Goal: Task Accomplishment & Management: Manage account settings

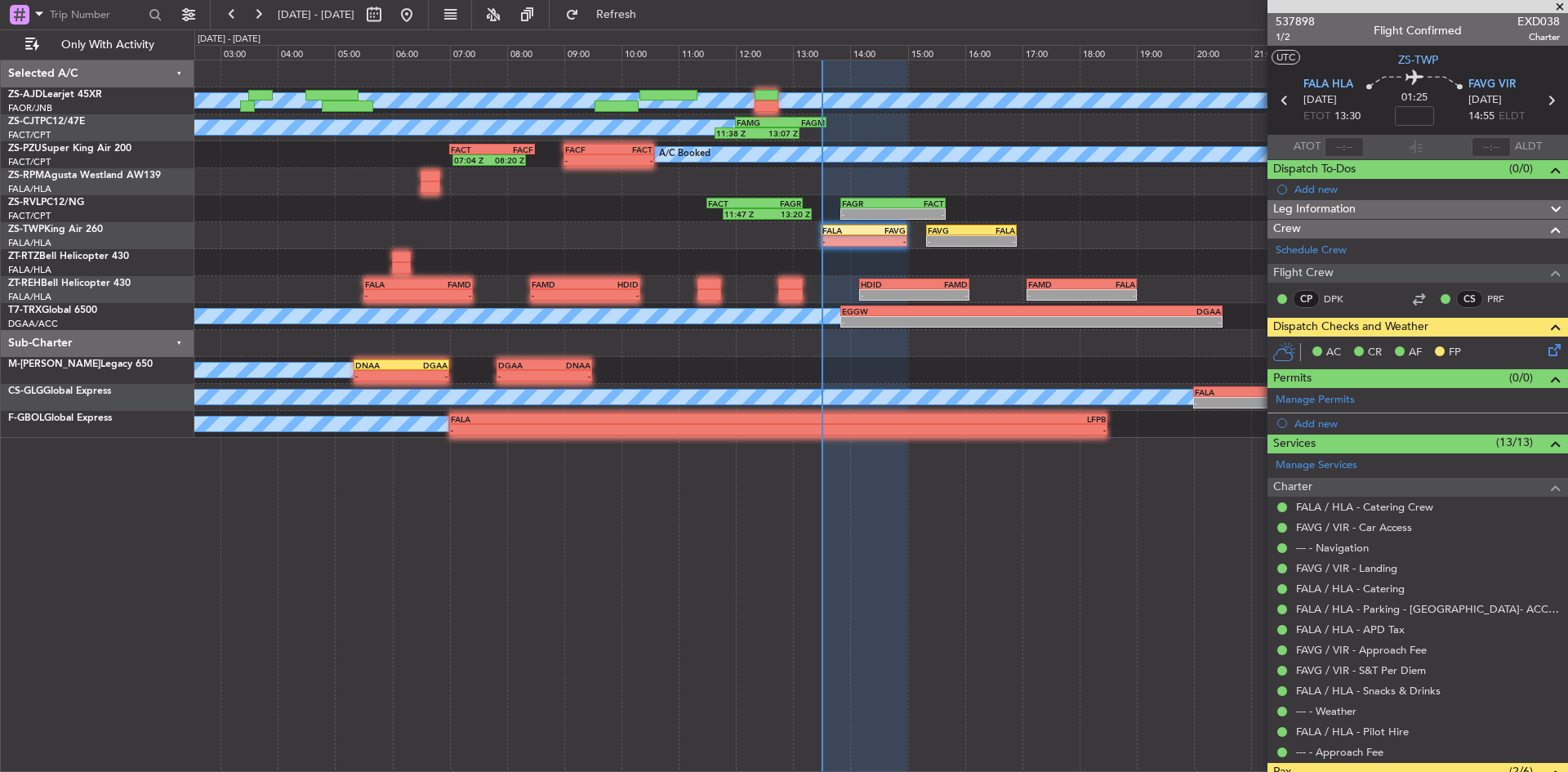
scroll to position [252, 0]
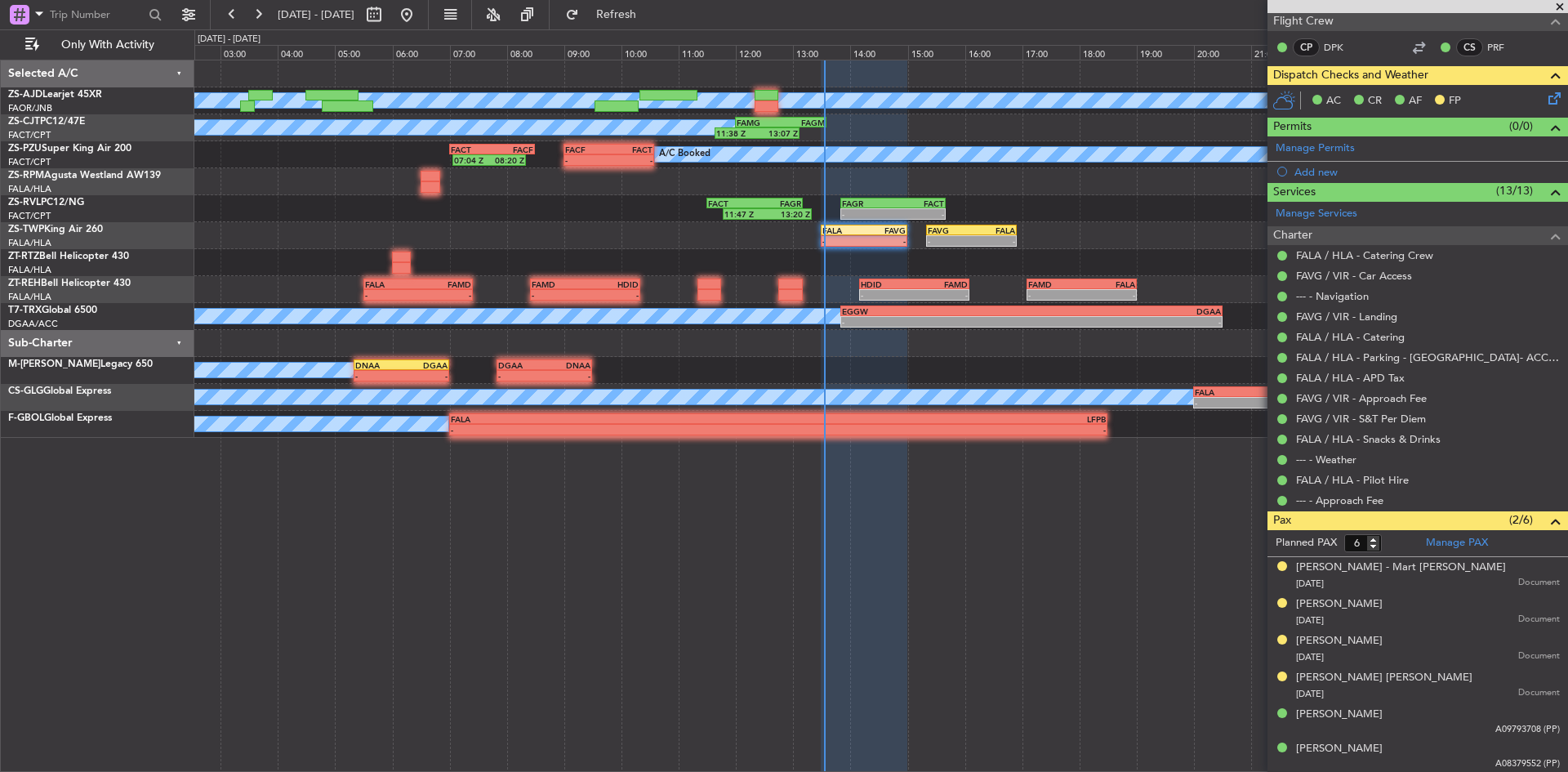
drag, startPoint x: 1568, startPoint y: 6, endPoint x: 1459, endPoint y: 2, distance: 109.1
click at [1568, 6] on span at bounding box center [1559, 7] width 16 height 14
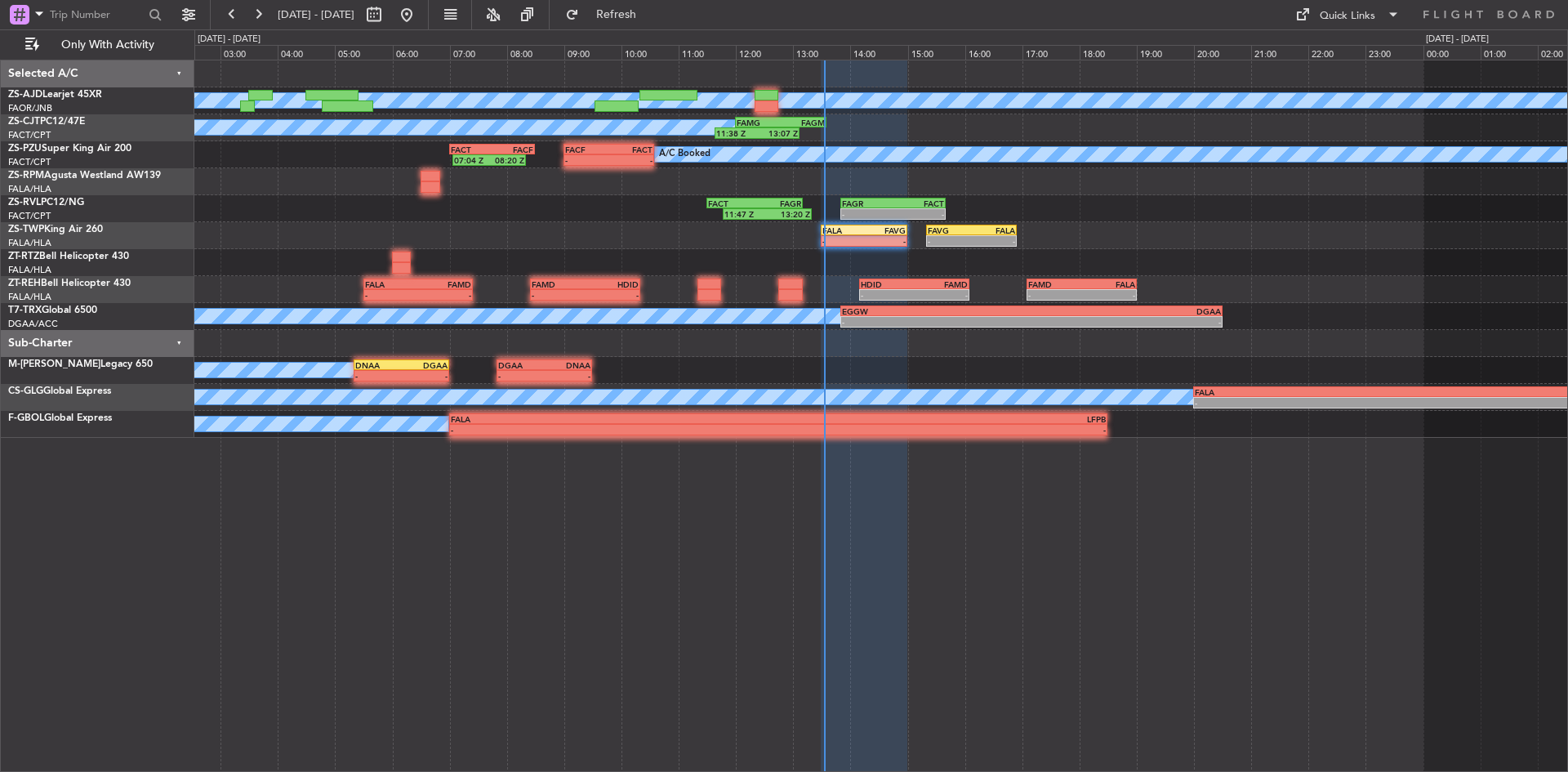
type input "0"
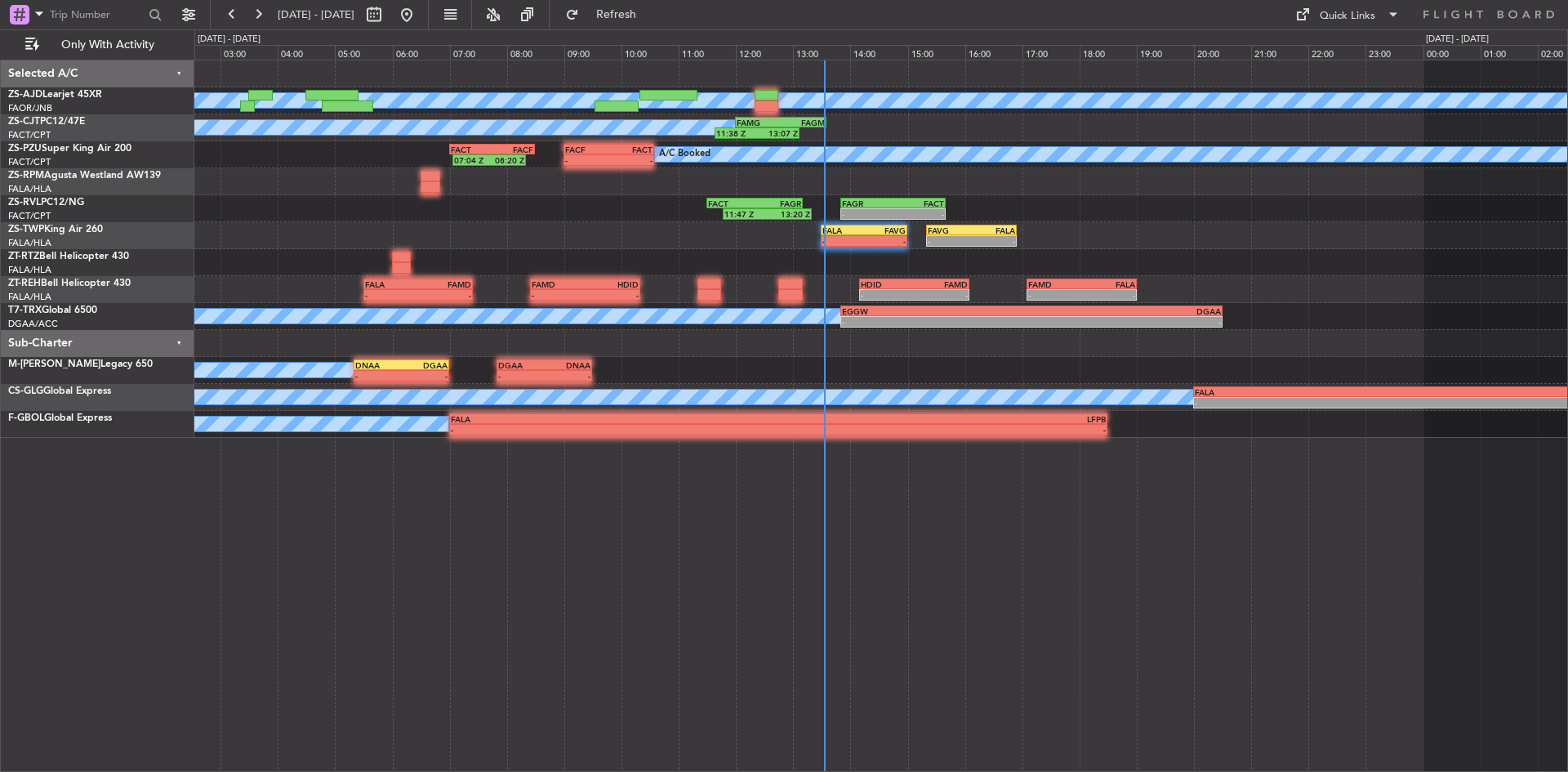
scroll to position [0, 0]
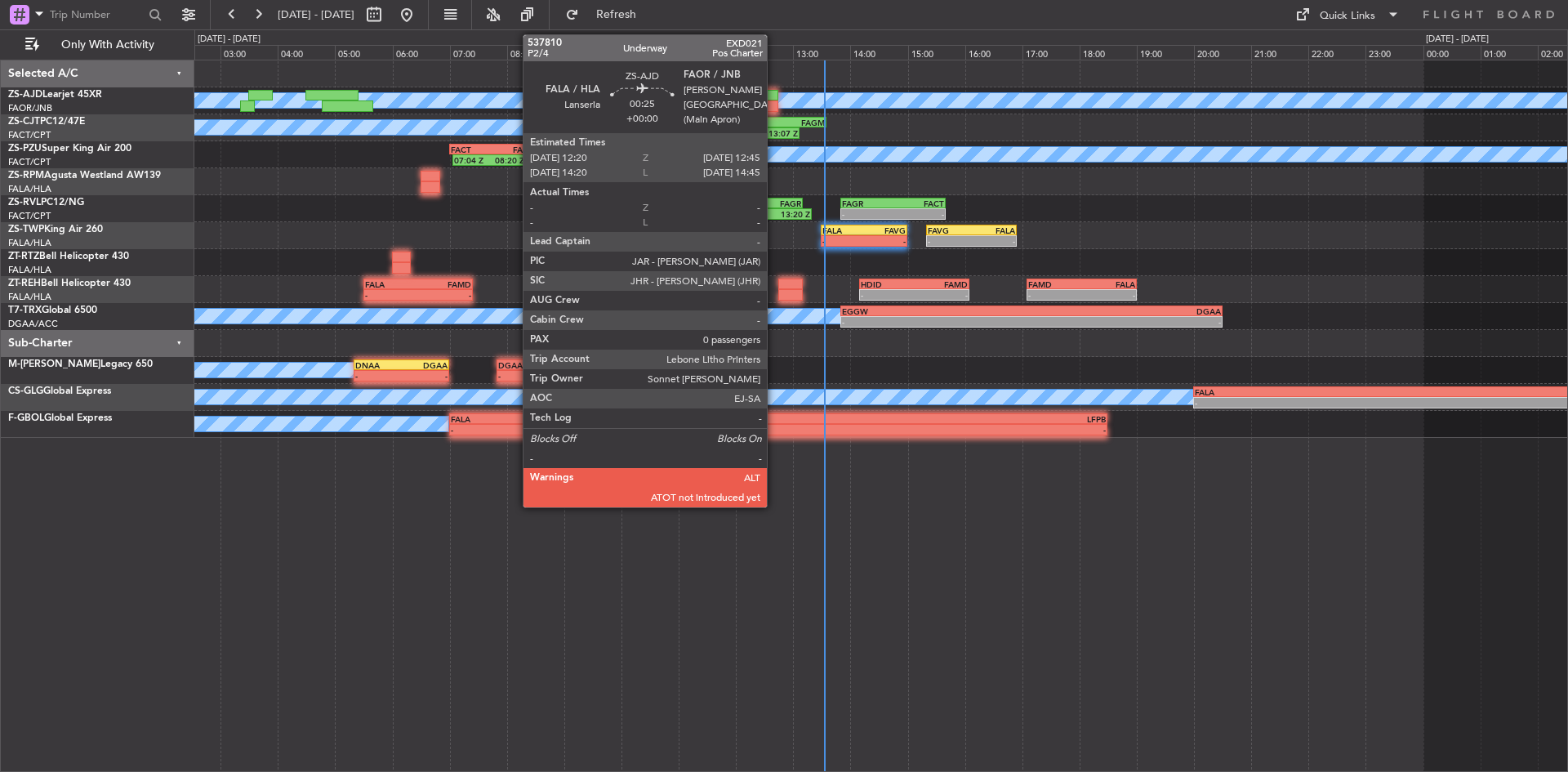
click at [775, 106] on div at bounding box center [767, 105] width 25 height 11
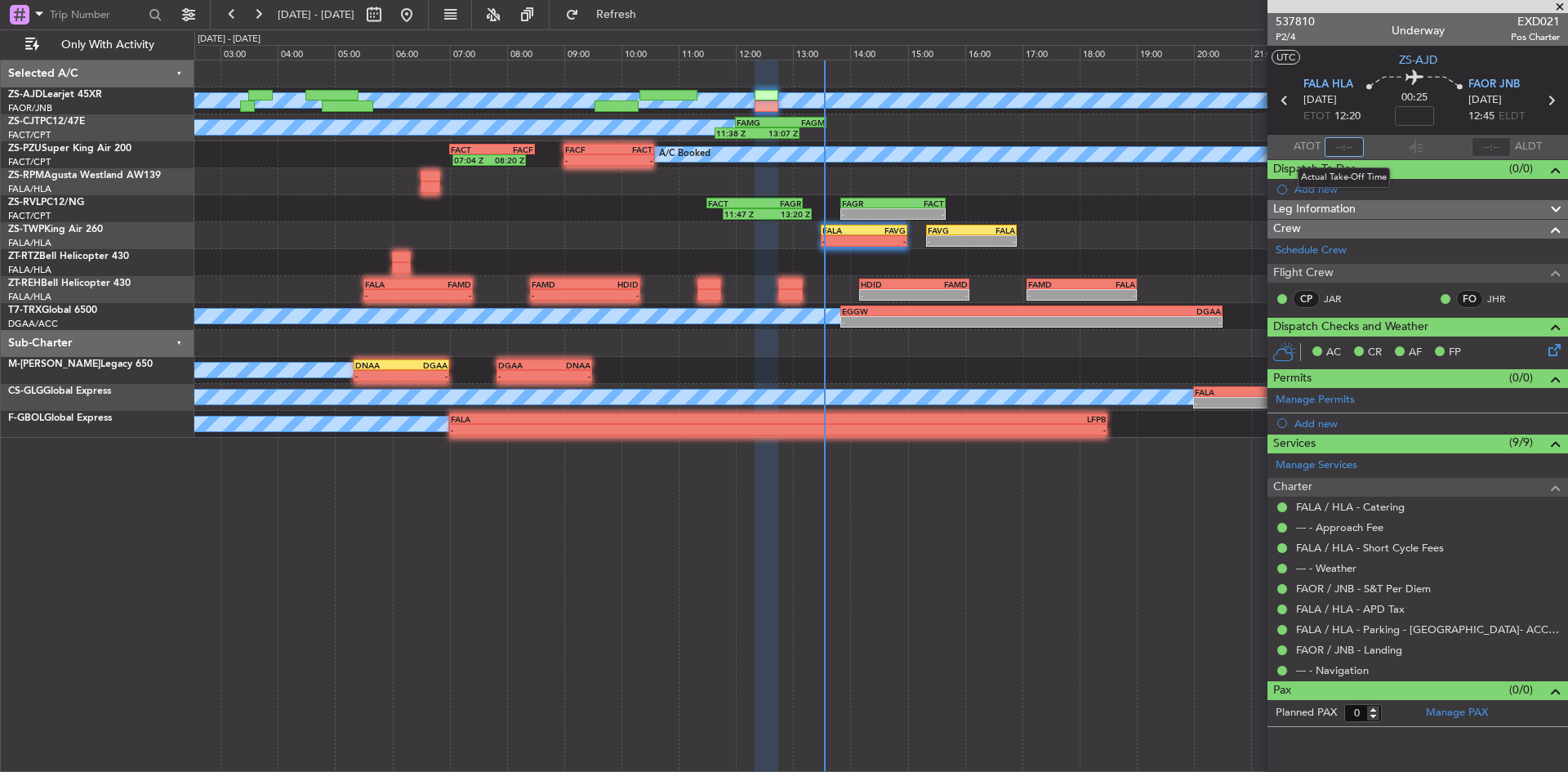
click at [1348, 145] on input "text" at bounding box center [1344, 146] width 39 height 20
type input "12:01"
click at [1480, 142] on input "text" at bounding box center [1491, 146] width 39 height 20
type input "12:14"
click at [1563, 4] on span at bounding box center [1559, 7] width 16 height 14
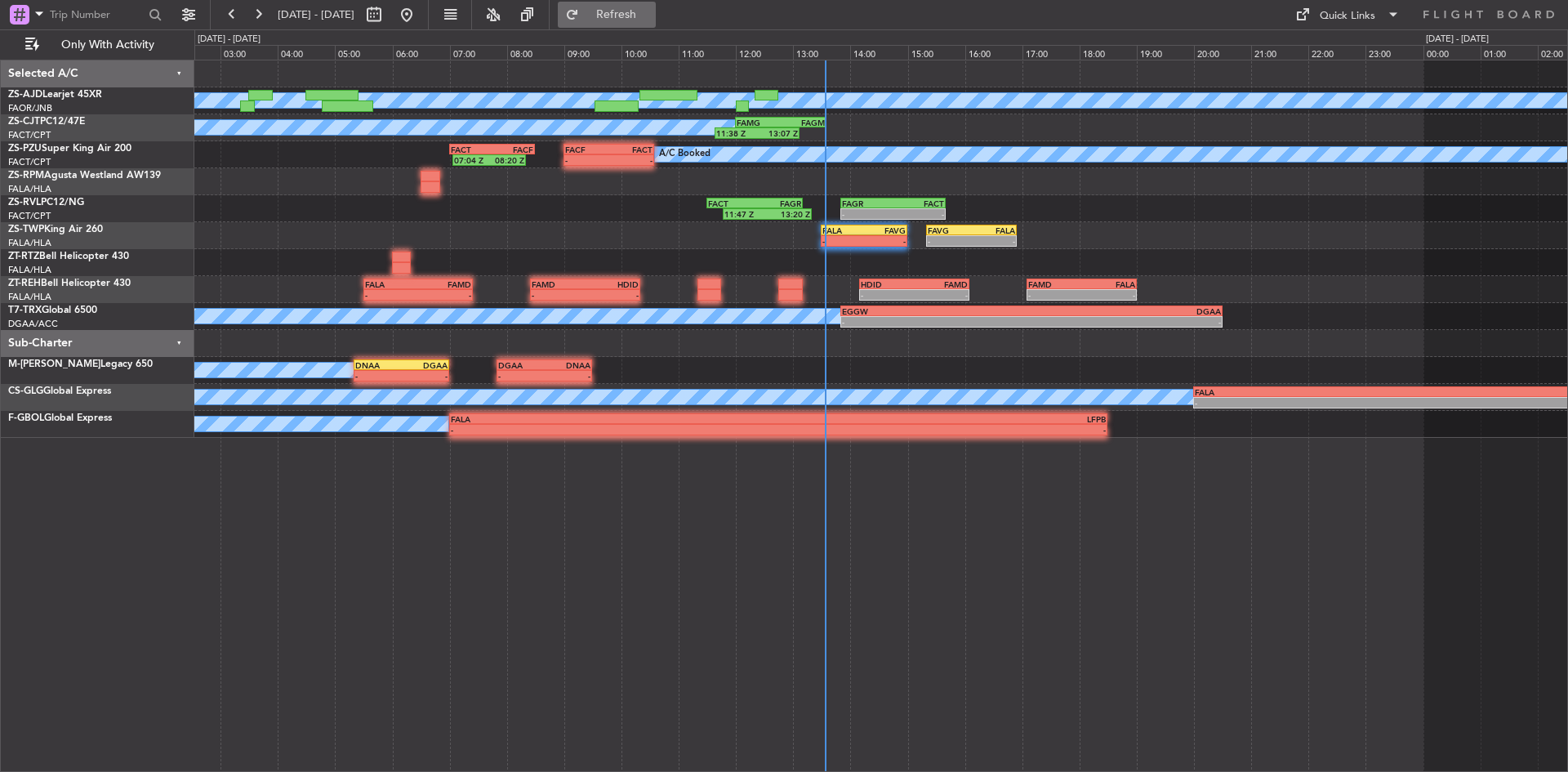
click at [651, 18] on span "Refresh" at bounding box center [616, 14] width 69 height 11
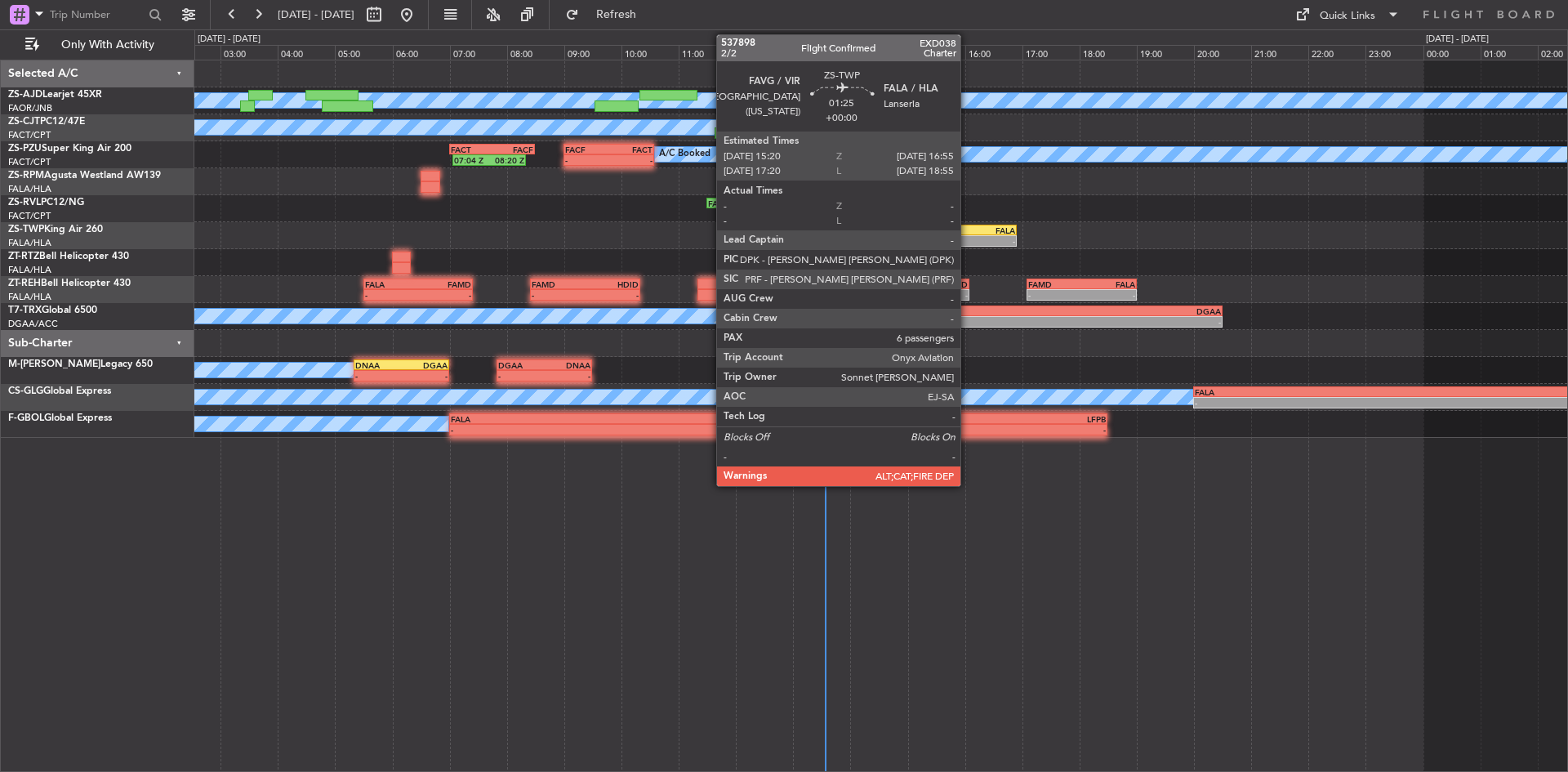
click at [968, 239] on div "-" at bounding box center [950, 241] width 44 height 10
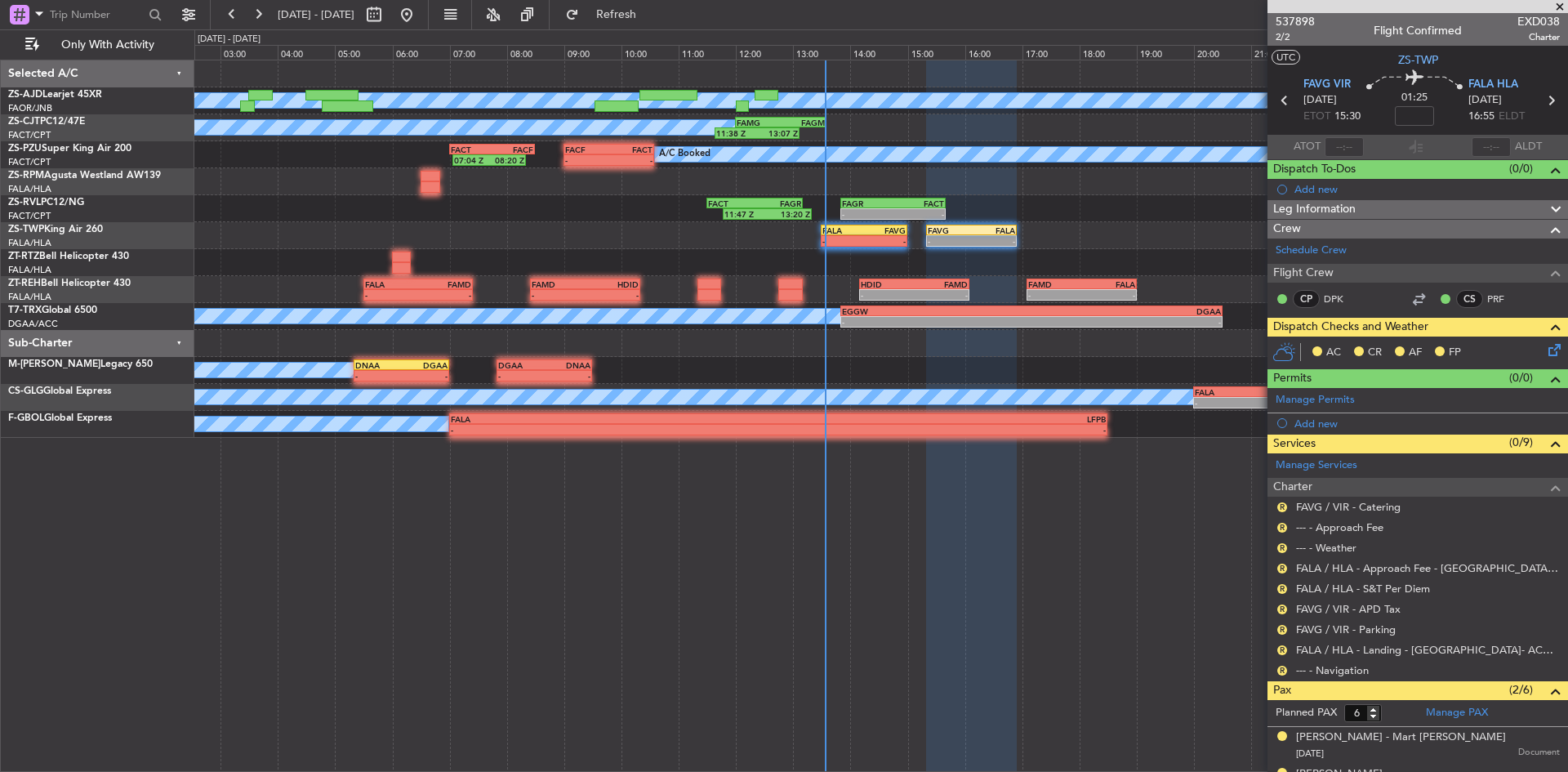
click at [1546, 347] on icon at bounding box center [1552, 347] width 13 height 13
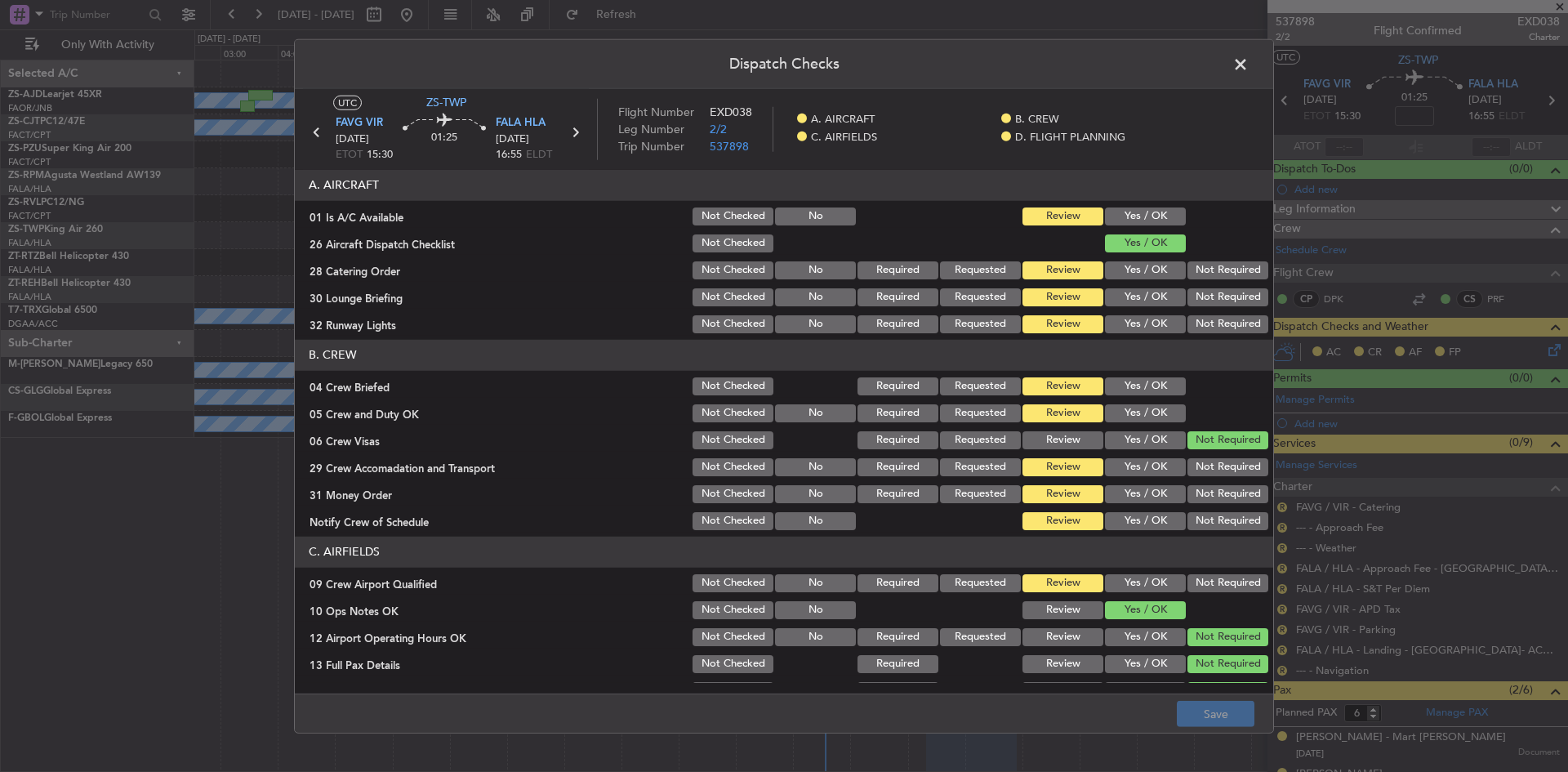
click at [1160, 213] on button "Yes / OK" at bounding box center [1145, 216] width 81 height 18
click at [1188, 264] on button "Not Required" at bounding box center [1228, 270] width 81 height 18
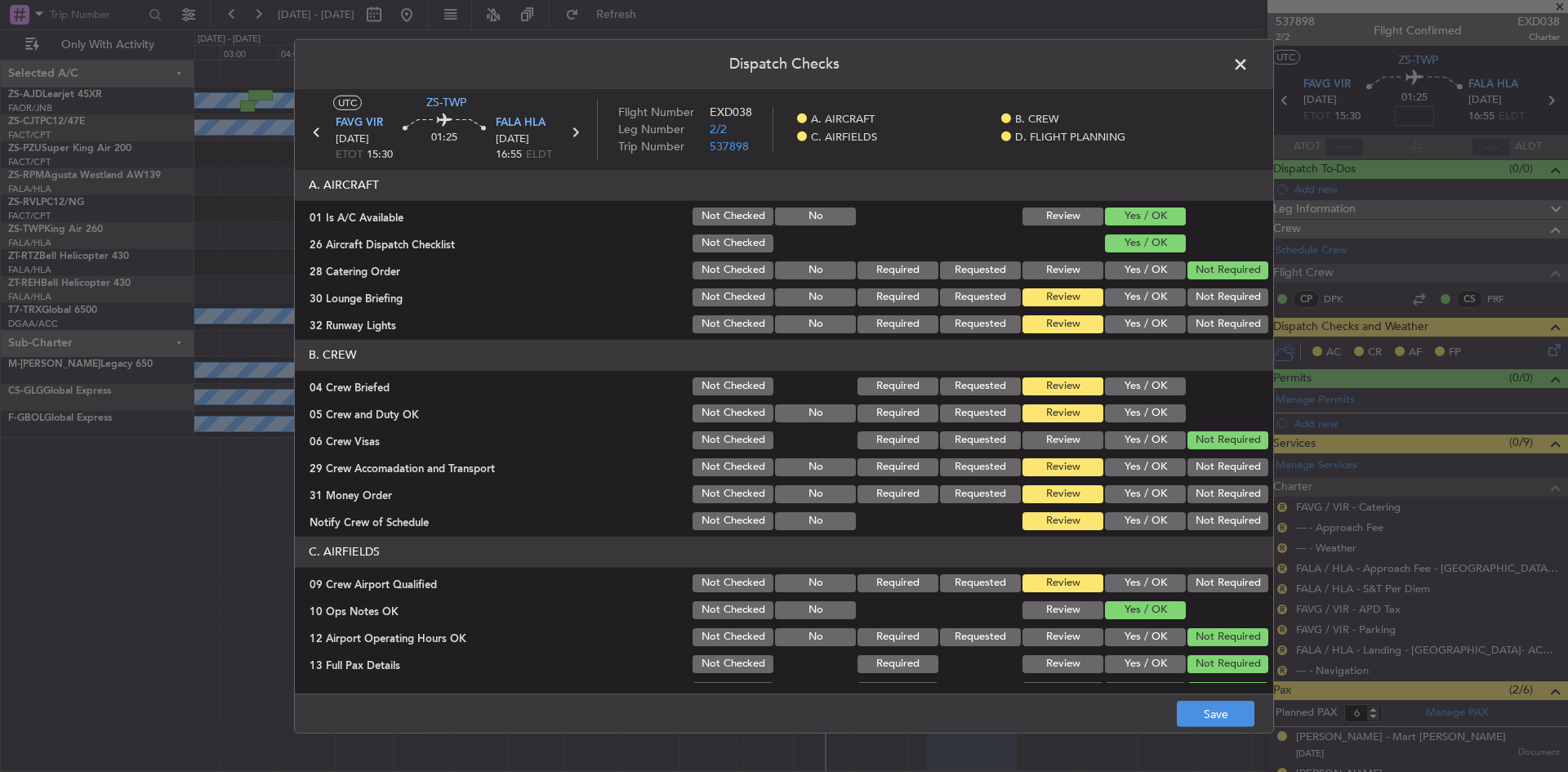
click at [1188, 294] on div "Not Required" at bounding box center [1226, 297] width 82 height 23
click at [1190, 302] on button "Not Required" at bounding box center [1228, 297] width 81 height 18
click at [1189, 322] on button "Not Required" at bounding box center [1228, 324] width 81 height 18
click at [1119, 391] on button "Yes / OK" at bounding box center [1145, 386] width 81 height 18
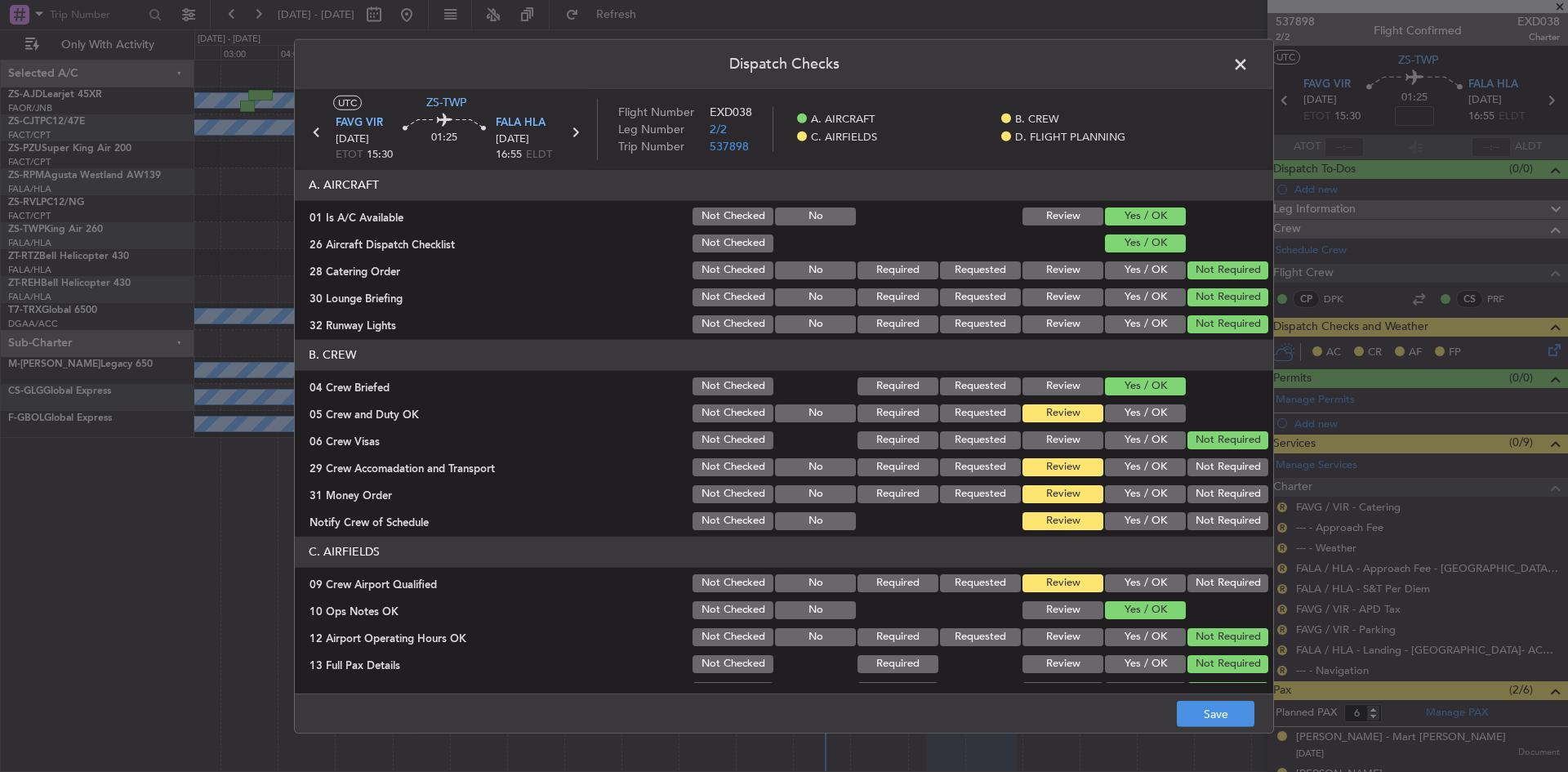
click at [1118, 410] on button "Yes / OK" at bounding box center [1145, 413] width 81 height 18
click at [1236, 468] on button "Not Required" at bounding box center [1228, 467] width 81 height 18
click at [1229, 500] on button "Not Required" at bounding box center [1228, 494] width 81 height 18
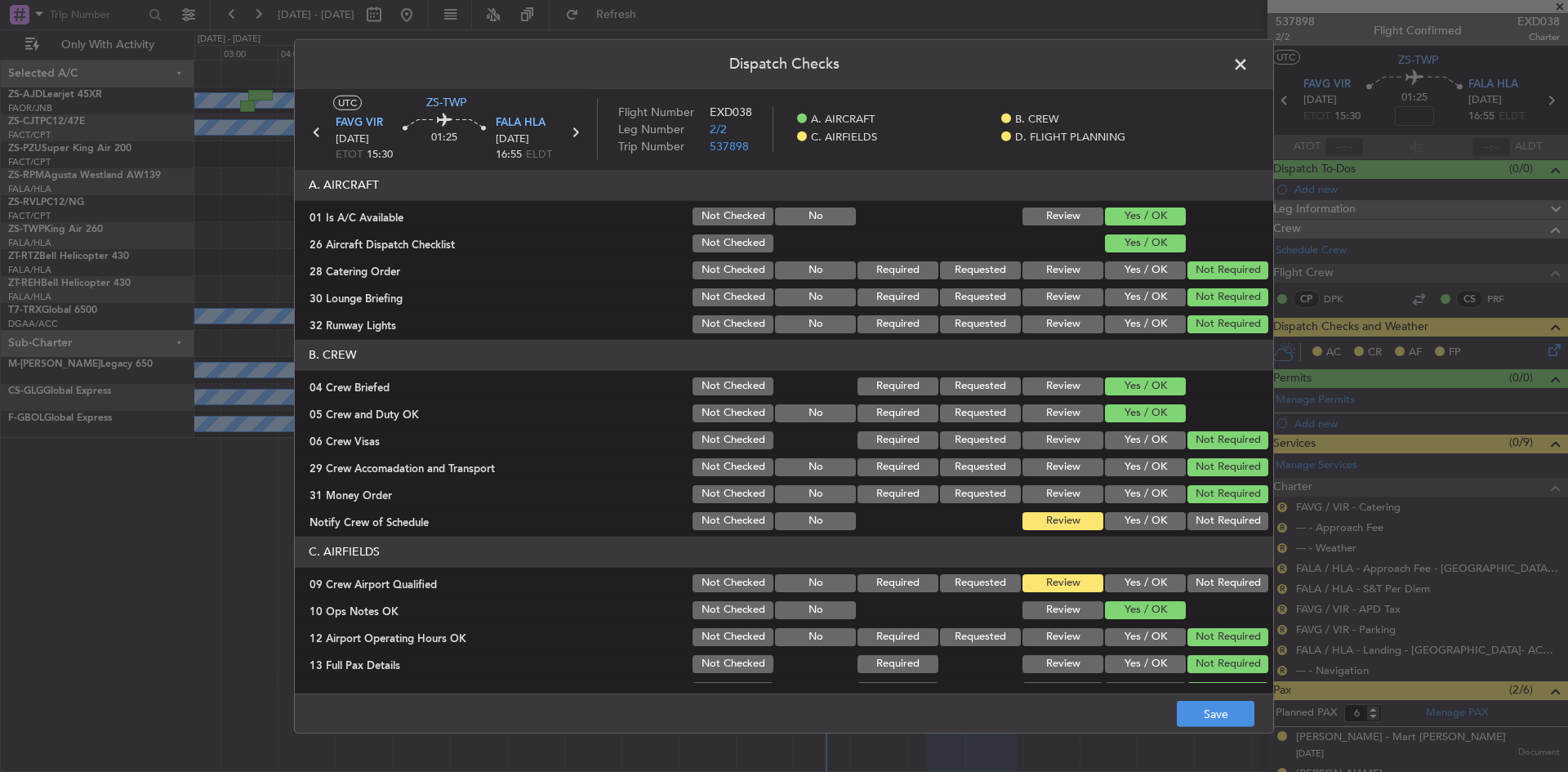
click at [1223, 517] on button "Not Required" at bounding box center [1228, 520] width 81 height 18
click at [1207, 581] on button "Not Required" at bounding box center [1228, 582] width 81 height 18
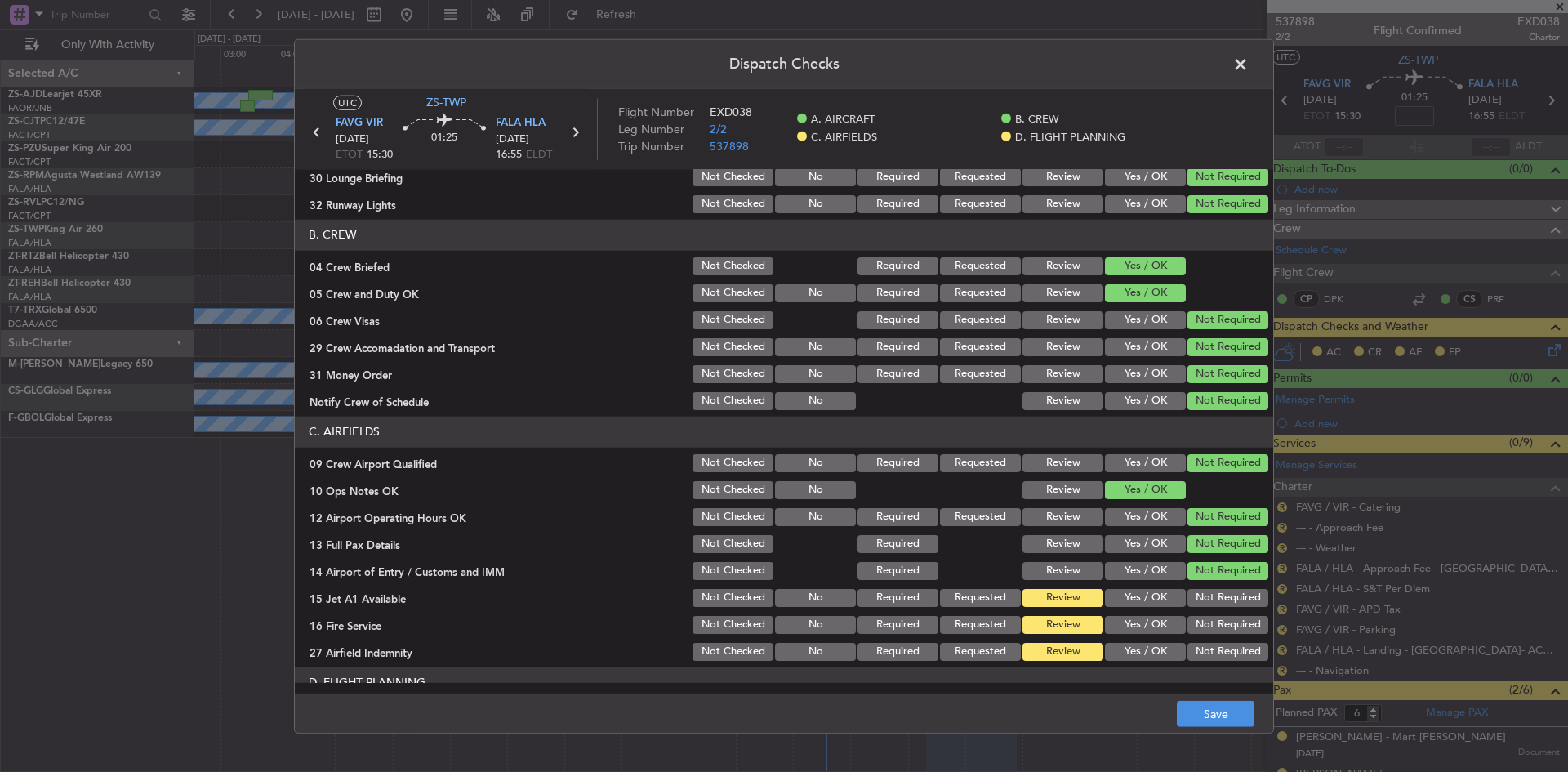
scroll to position [219, 0]
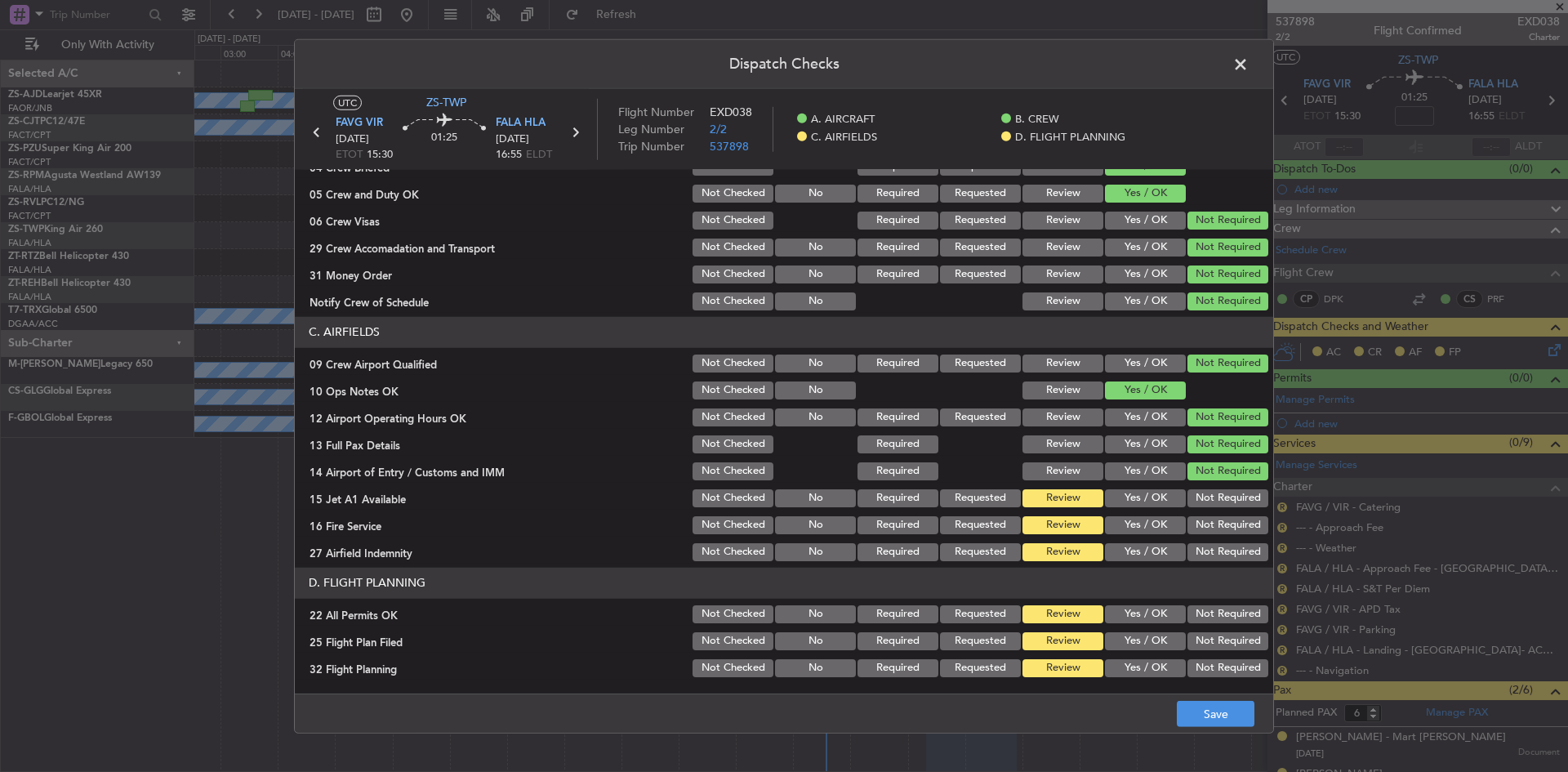
click at [1193, 500] on button "Not Required" at bounding box center [1228, 497] width 81 height 18
click at [1191, 536] on div "Not Required" at bounding box center [1226, 525] width 82 height 23
click at [1195, 518] on button "Not Required" at bounding box center [1228, 525] width 81 height 18
click at [1202, 545] on button "Not Required" at bounding box center [1228, 552] width 81 height 18
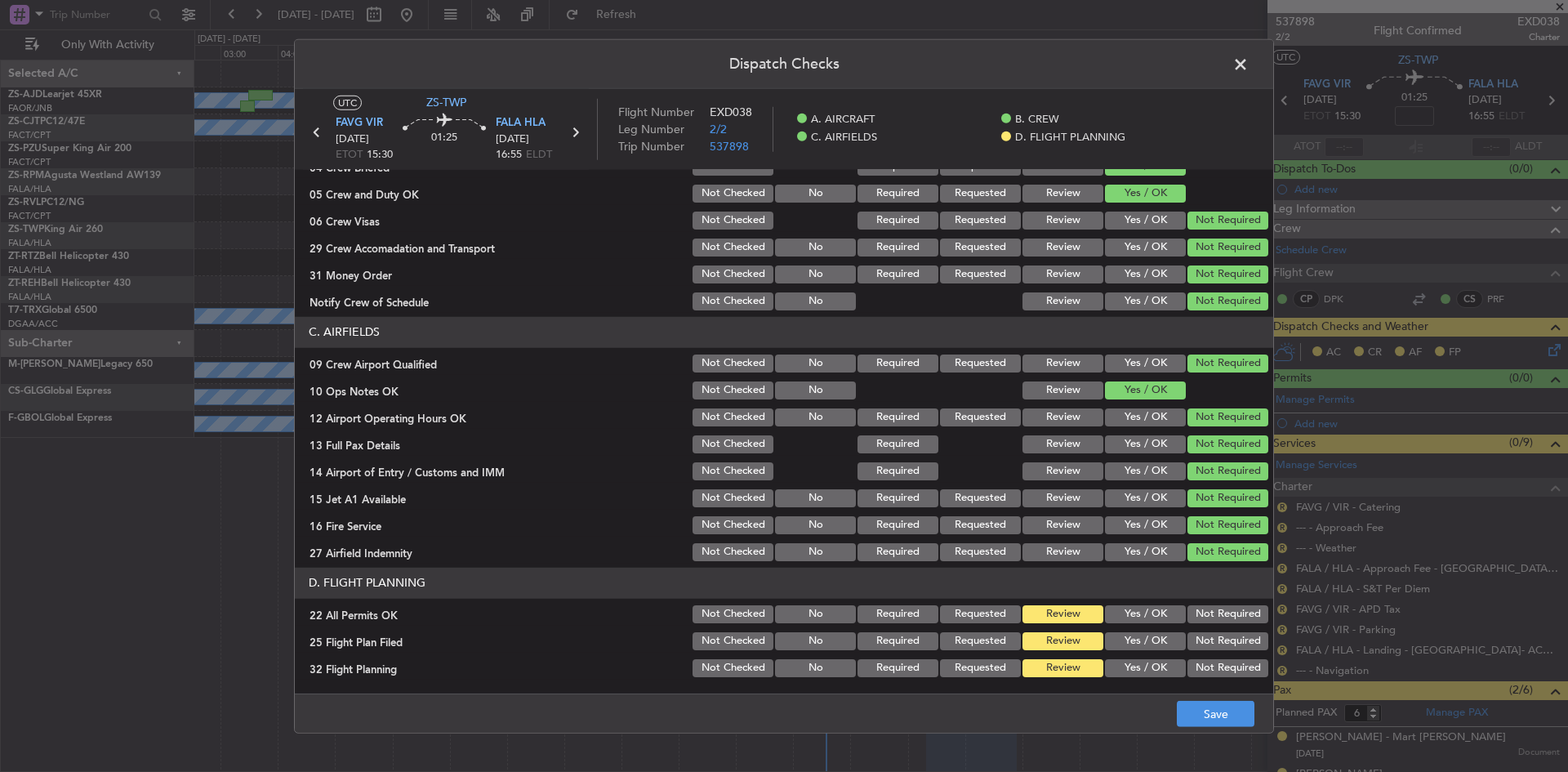
click at [1216, 612] on button "Not Required" at bounding box center [1228, 614] width 81 height 18
click at [1150, 648] on button "Yes / OK" at bounding box center [1145, 641] width 81 height 18
click at [1139, 672] on button "Yes / OK" at bounding box center [1145, 667] width 81 height 18
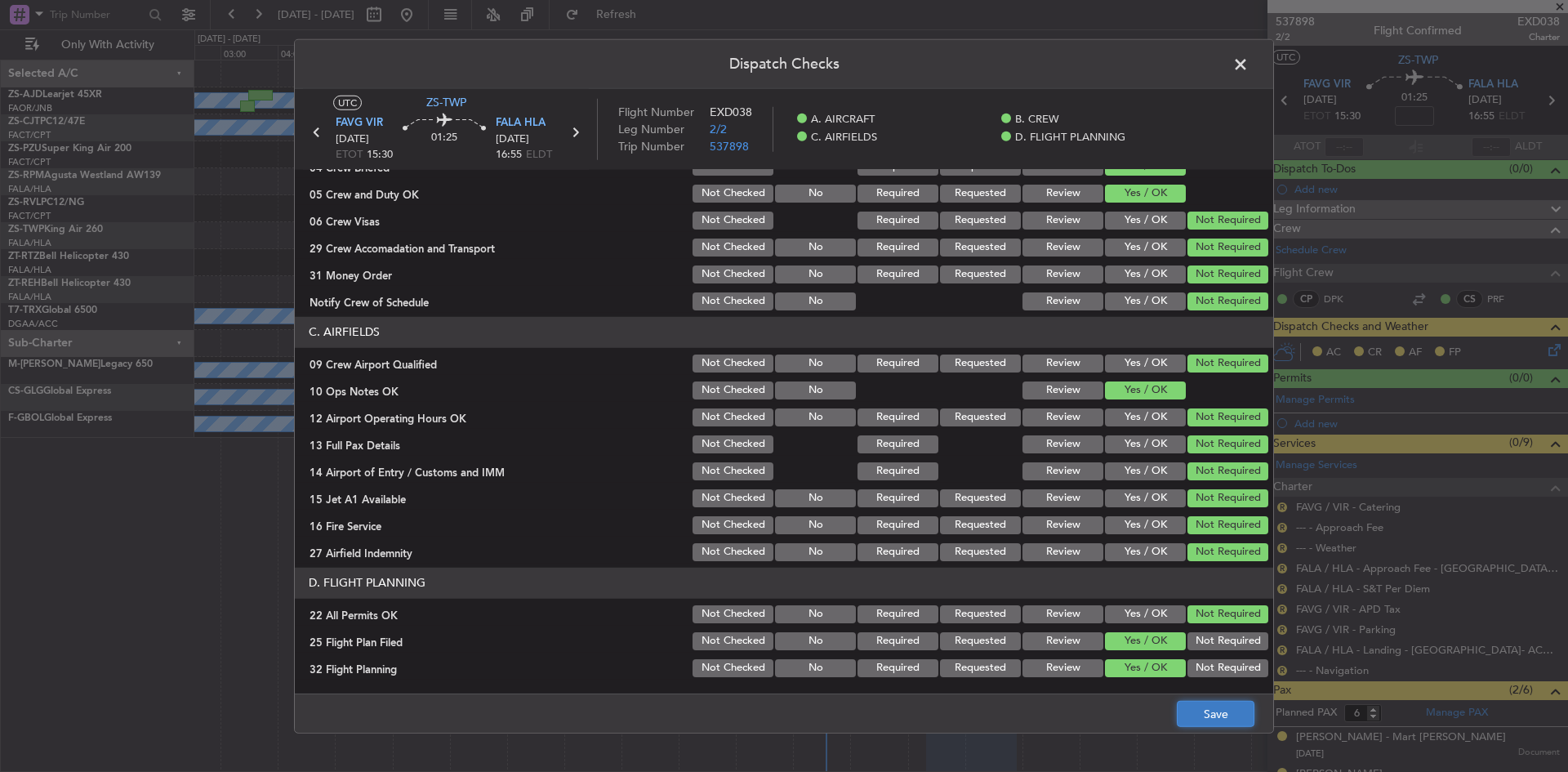
click at [1224, 712] on button "Save" at bounding box center [1215, 713] width 77 height 26
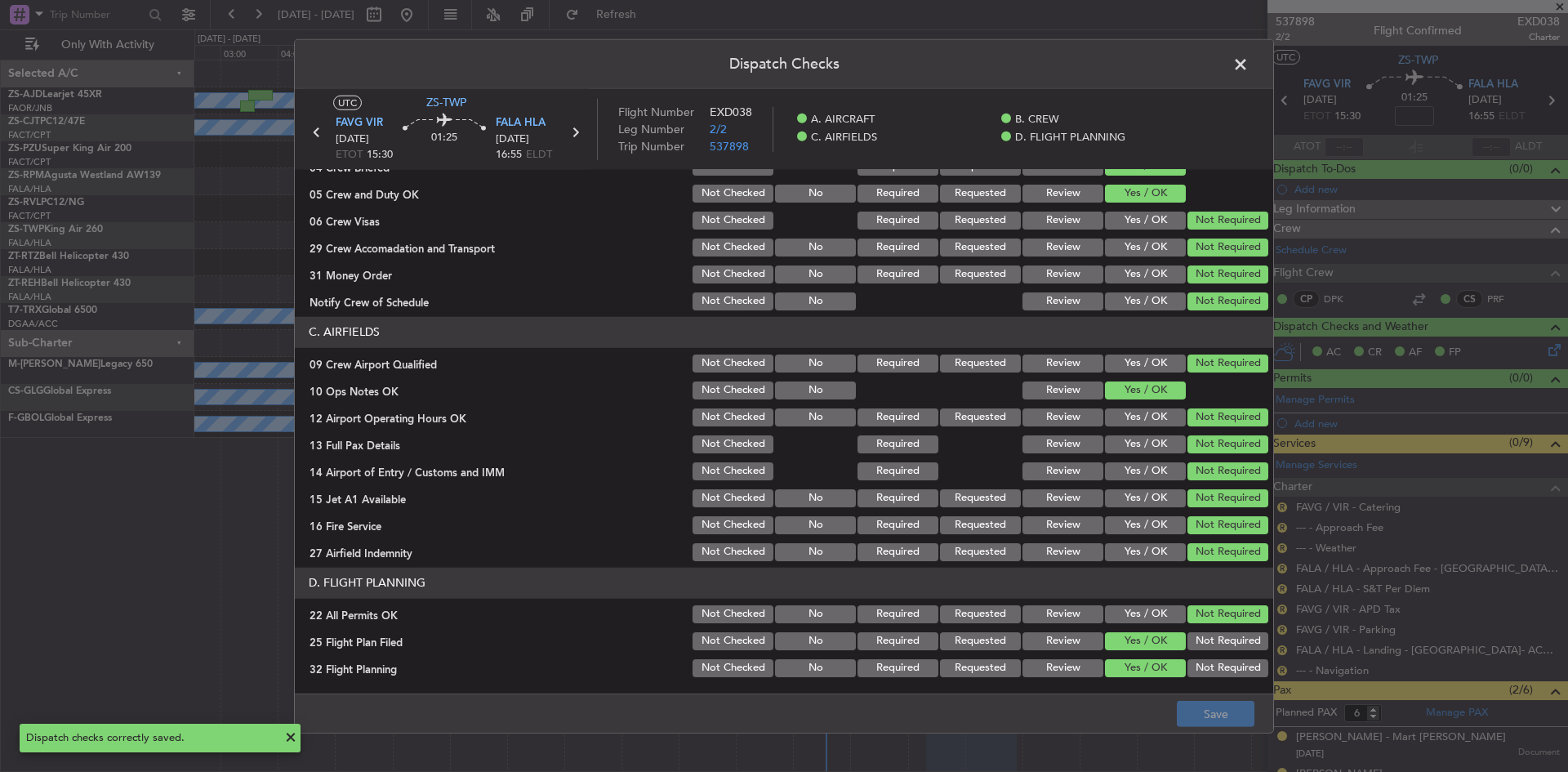
click at [1249, 62] on span at bounding box center [1249, 68] width 0 height 32
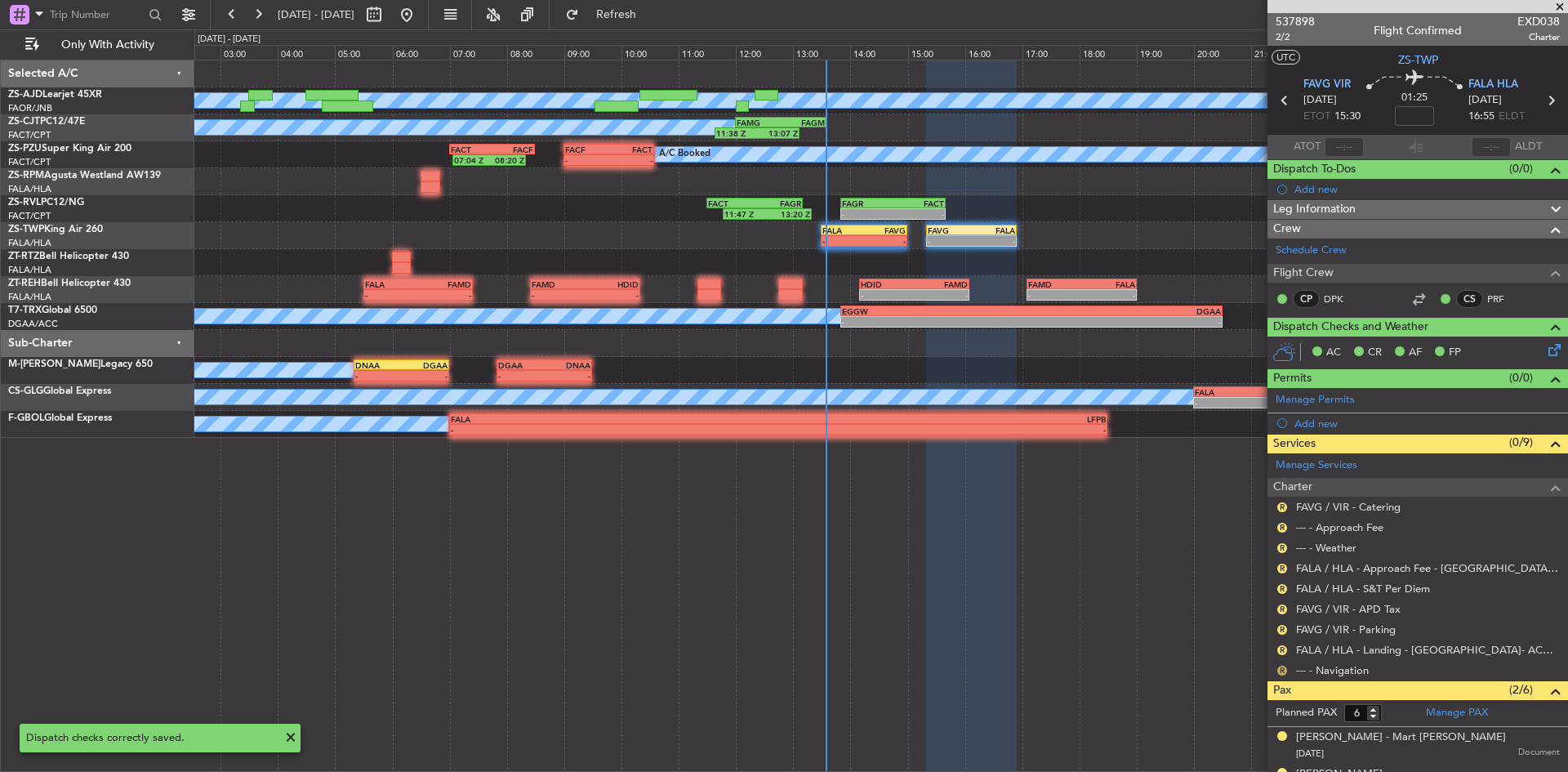
click at [1281, 673] on button "R" at bounding box center [1282, 671] width 10 height 10
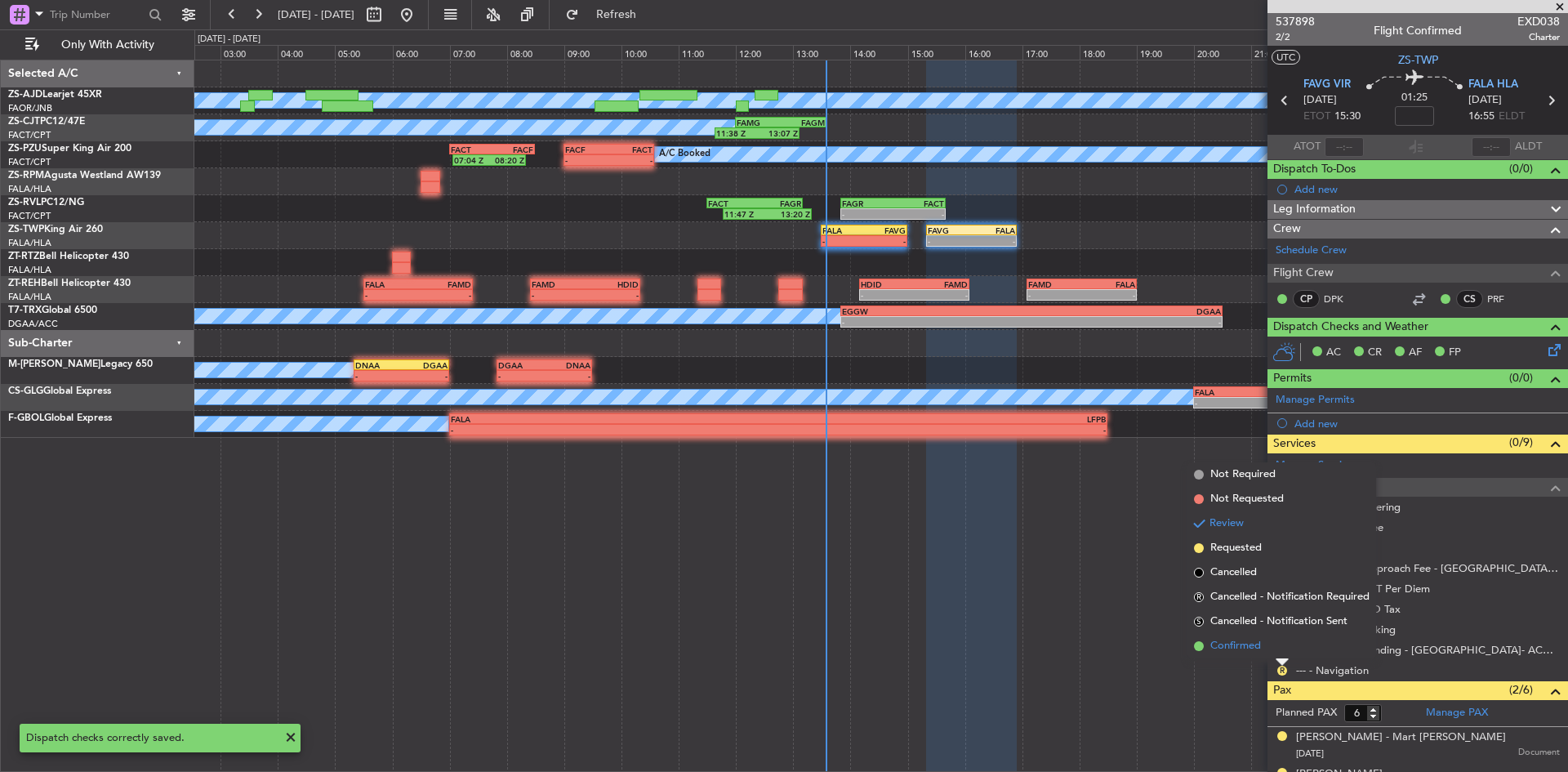
click at [1277, 653] on li "Confirmed" at bounding box center [1282, 645] width 189 height 25
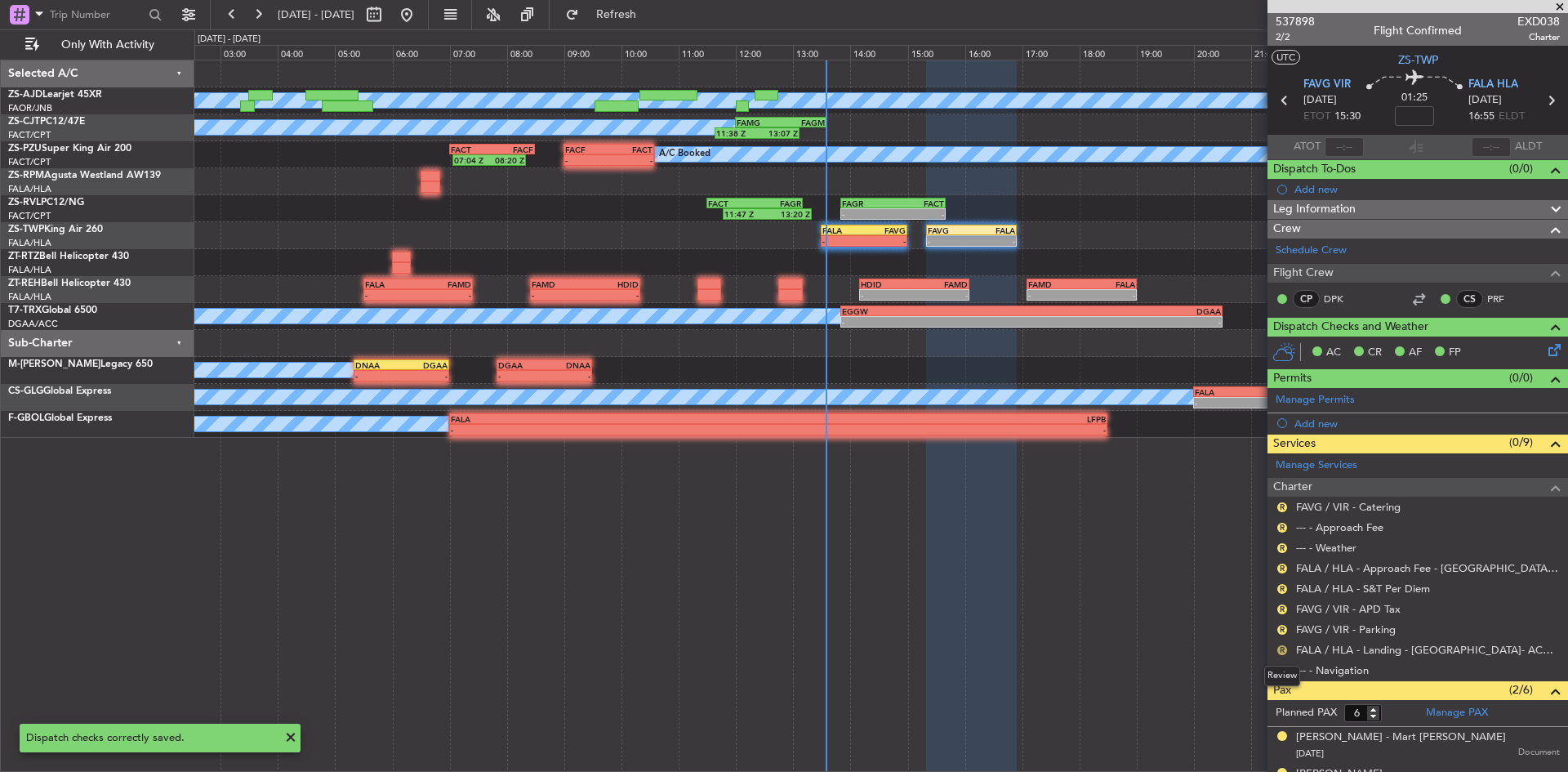
click at [1282, 645] on button "R" at bounding box center [1282, 650] width 10 height 10
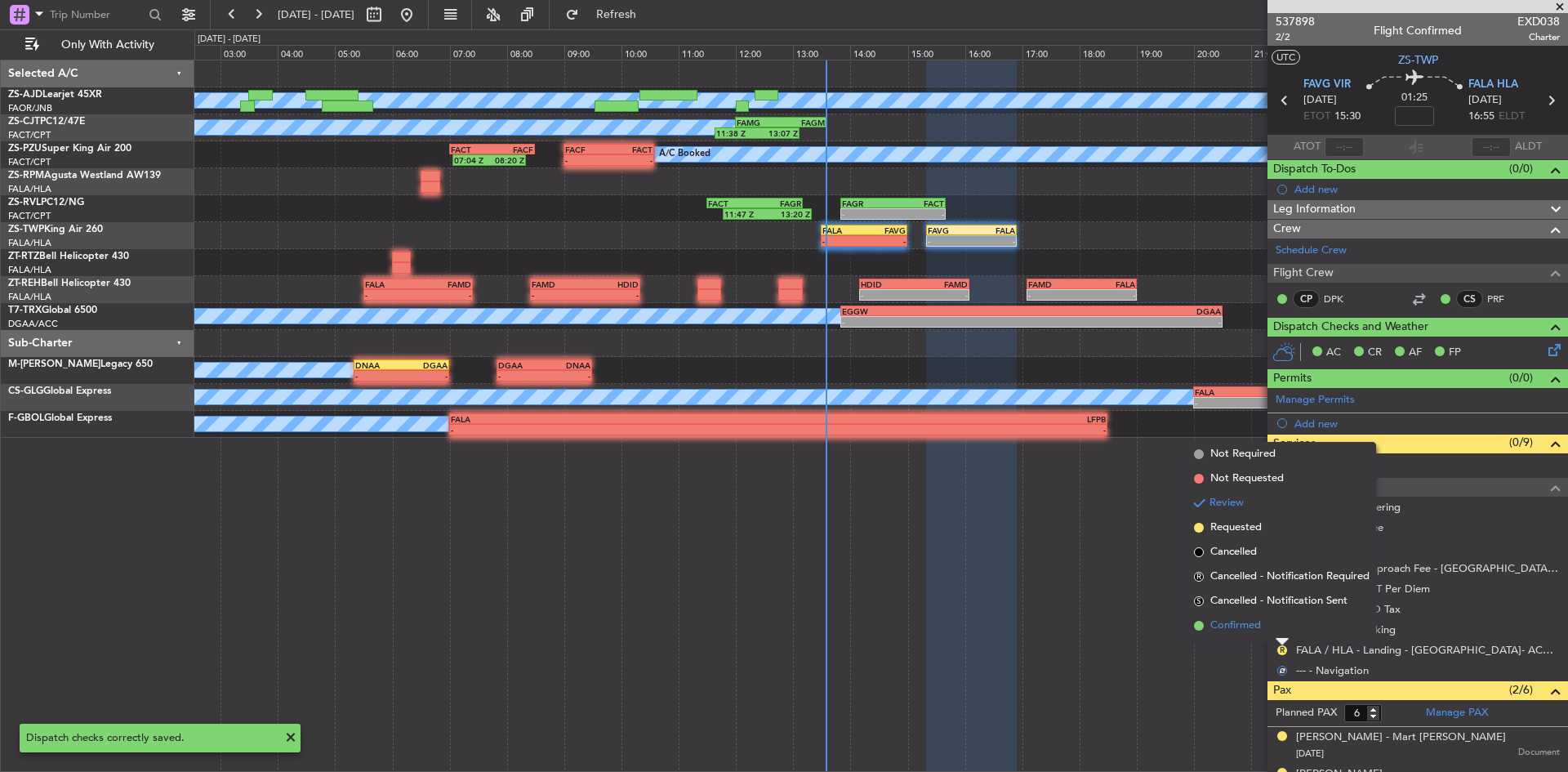
click at [1277, 633] on li "Confirmed" at bounding box center [1282, 625] width 189 height 25
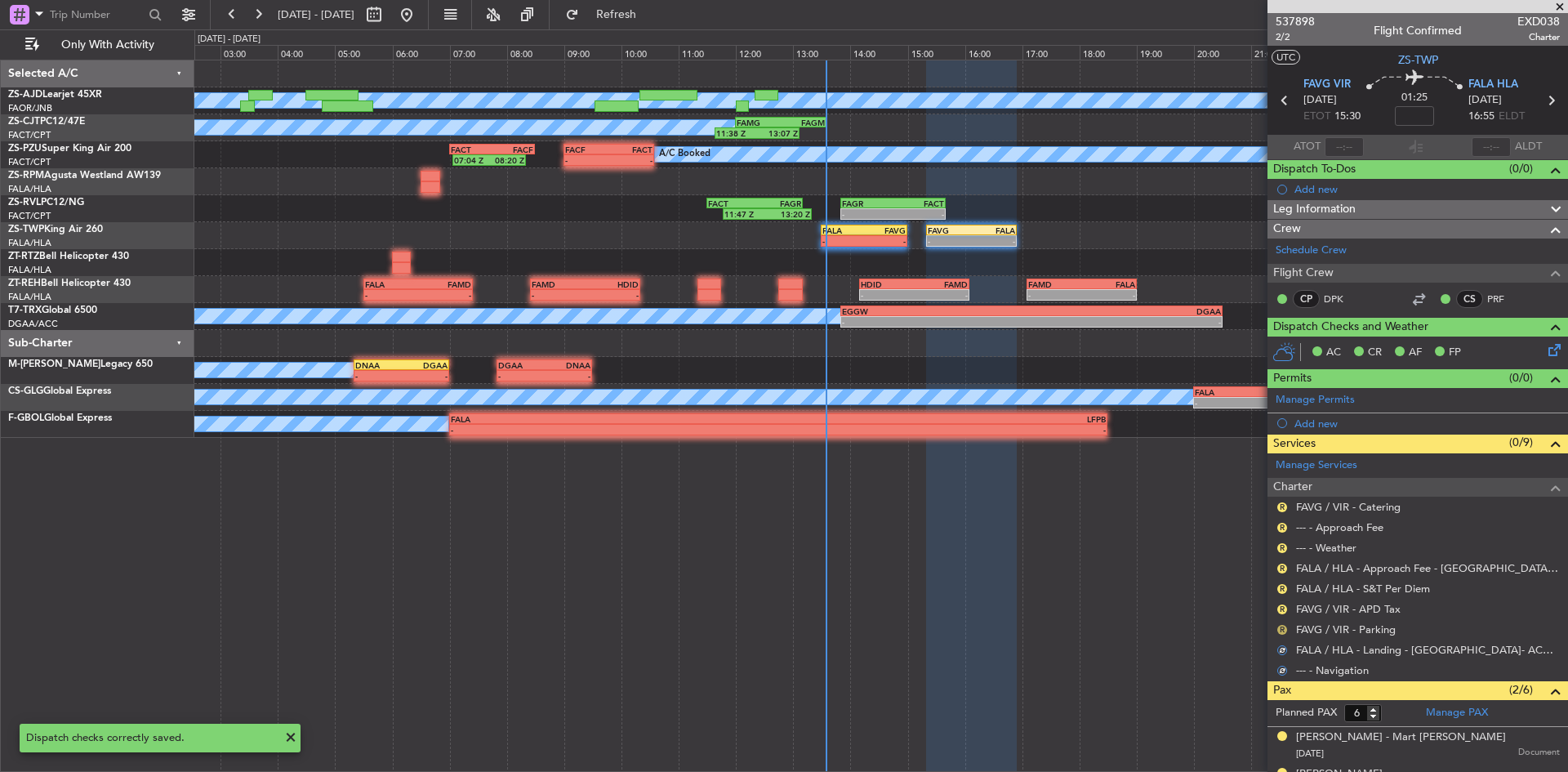
click at [1281, 628] on button "R" at bounding box center [1282, 630] width 10 height 10
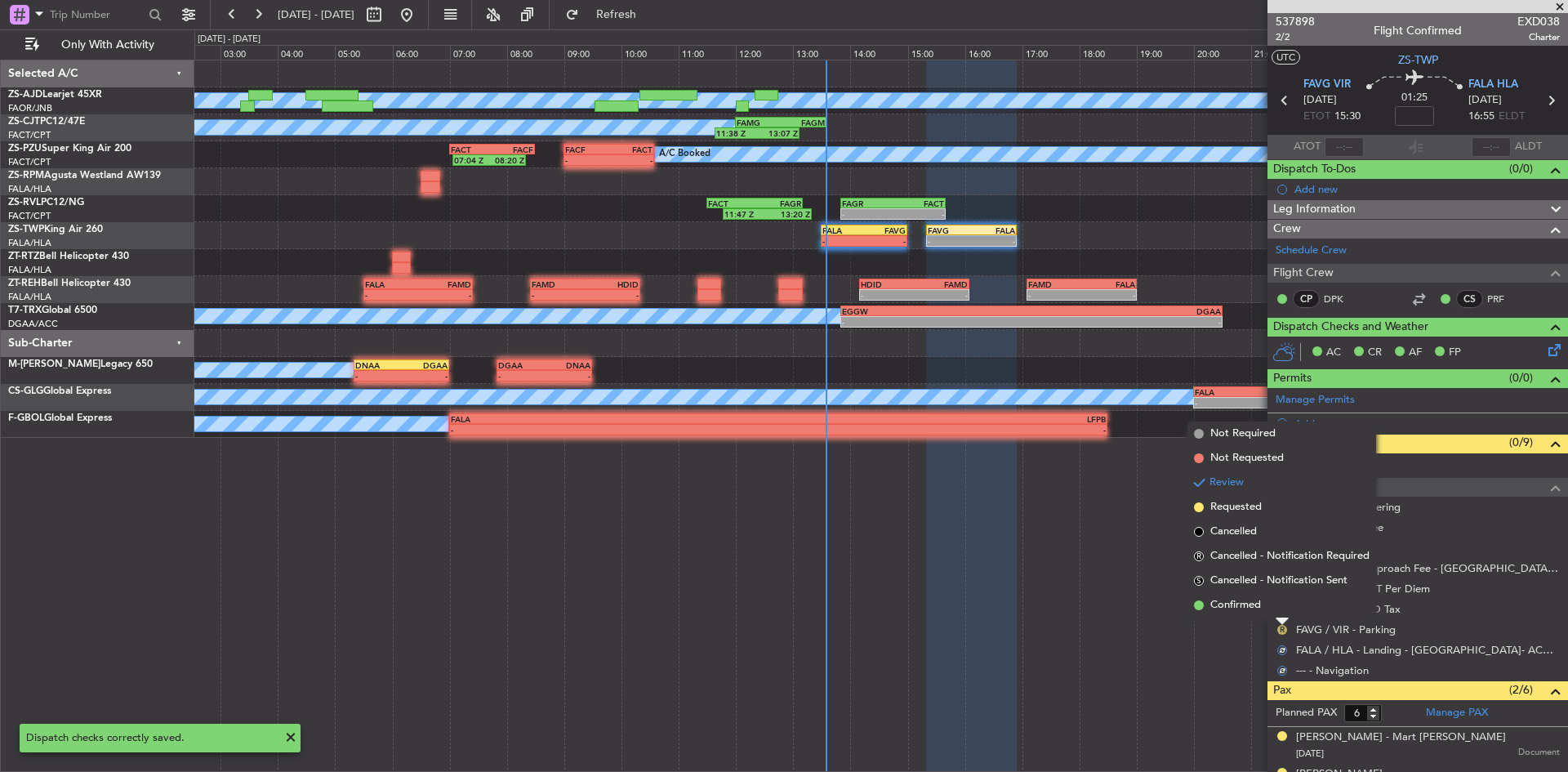
click at [1283, 610] on li "Confirmed" at bounding box center [1282, 605] width 189 height 25
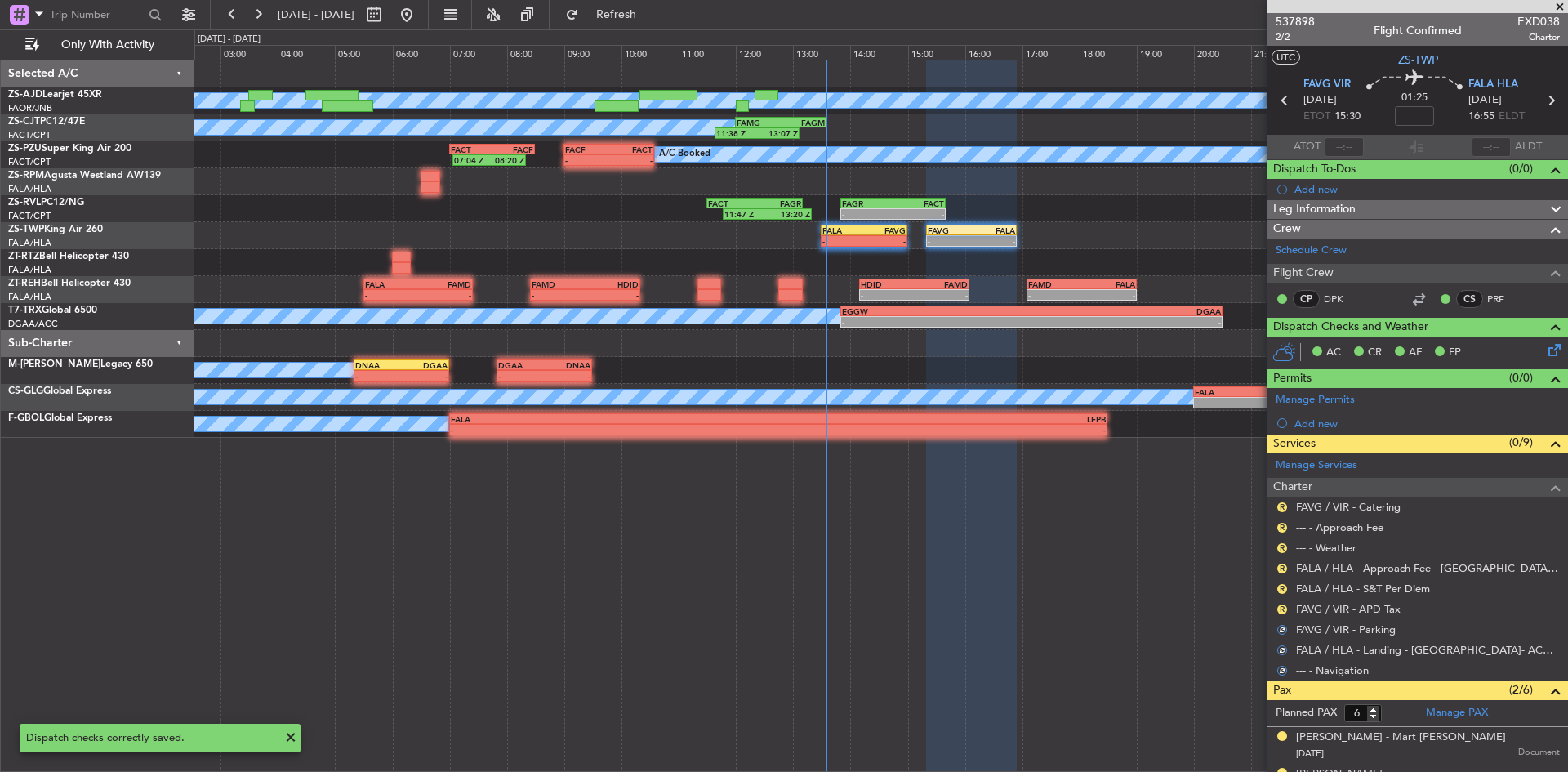
click at [1283, 610] on button "R" at bounding box center [1282, 610] width 10 height 10
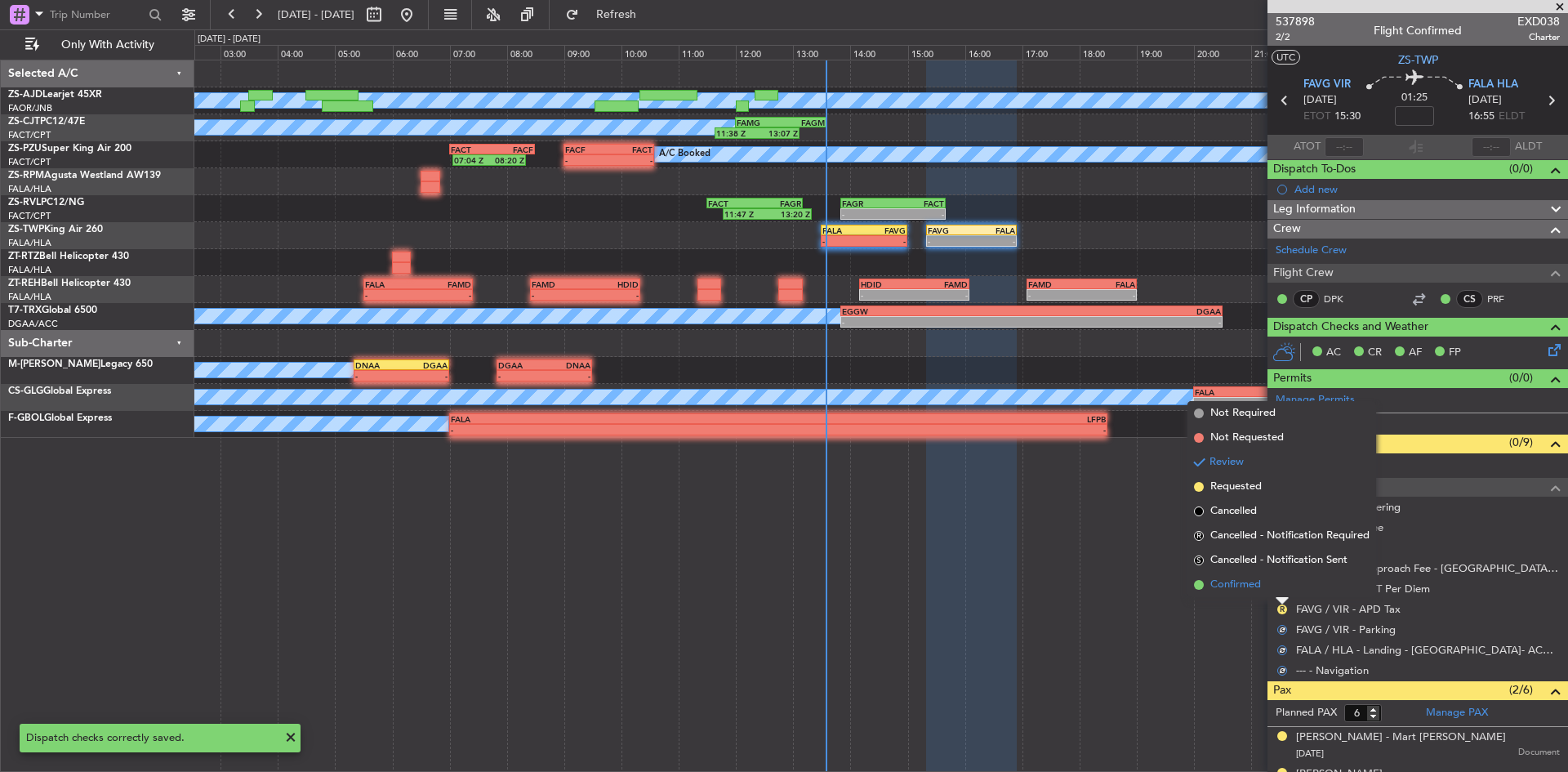
click at [1281, 590] on li "Confirmed" at bounding box center [1282, 584] width 189 height 25
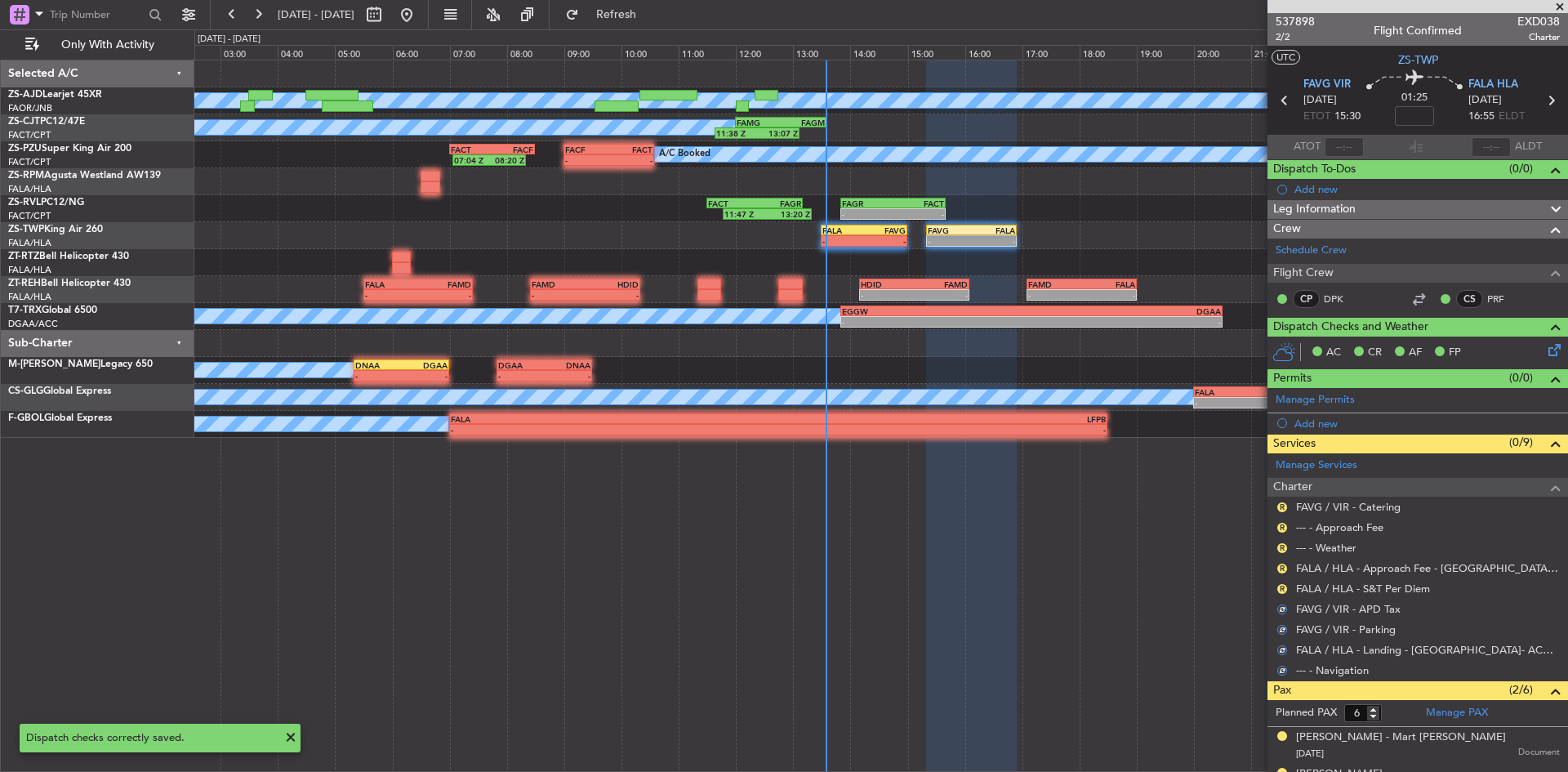
click at [1281, 590] on button "R" at bounding box center [1282, 589] width 10 height 10
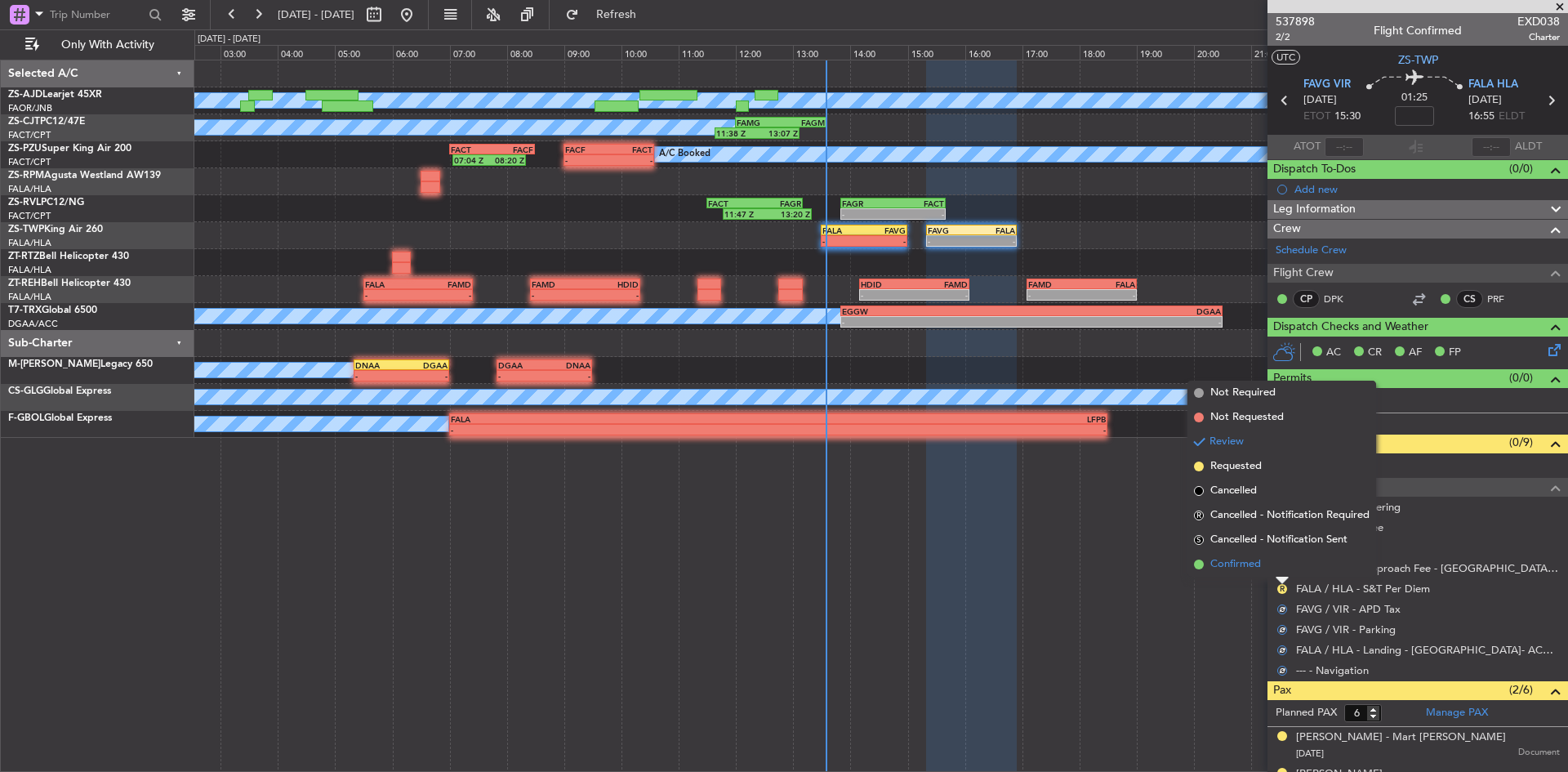
click at [1277, 566] on li "Confirmed" at bounding box center [1282, 564] width 189 height 25
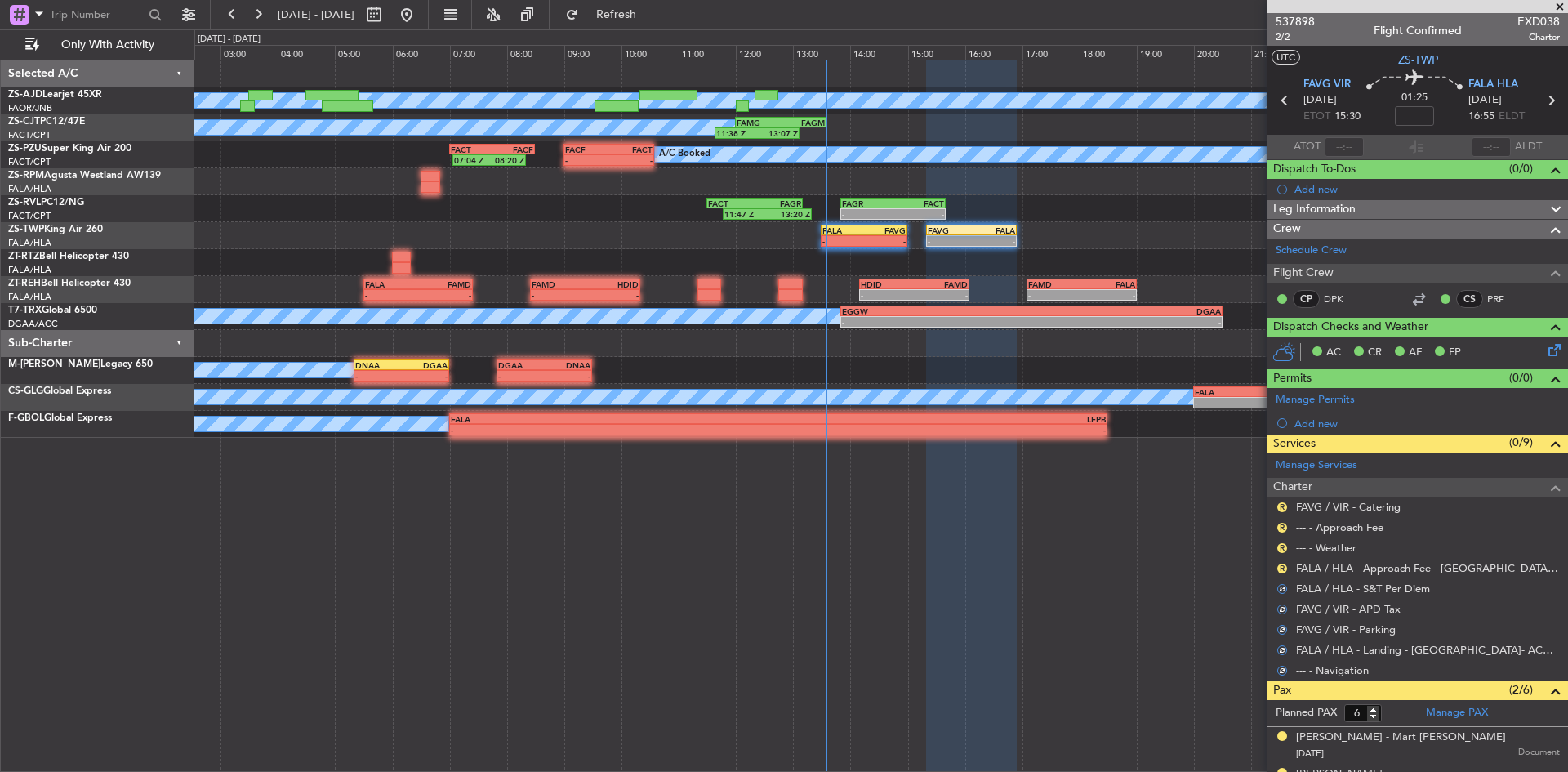
click at [1277, 566] on div "R" at bounding box center [1282, 568] width 13 height 13
click at [1278, 564] on div "R" at bounding box center [1282, 568] width 13 height 13
click at [1278, 564] on button "R" at bounding box center [1282, 569] width 10 height 10
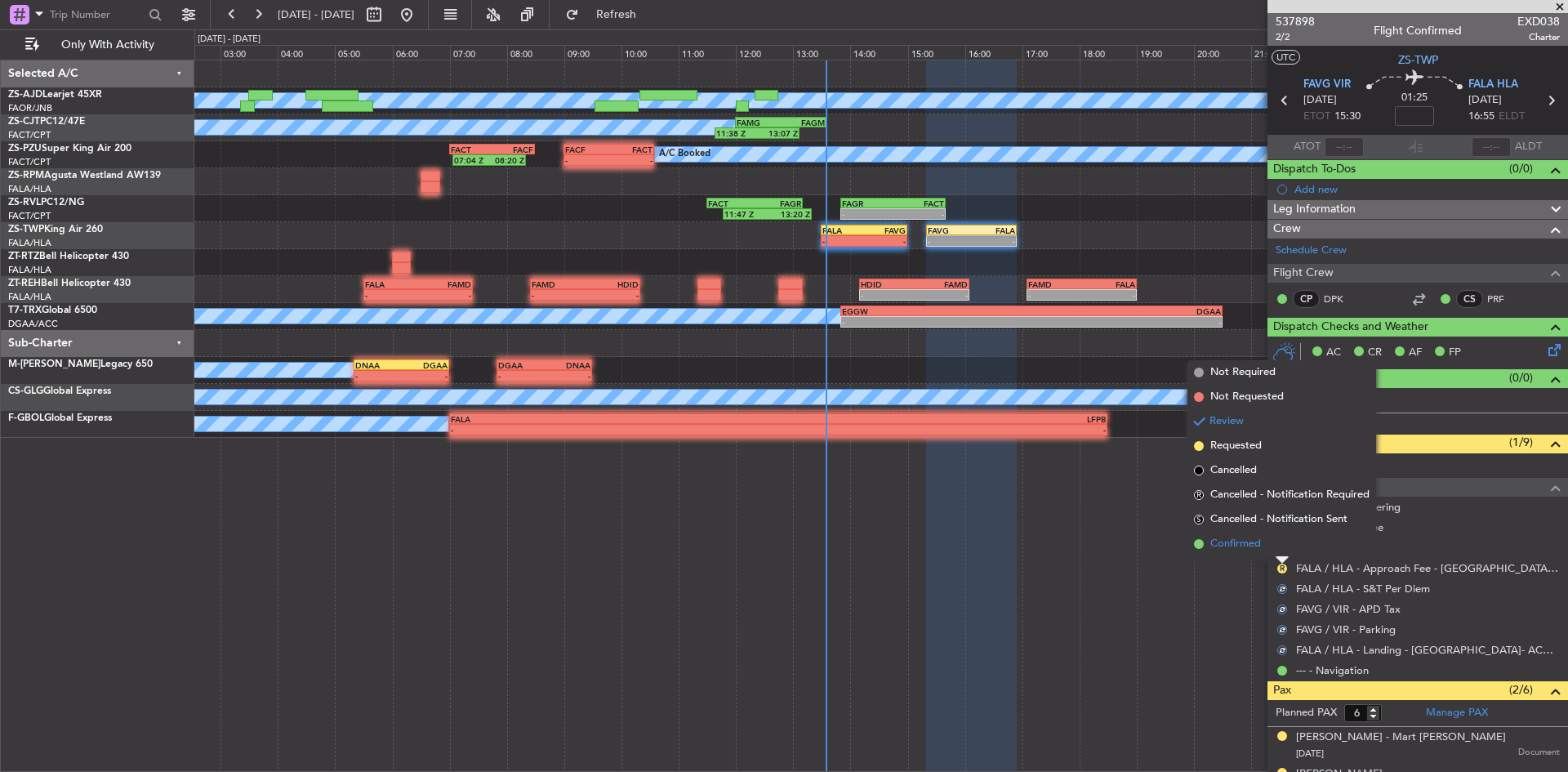
click at [1281, 553] on li "Confirmed" at bounding box center [1282, 543] width 189 height 25
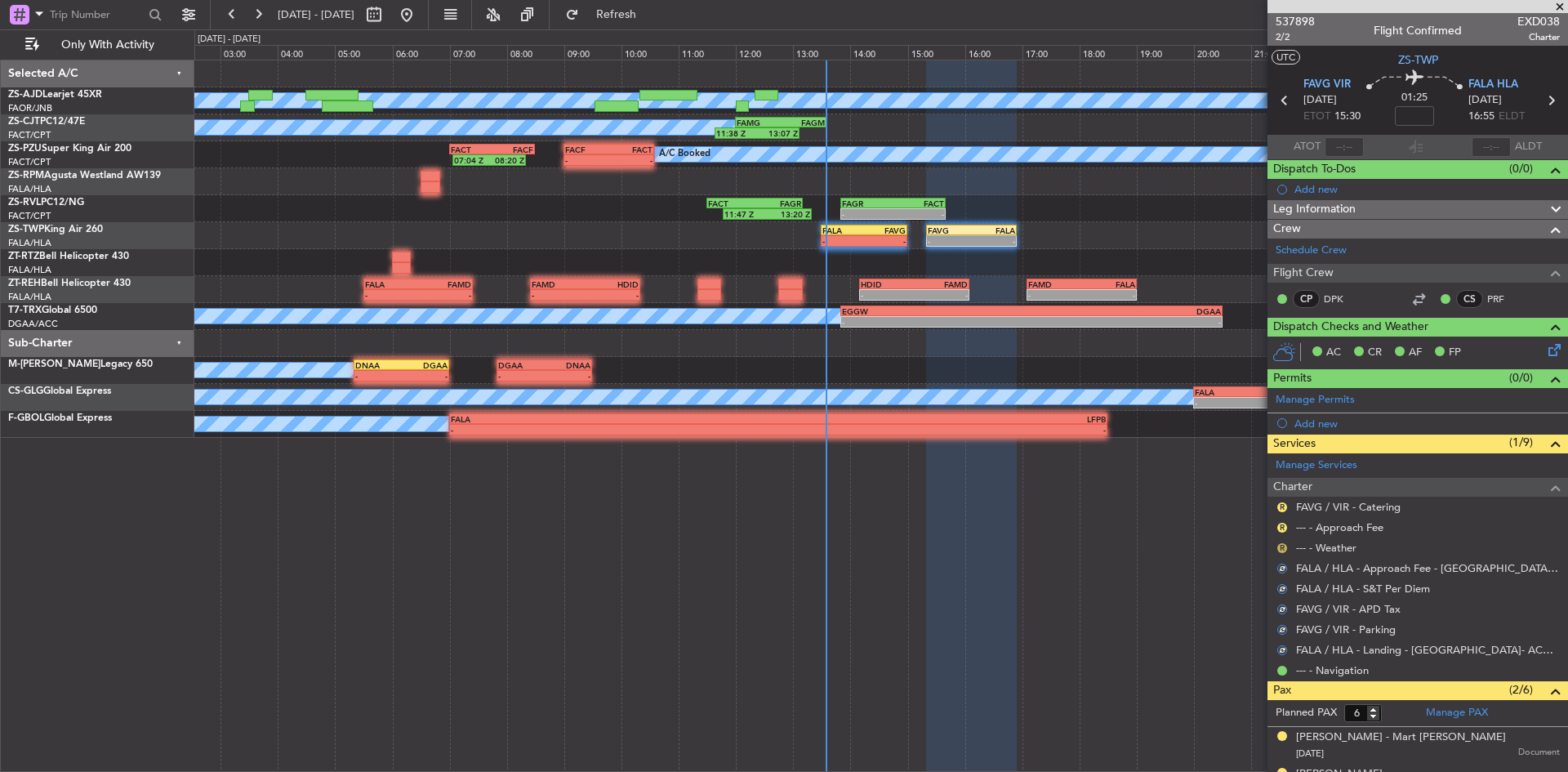
click at [1281, 548] on button "R" at bounding box center [1282, 548] width 10 height 10
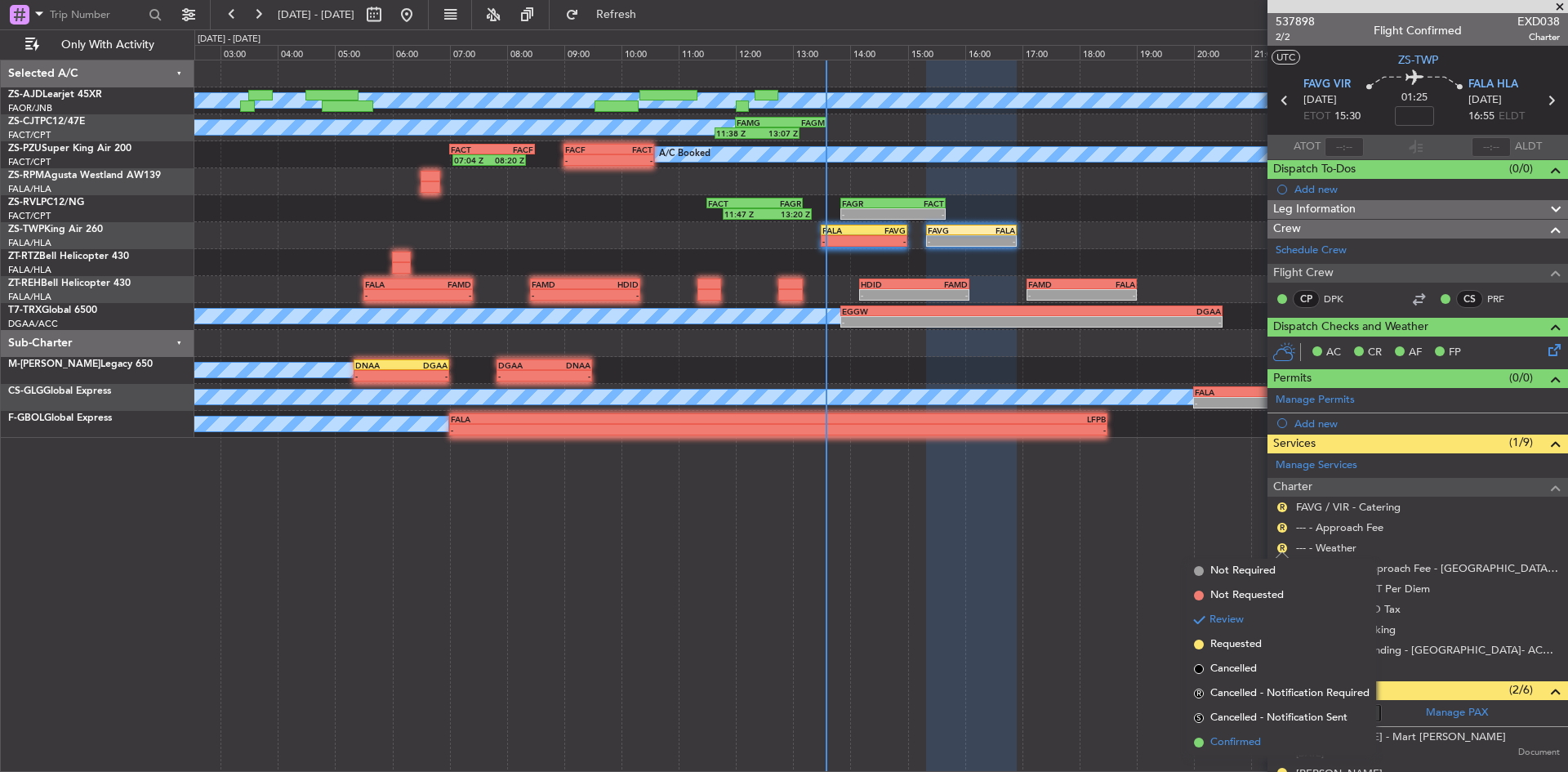
click at [1214, 737] on span "Confirmed" at bounding box center [1236, 742] width 51 height 16
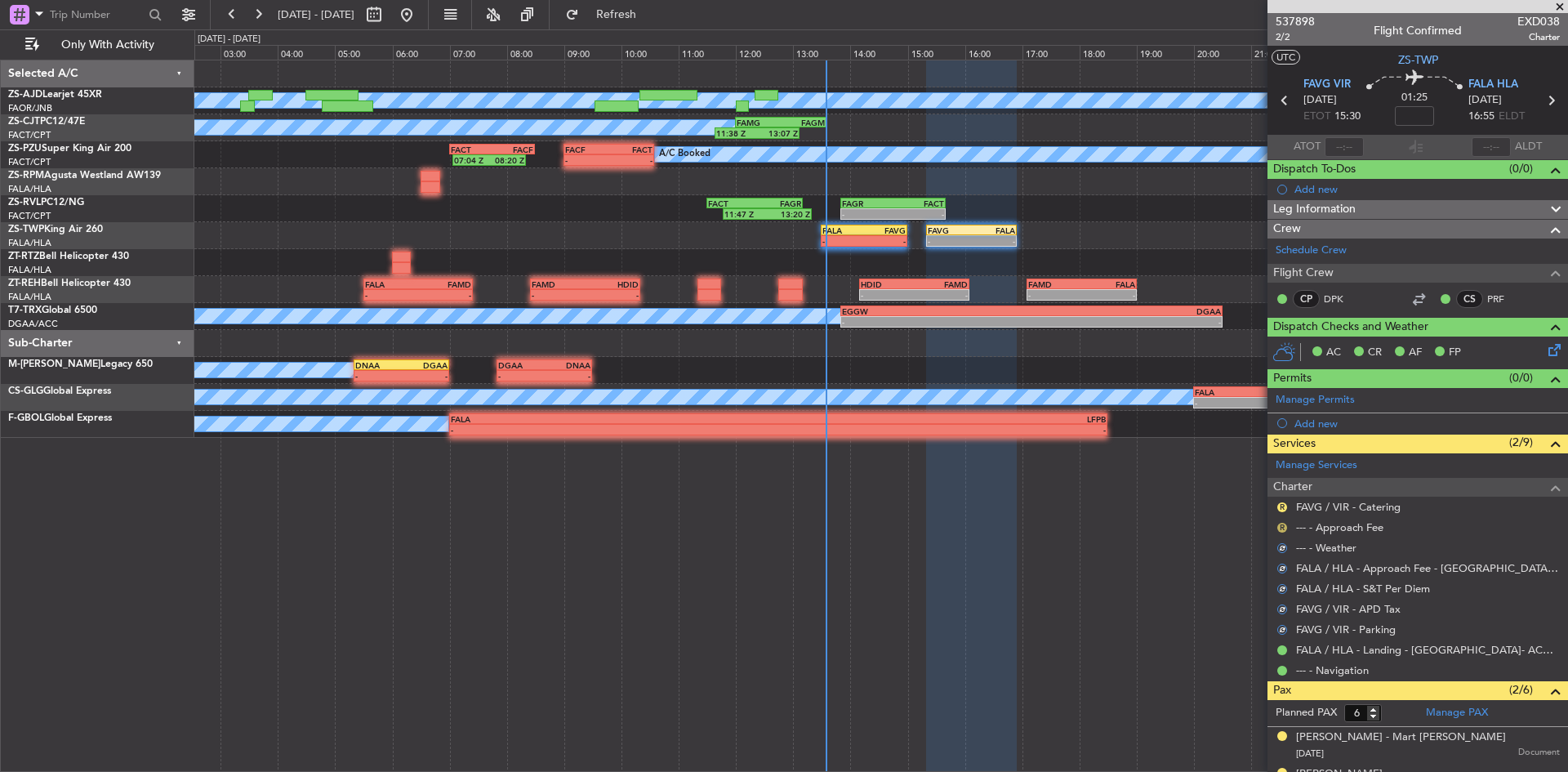
click at [1284, 528] on button "R" at bounding box center [1282, 528] width 10 height 10
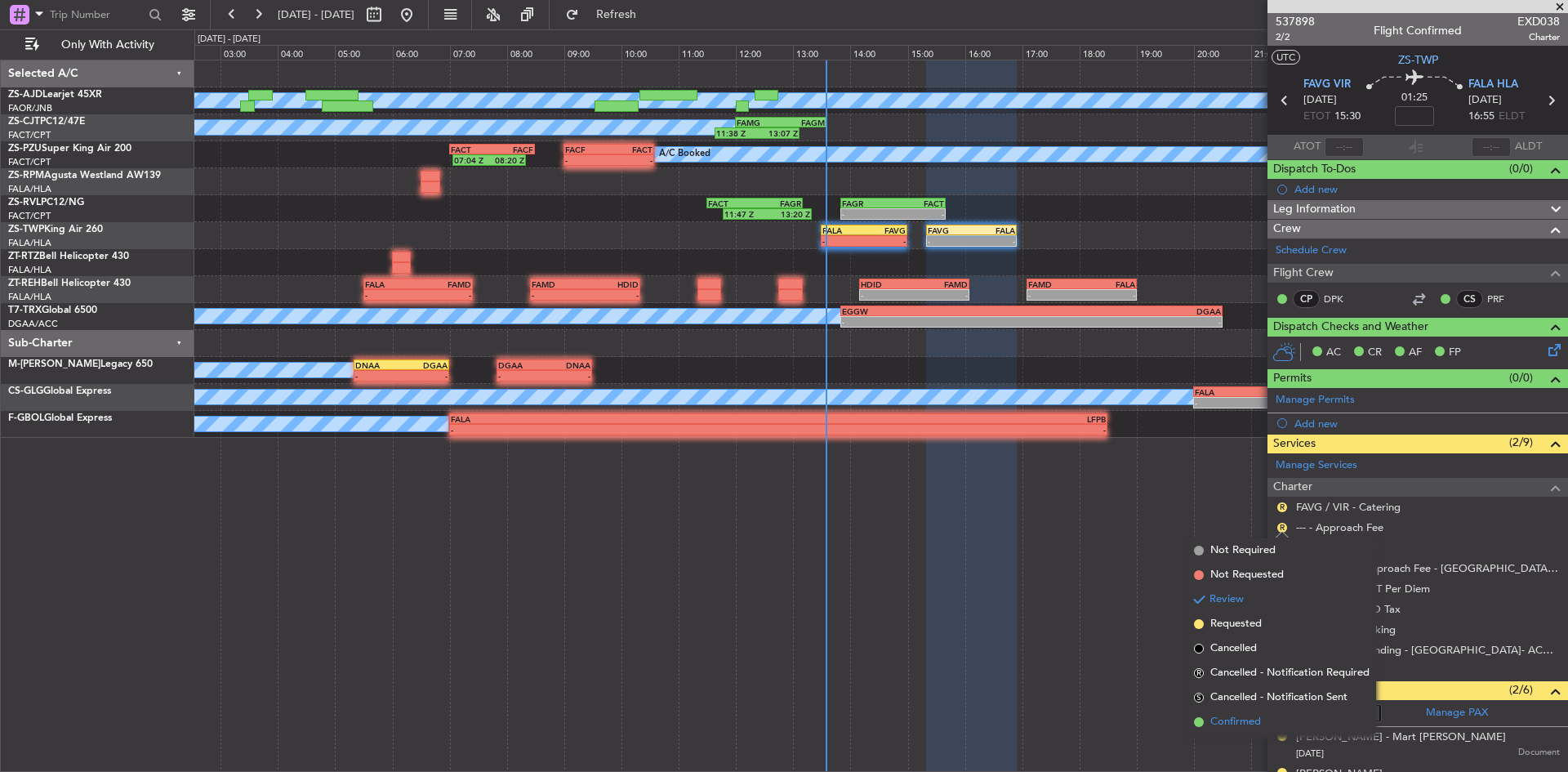
click at [1235, 724] on span "Confirmed" at bounding box center [1236, 722] width 51 height 16
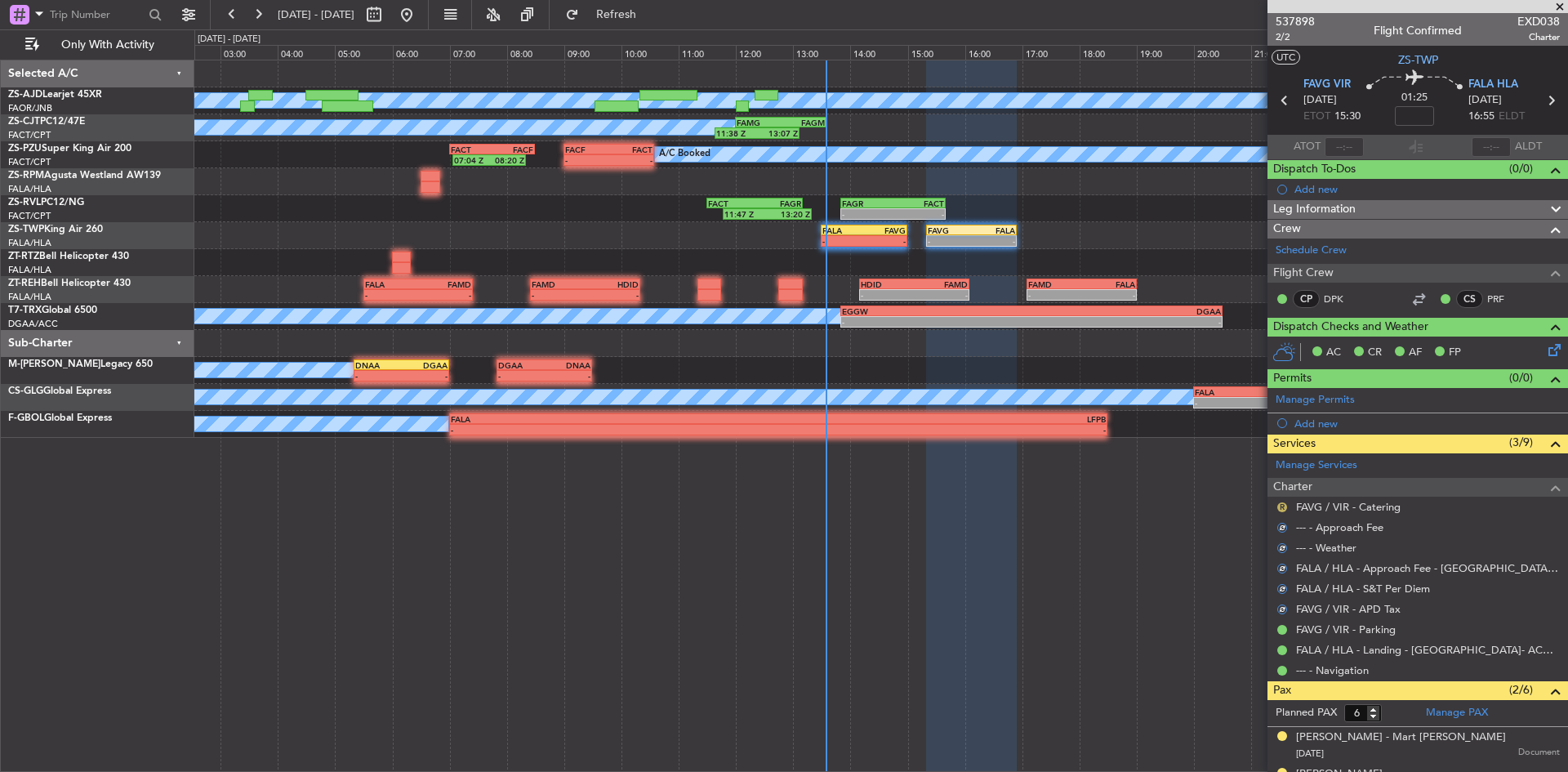
click at [1283, 508] on button "R" at bounding box center [1282, 508] width 10 height 10
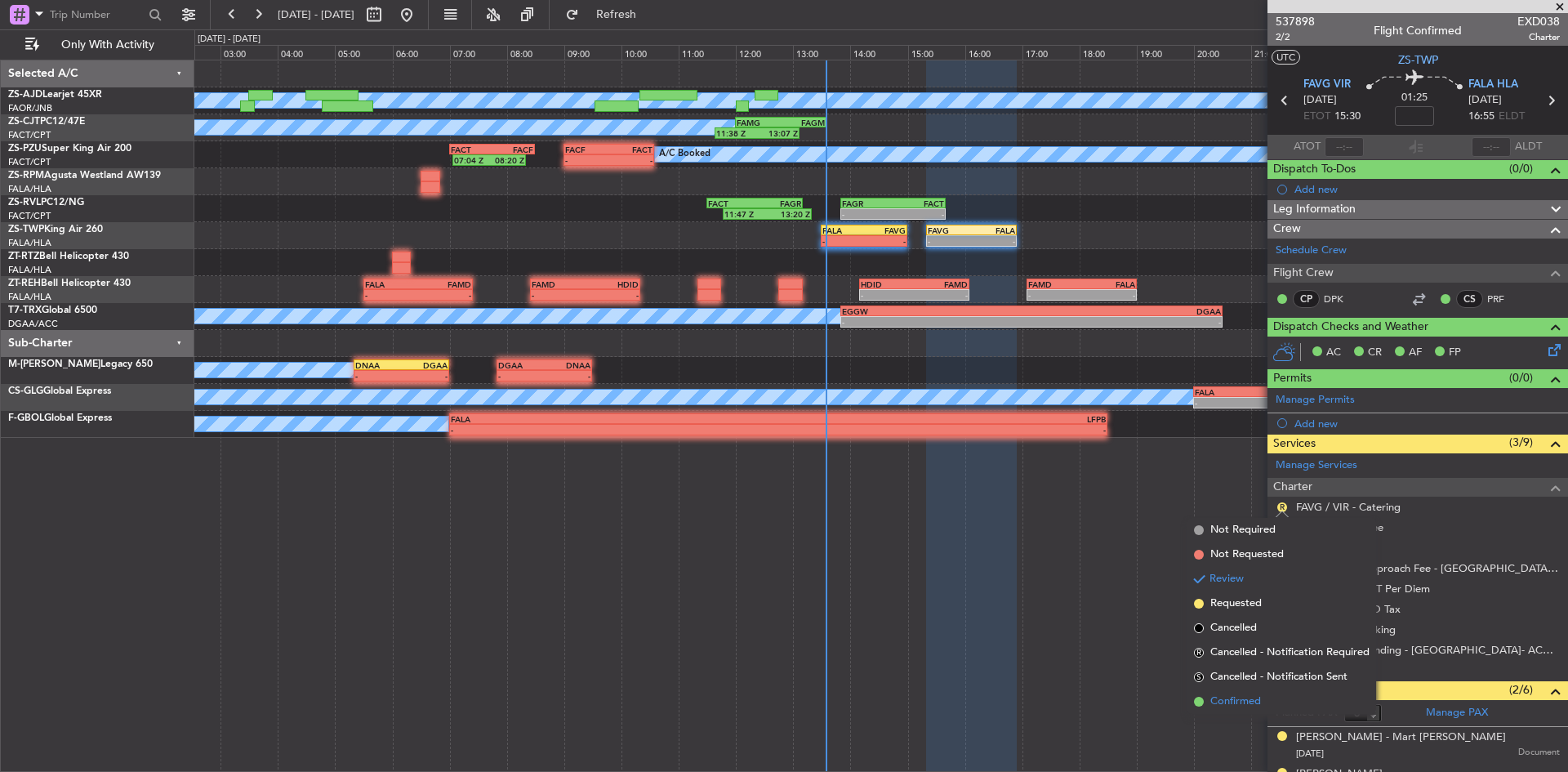
click at [1235, 707] on span "Confirmed" at bounding box center [1236, 701] width 51 height 16
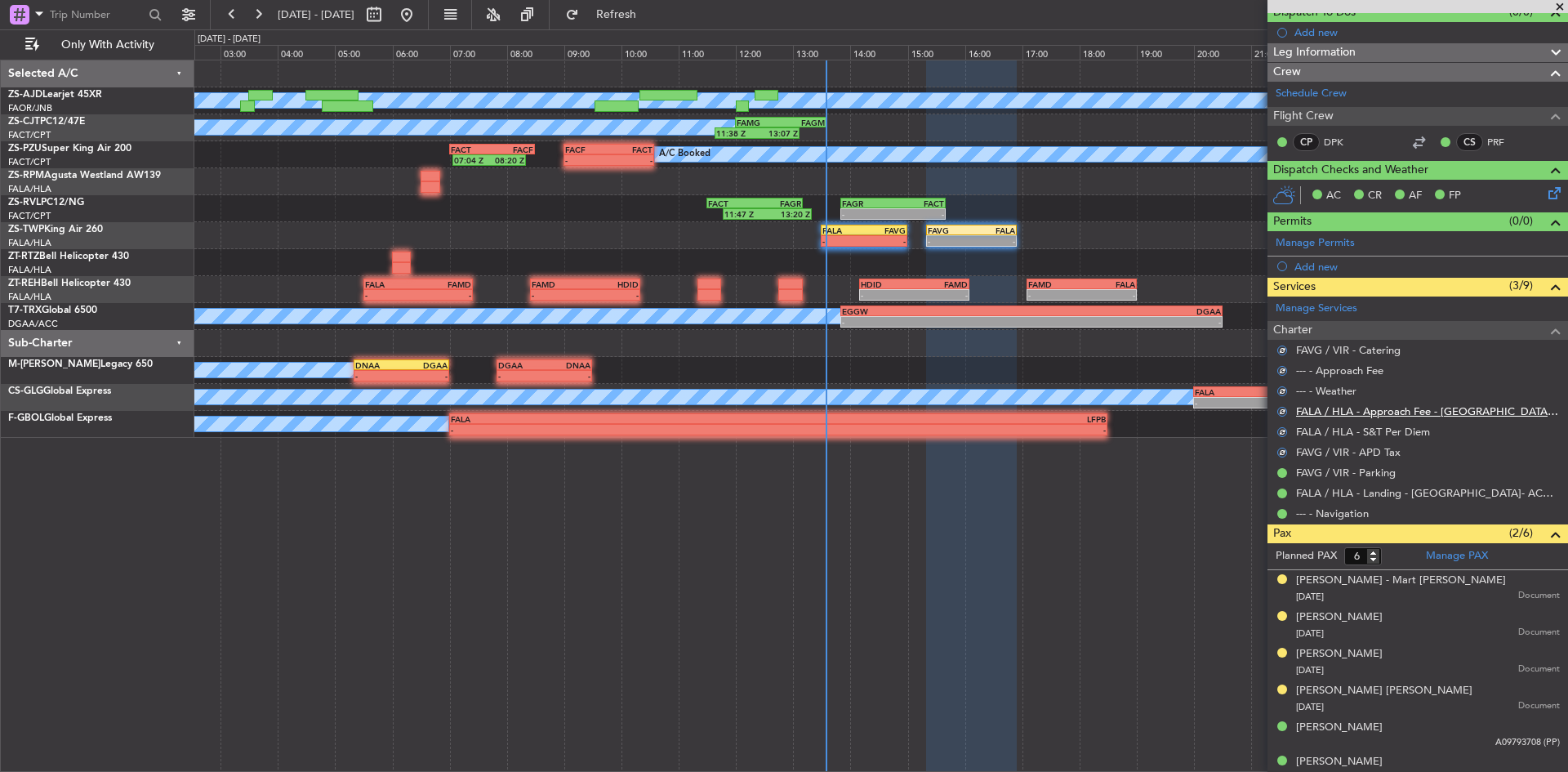
scroll to position [170, 0]
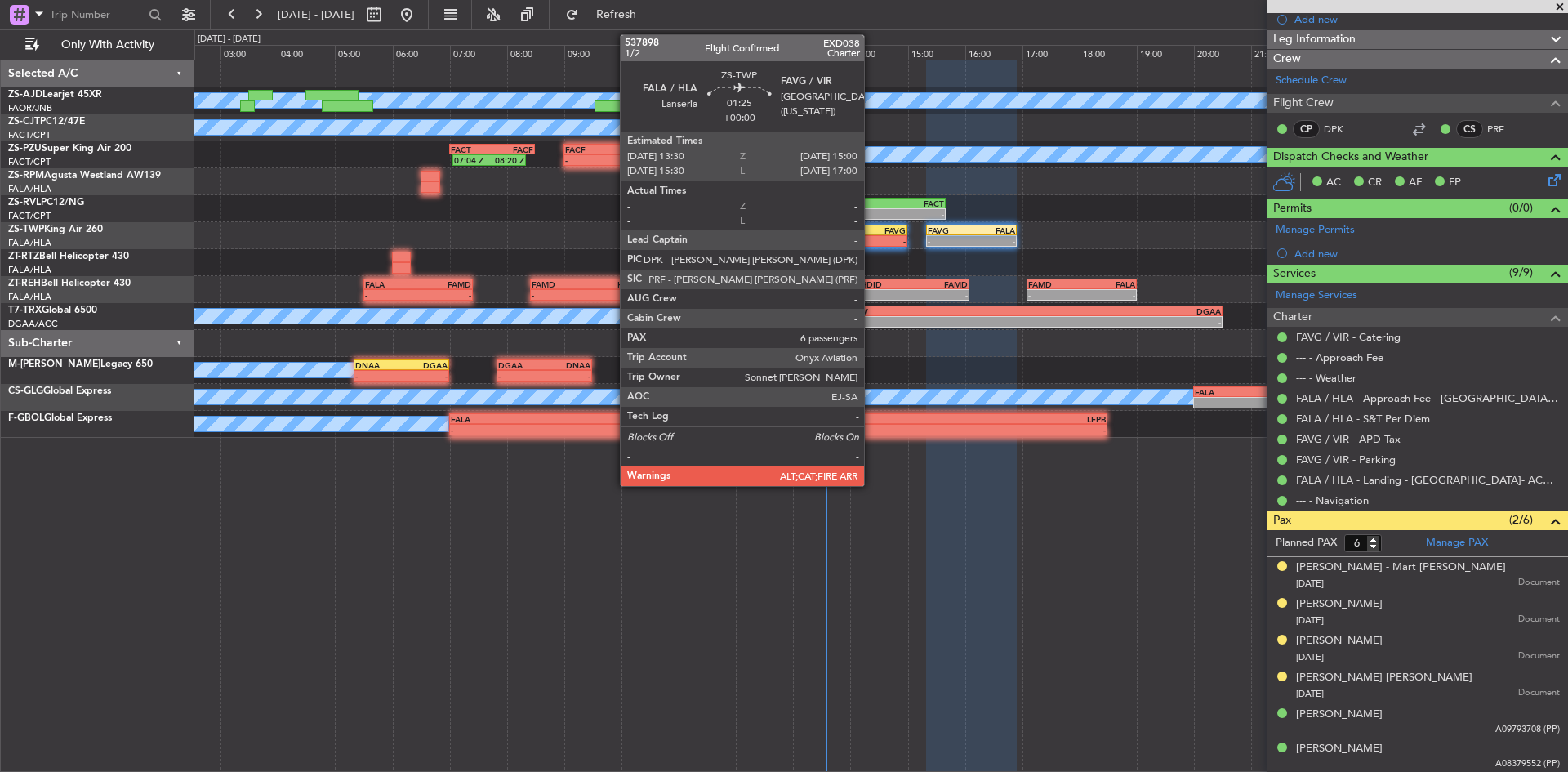
click at [872, 239] on div "-" at bounding box center [884, 241] width 42 height 10
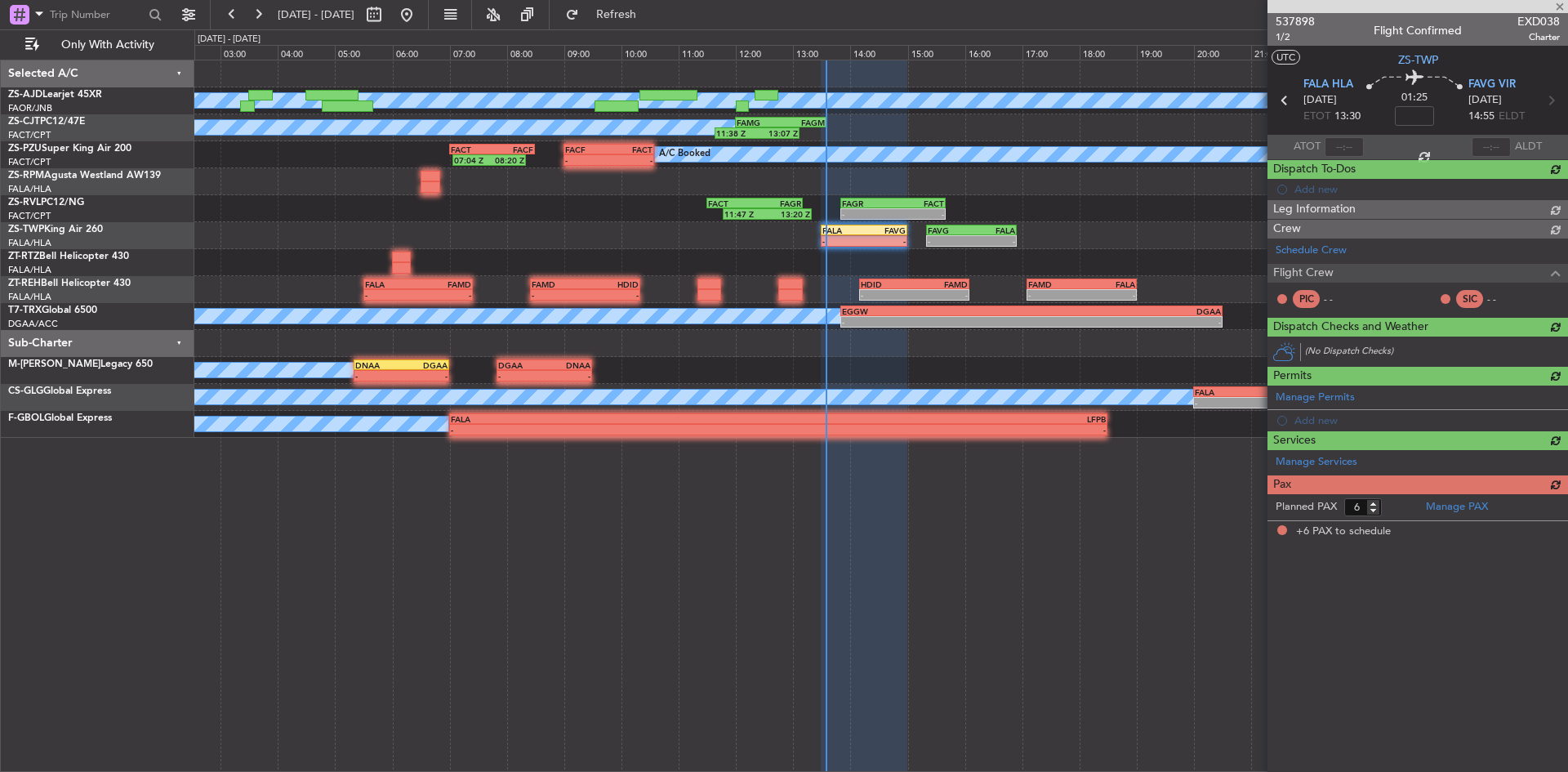
scroll to position [0, 0]
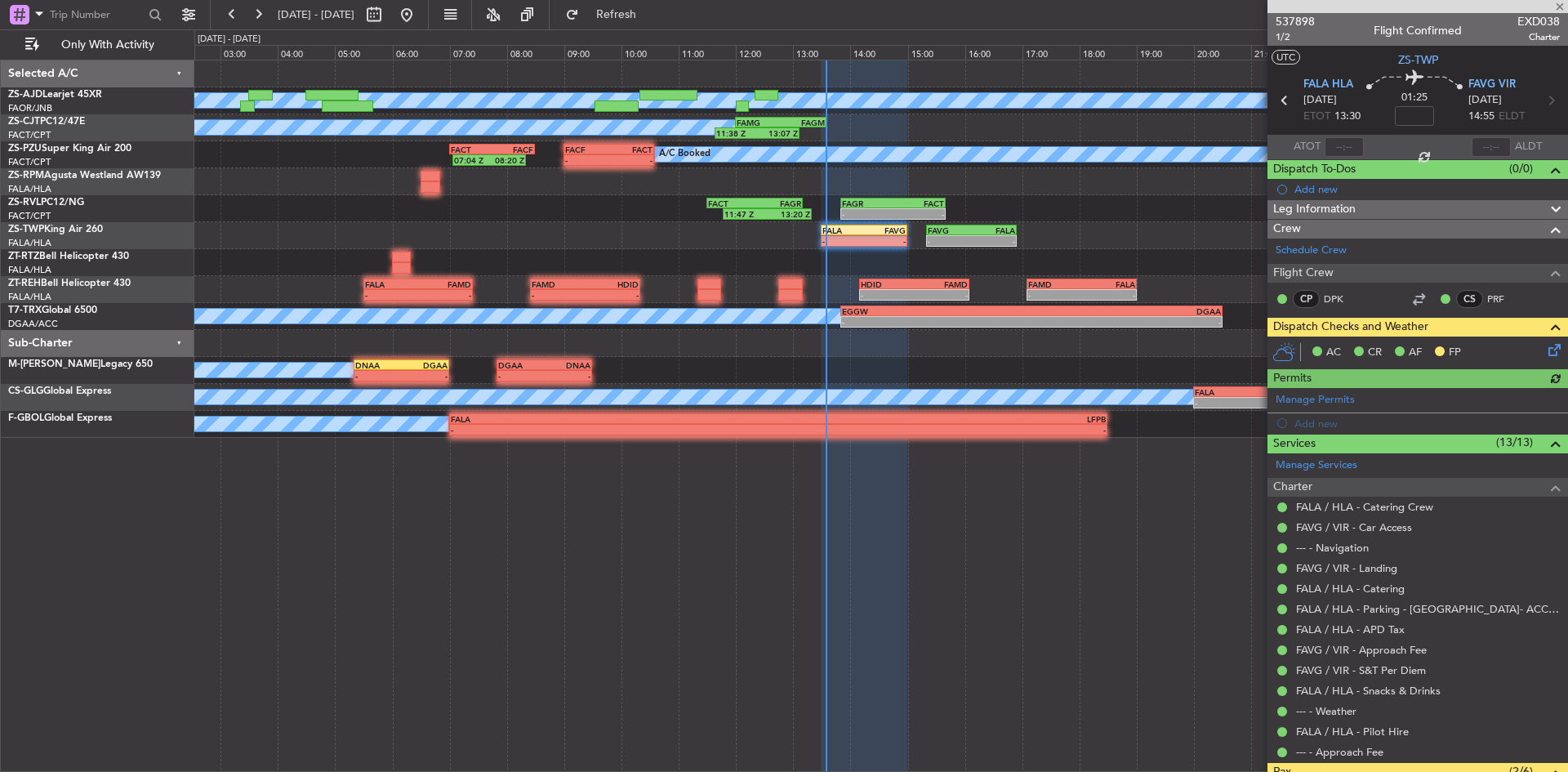
click at [1546, 347] on icon at bounding box center [1552, 347] width 13 height 13
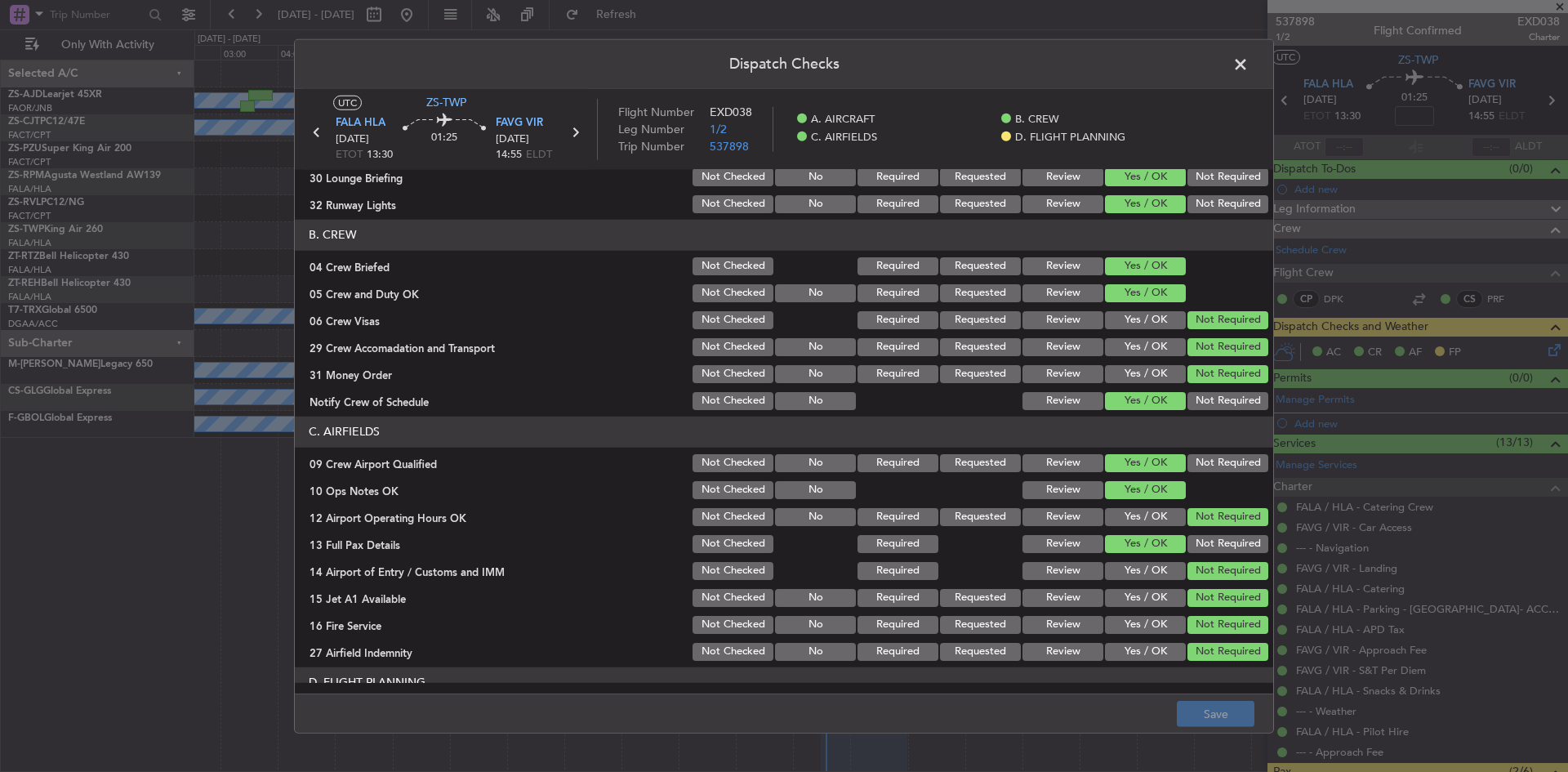
scroll to position [219, 0]
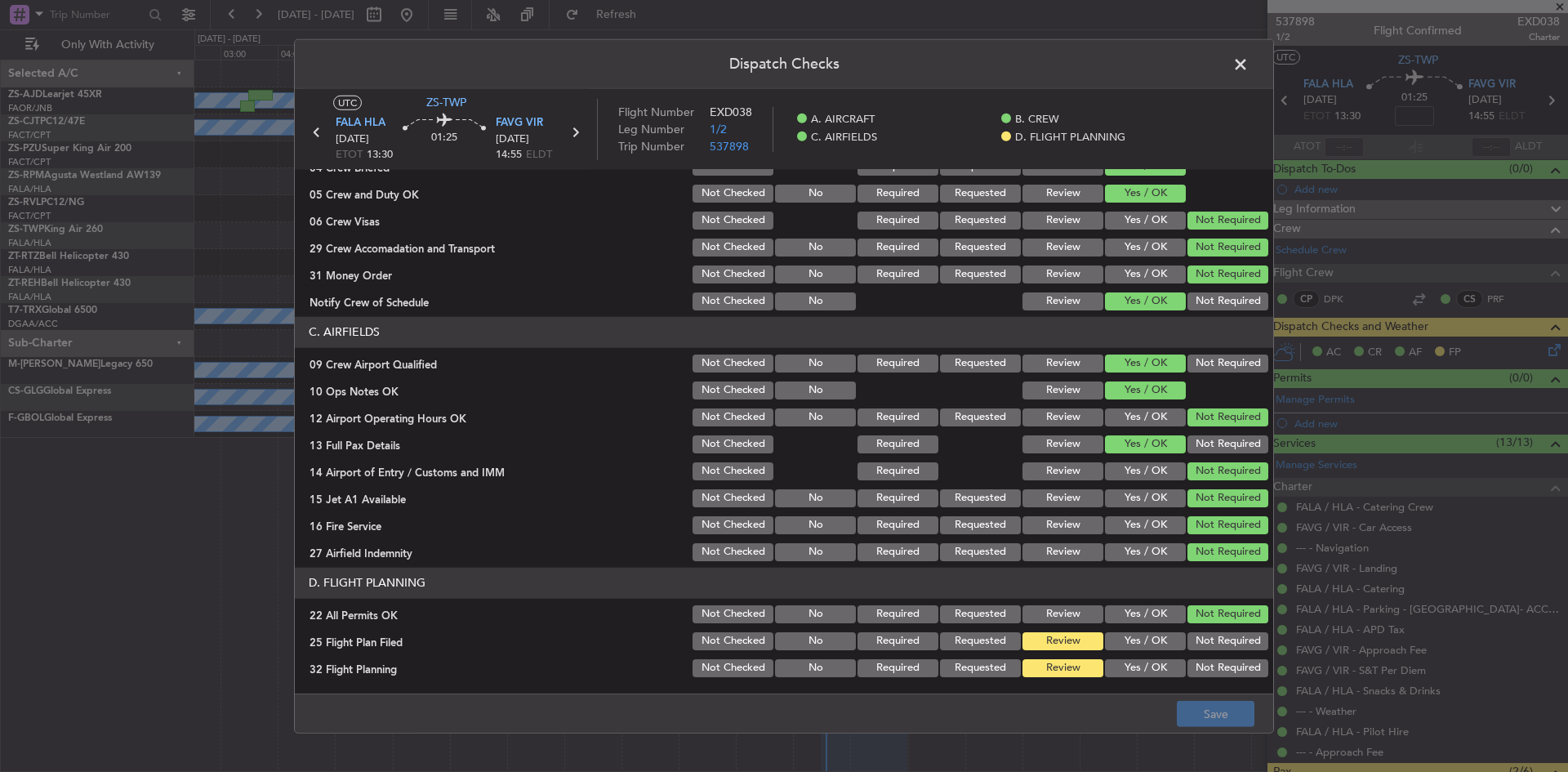
click at [1128, 623] on div "Yes / OK" at bounding box center [1144, 614] width 82 height 23
click at [1128, 637] on button "Yes / OK" at bounding box center [1145, 641] width 81 height 18
click at [1128, 668] on button "Yes / OK" at bounding box center [1145, 667] width 81 height 18
click at [1175, 712] on footer "Save" at bounding box center [784, 713] width 979 height 39
click at [1182, 721] on button "Save" at bounding box center [1215, 713] width 77 height 26
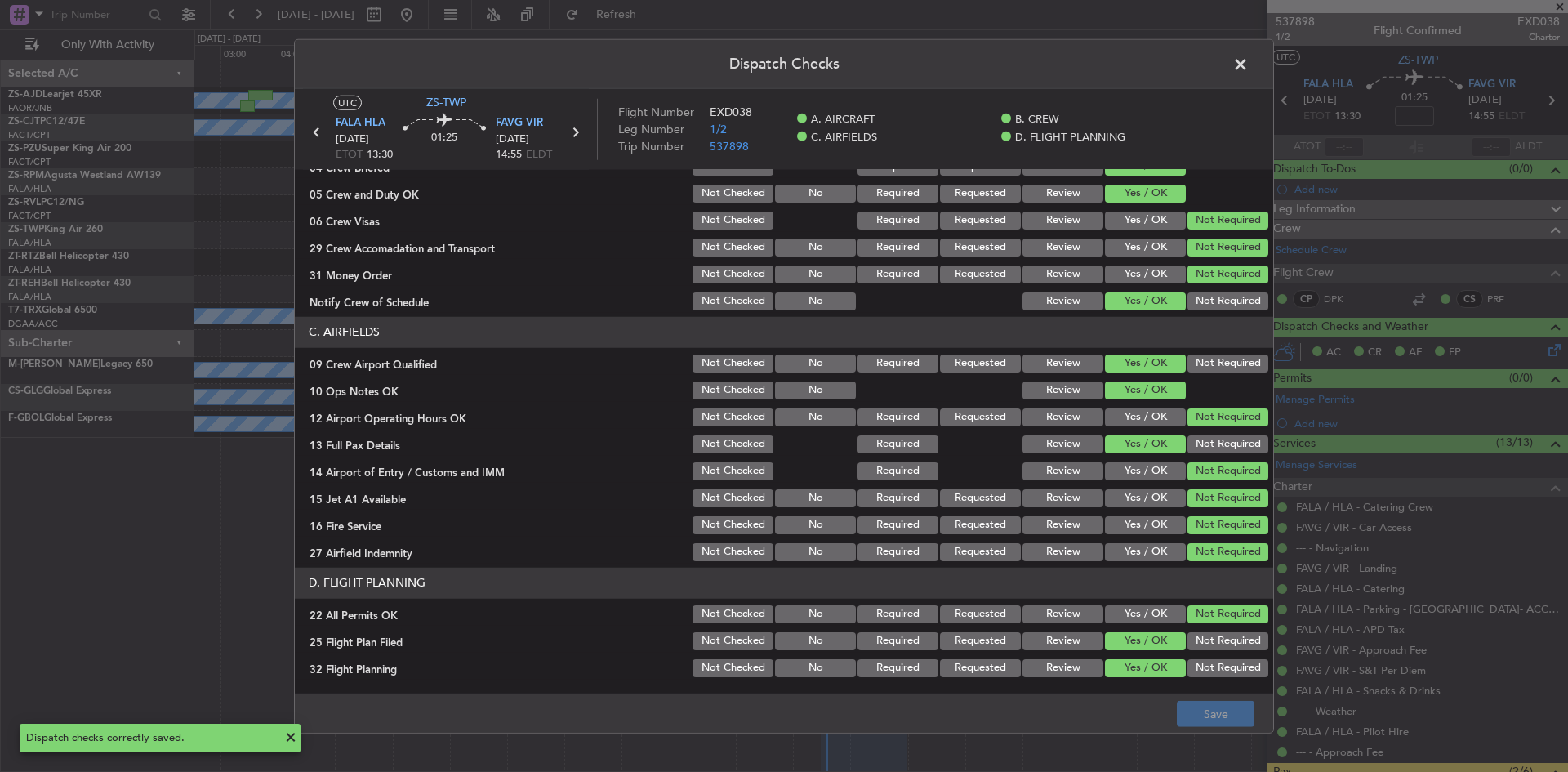
click at [1249, 65] on span at bounding box center [1249, 68] width 0 height 32
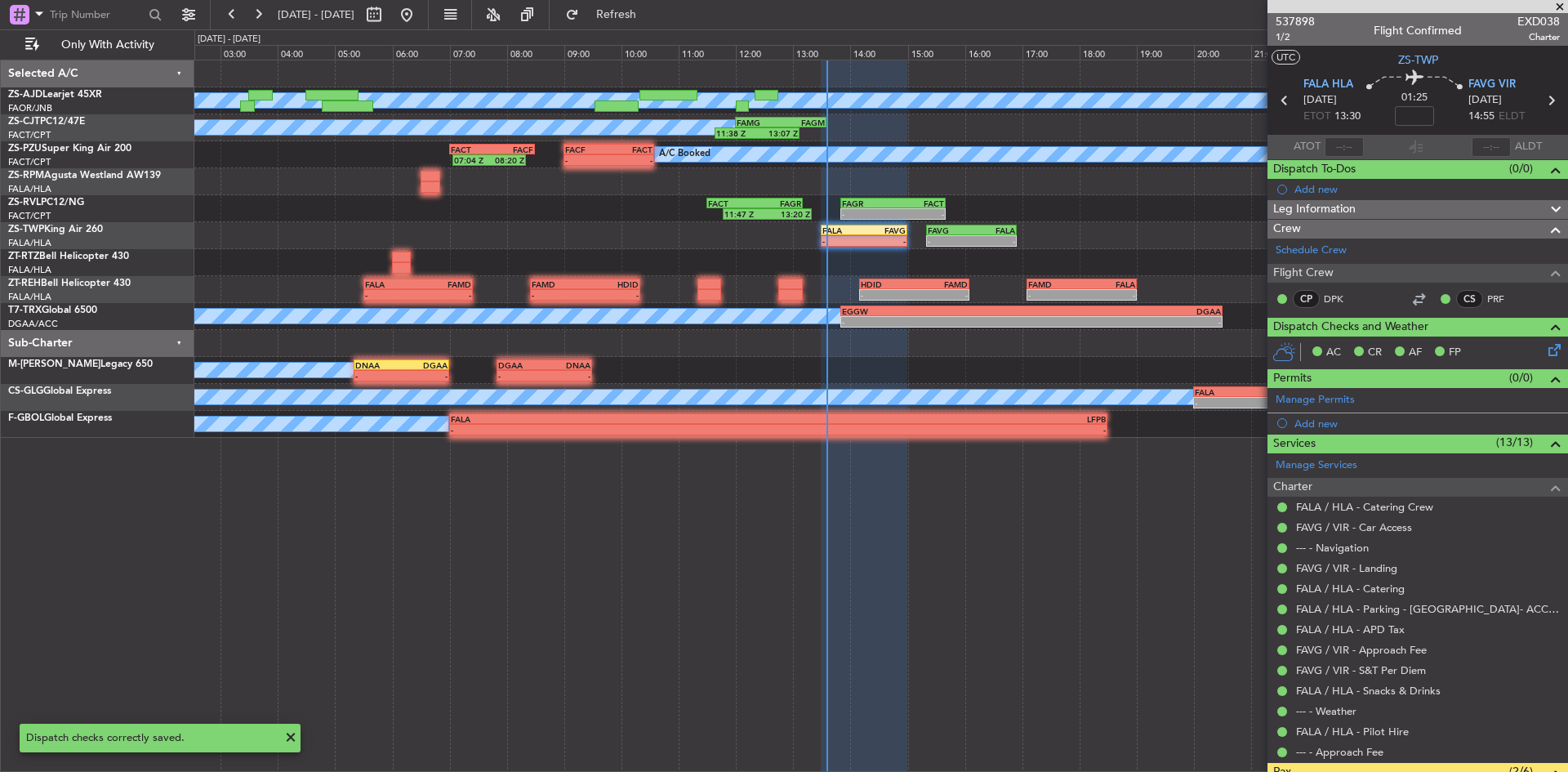
click at [1565, 9] on span at bounding box center [1559, 7] width 16 height 14
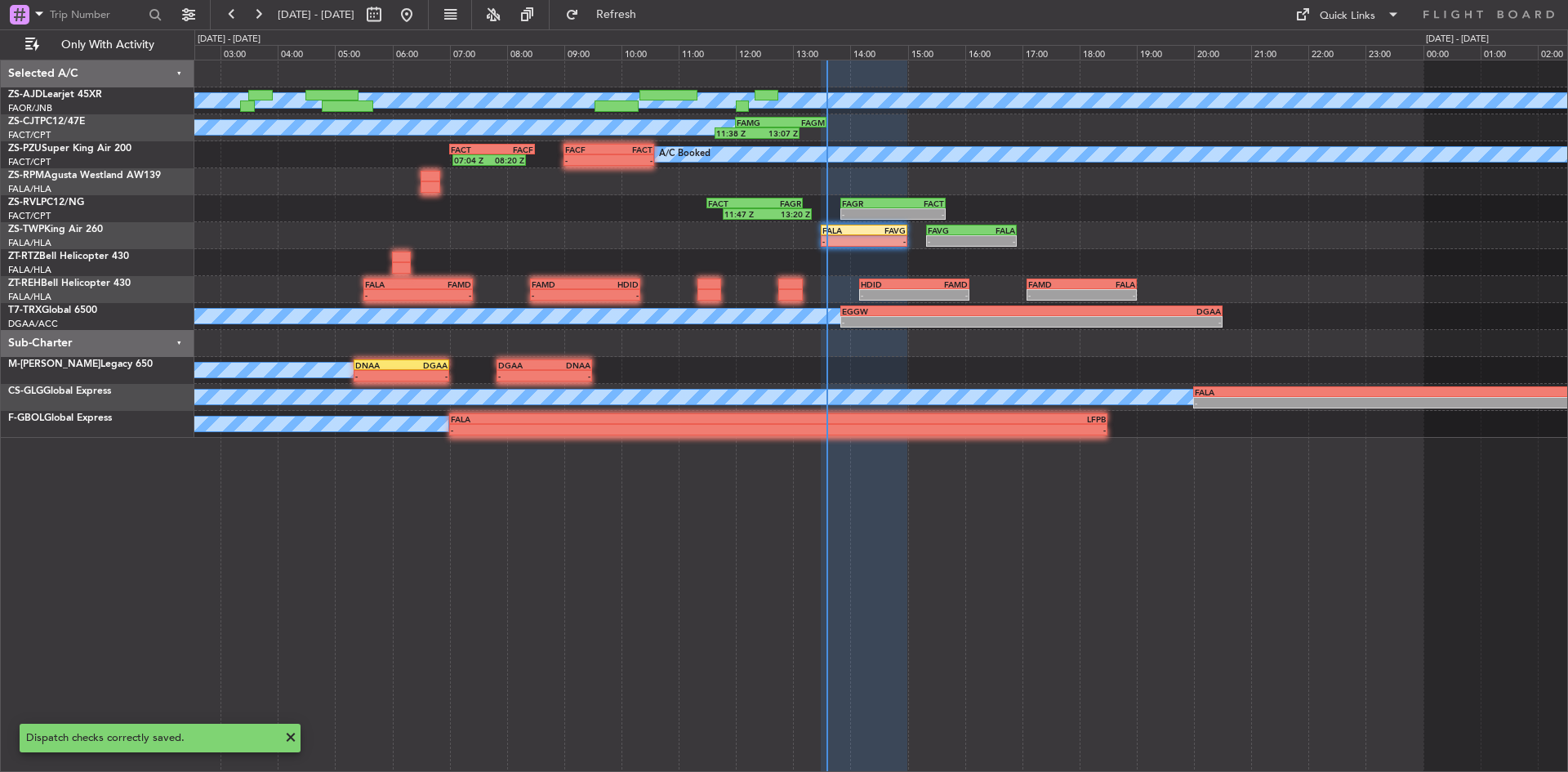
type input "0"
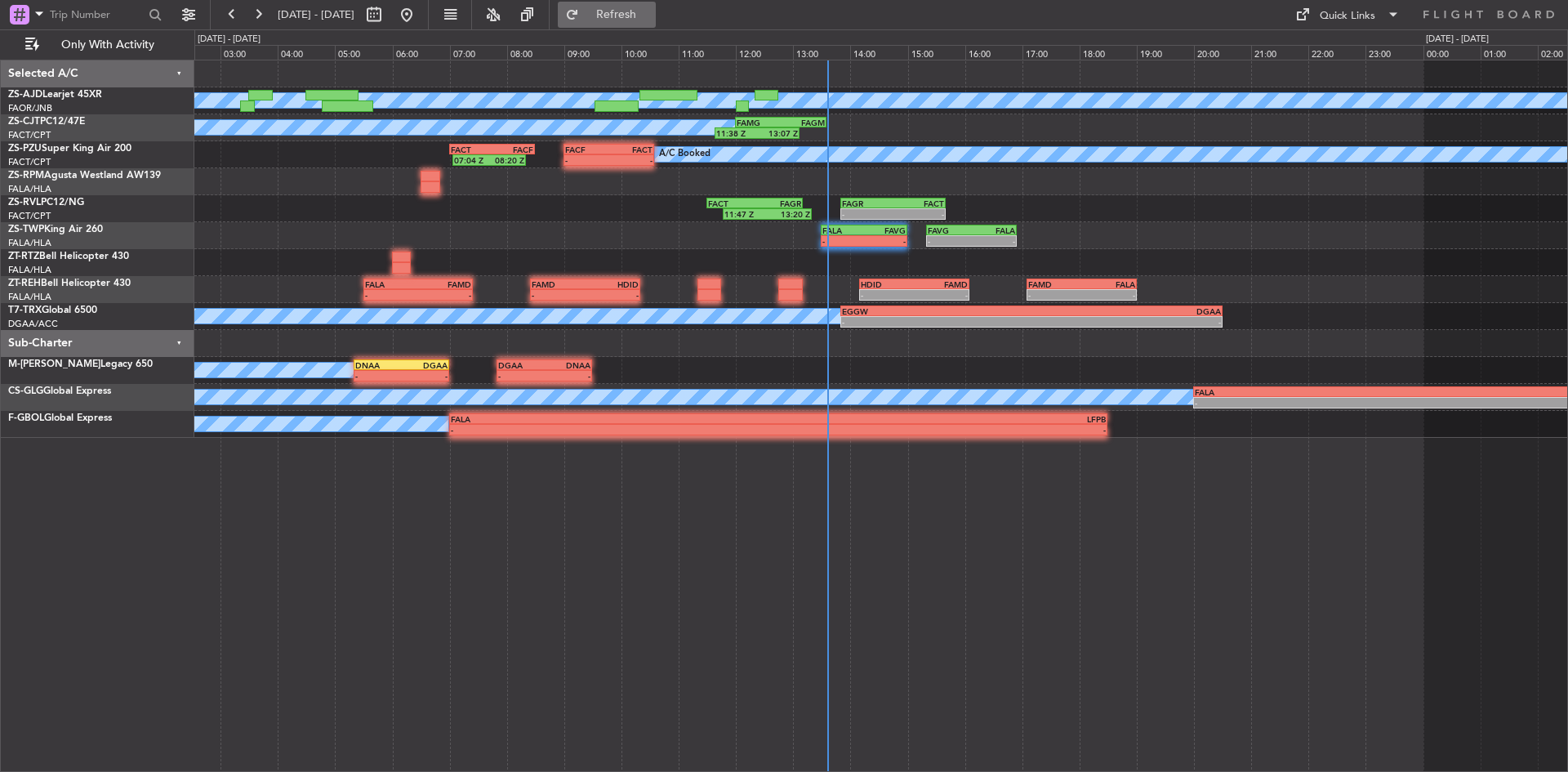
click at [656, 6] on button "Refresh" at bounding box center [606, 14] width 98 height 26
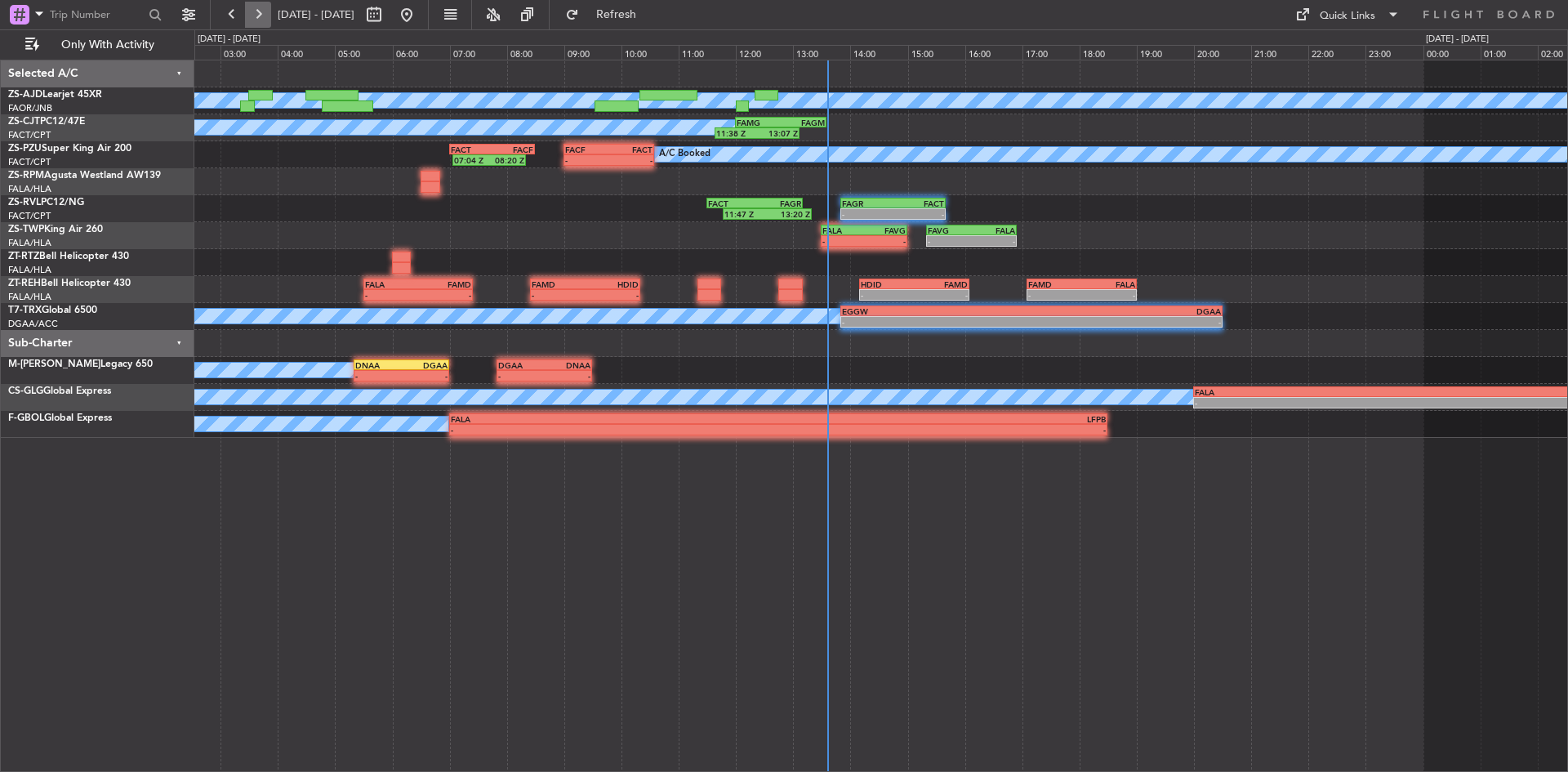
click at [255, 9] on button at bounding box center [258, 14] width 26 height 26
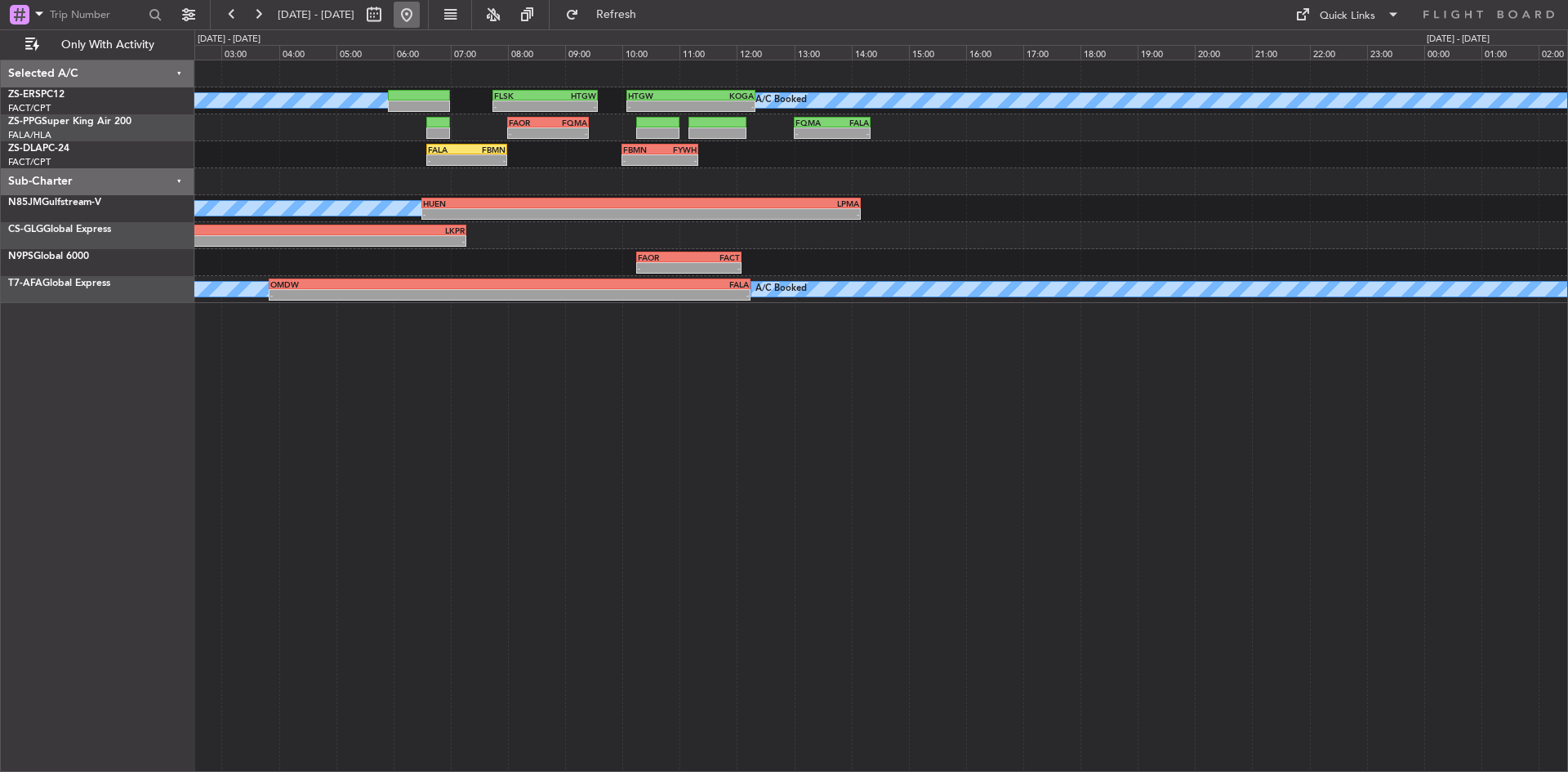
click at [420, 15] on button at bounding box center [406, 14] width 26 height 26
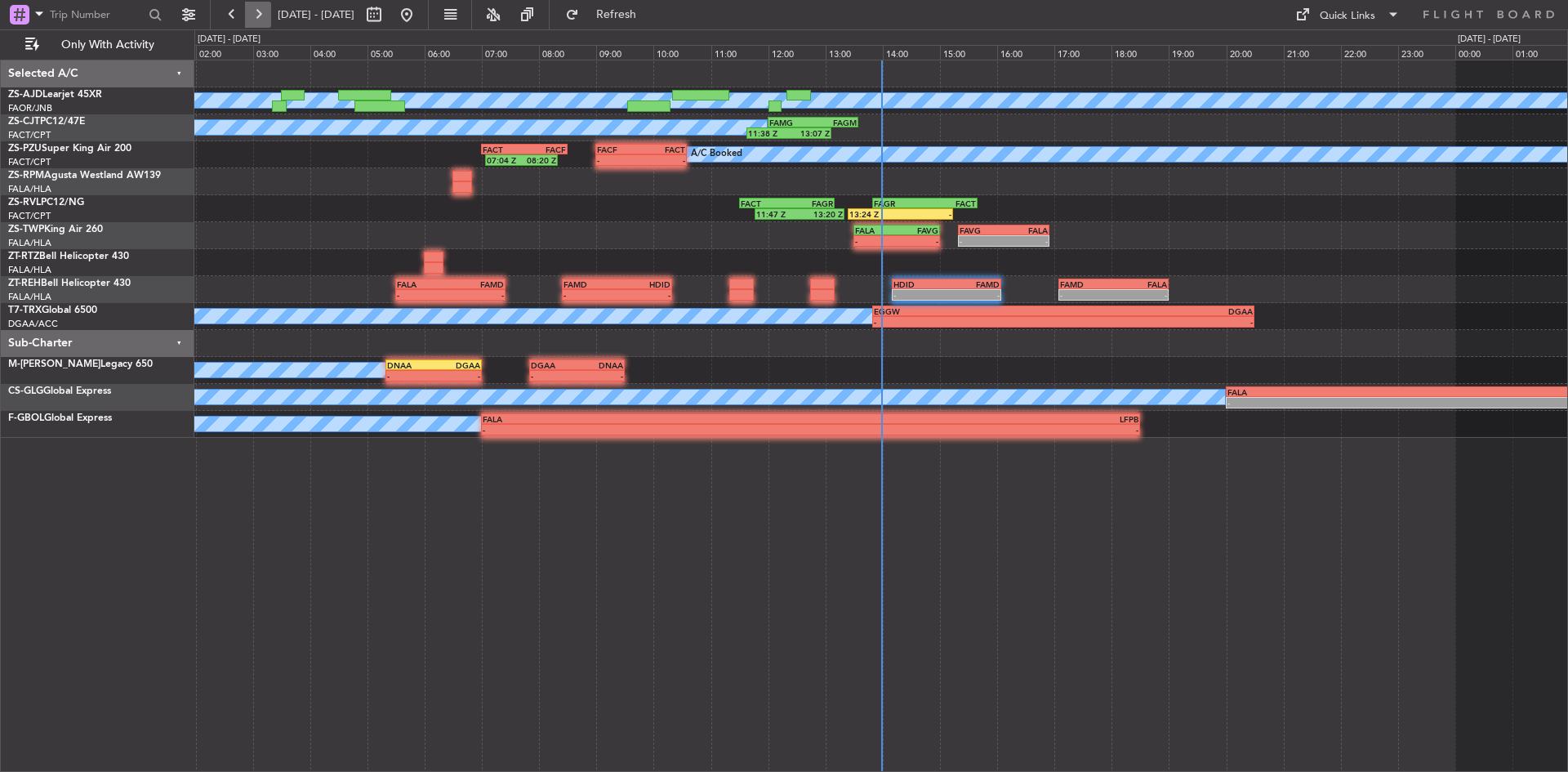
click at [252, 19] on button at bounding box center [258, 14] width 26 height 26
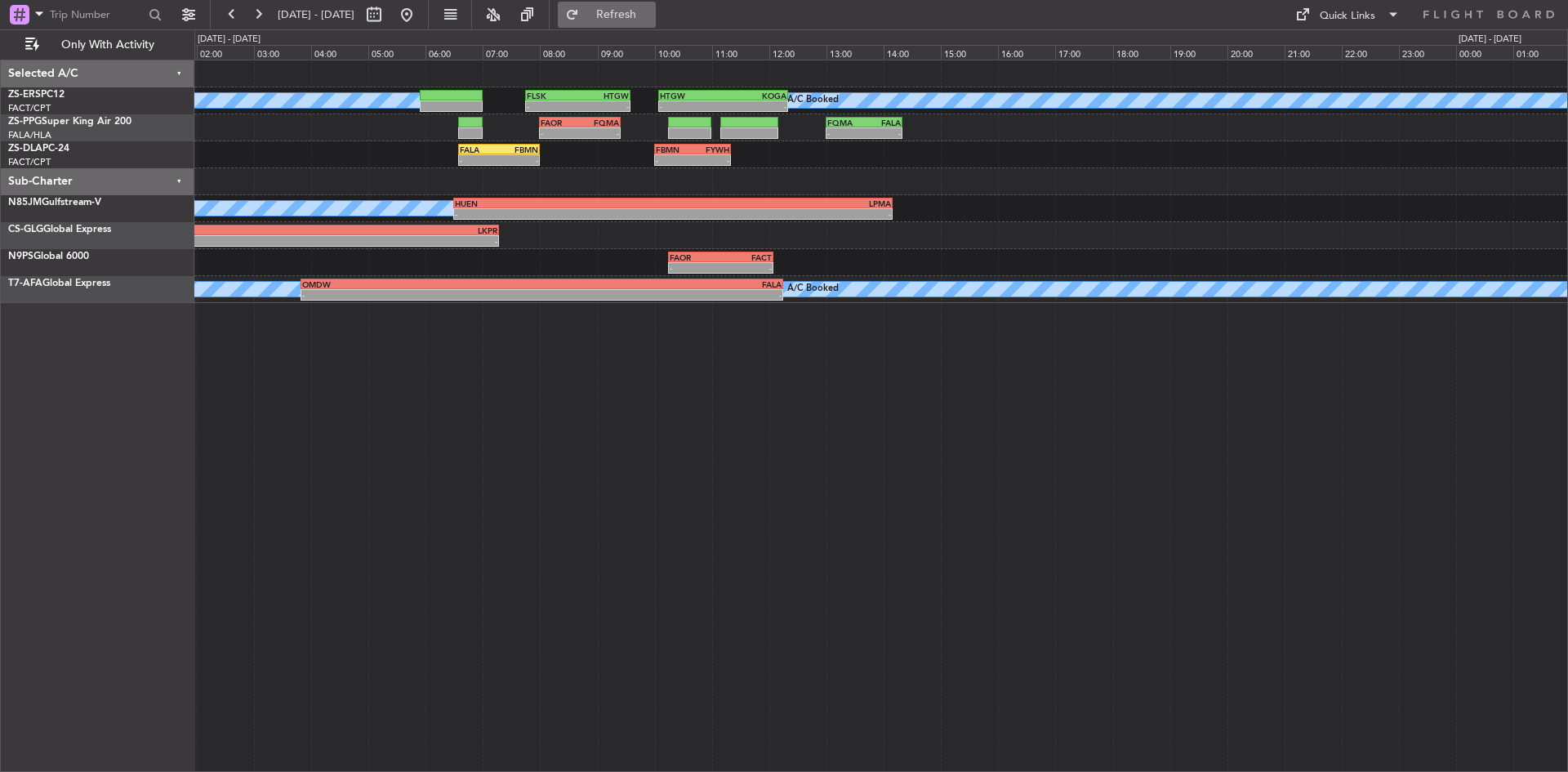
click at [651, 17] on span "Refresh" at bounding box center [616, 14] width 69 height 11
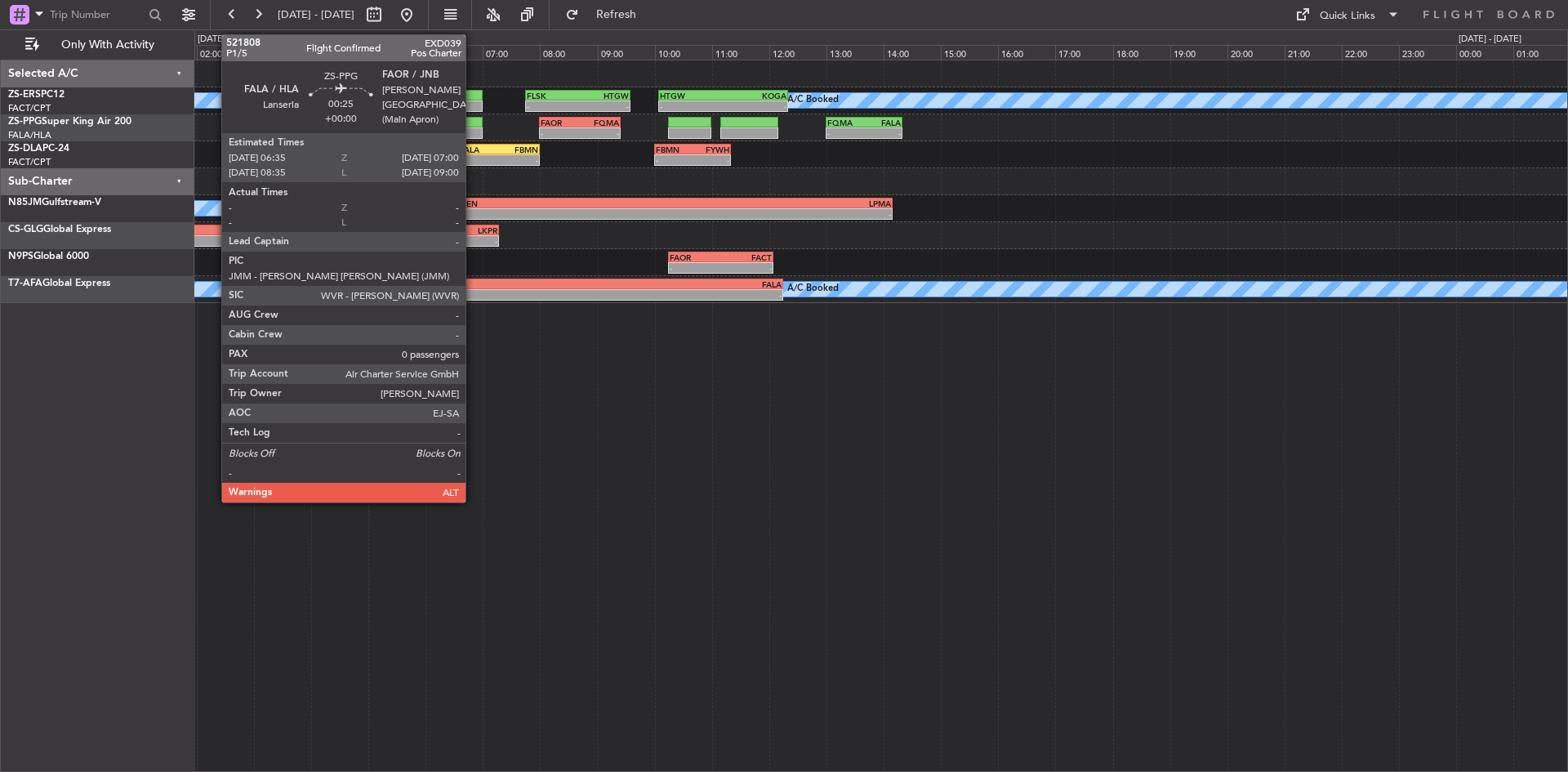
click at [473, 128] on div at bounding box center [470, 133] width 25 height 11
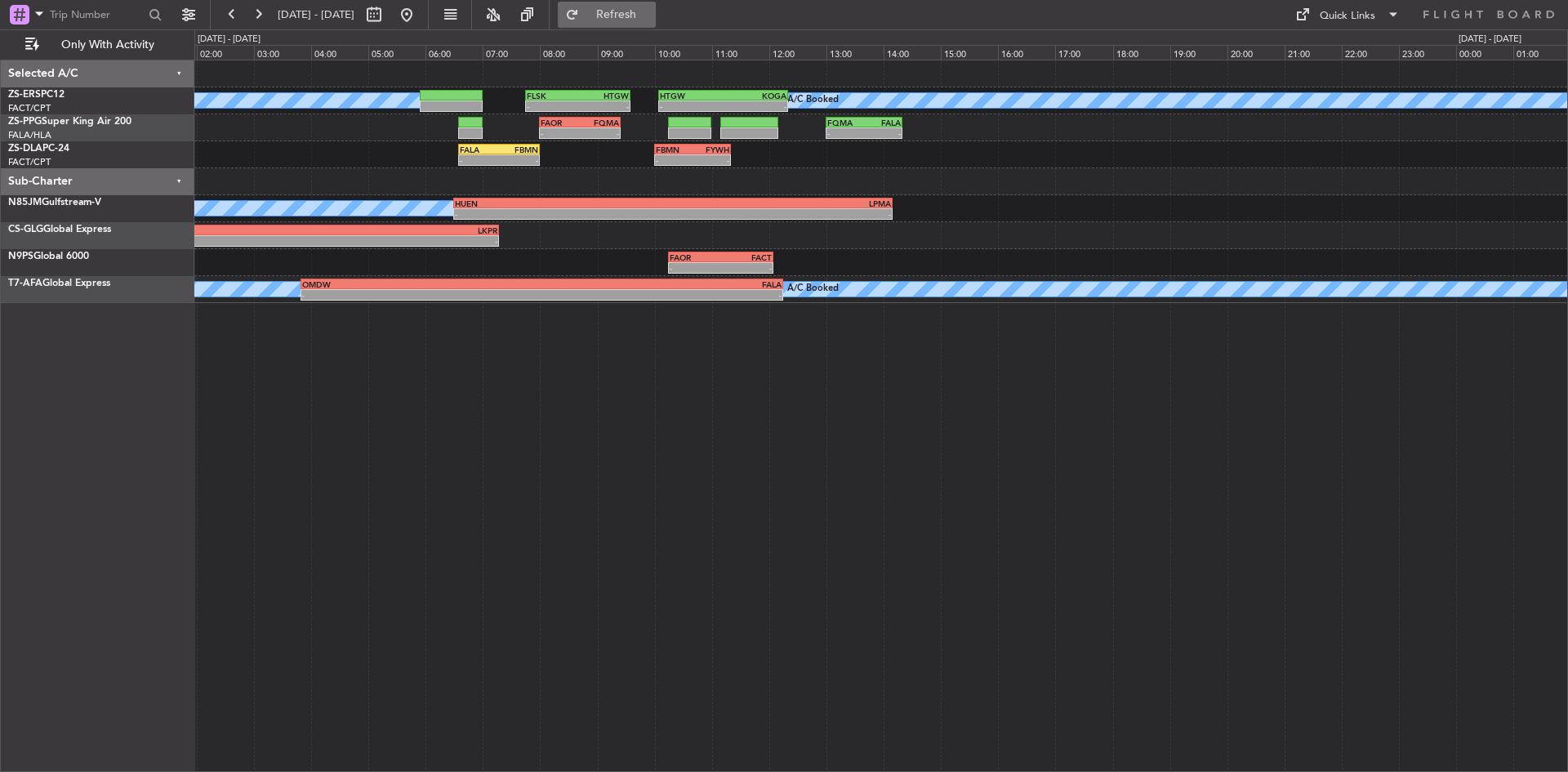
click at [633, 10] on button "Refresh" at bounding box center [606, 14] width 98 height 26
click at [256, 11] on button at bounding box center [258, 14] width 26 height 26
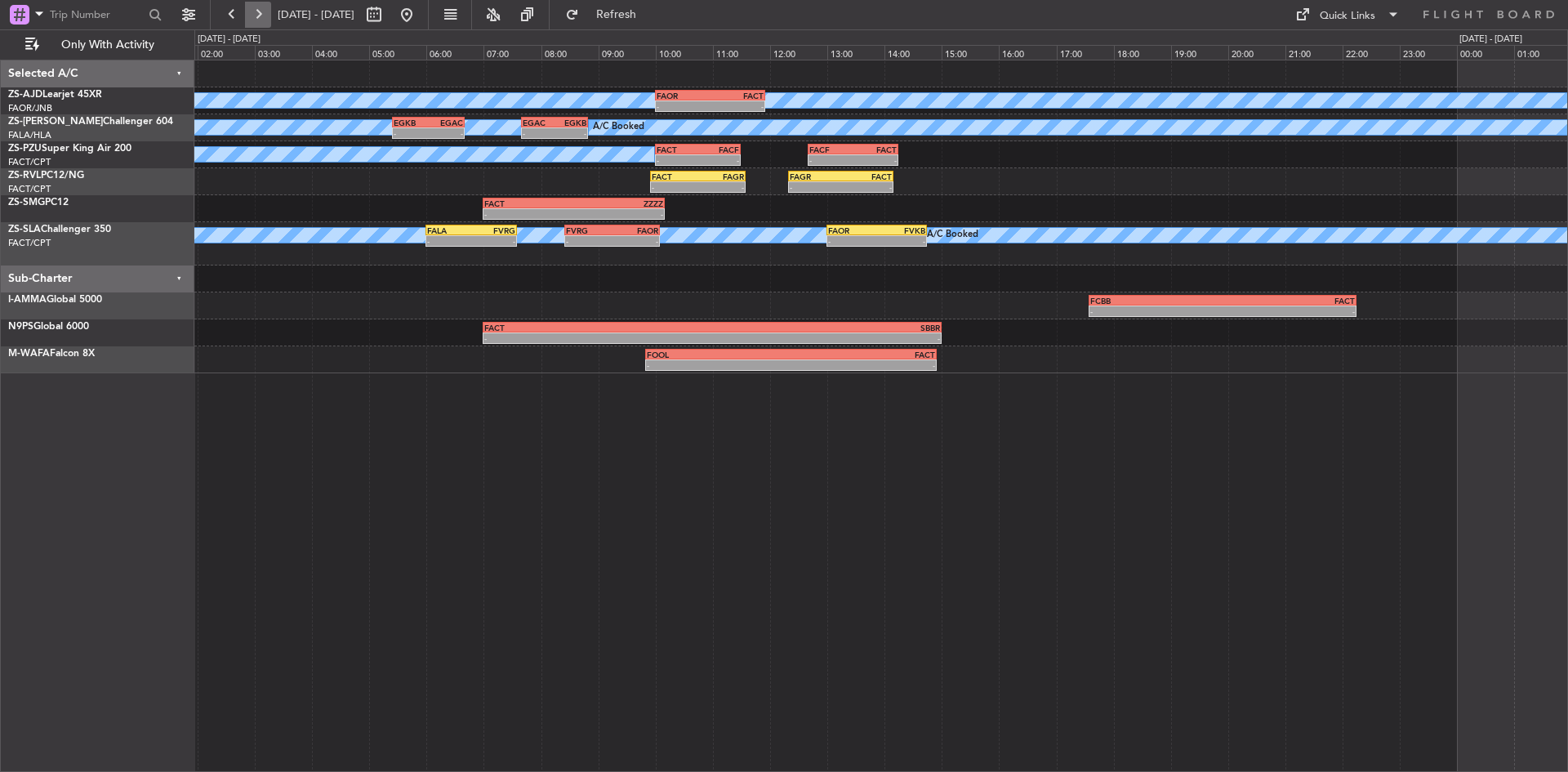
click at [258, 9] on button at bounding box center [258, 14] width 26 height 26
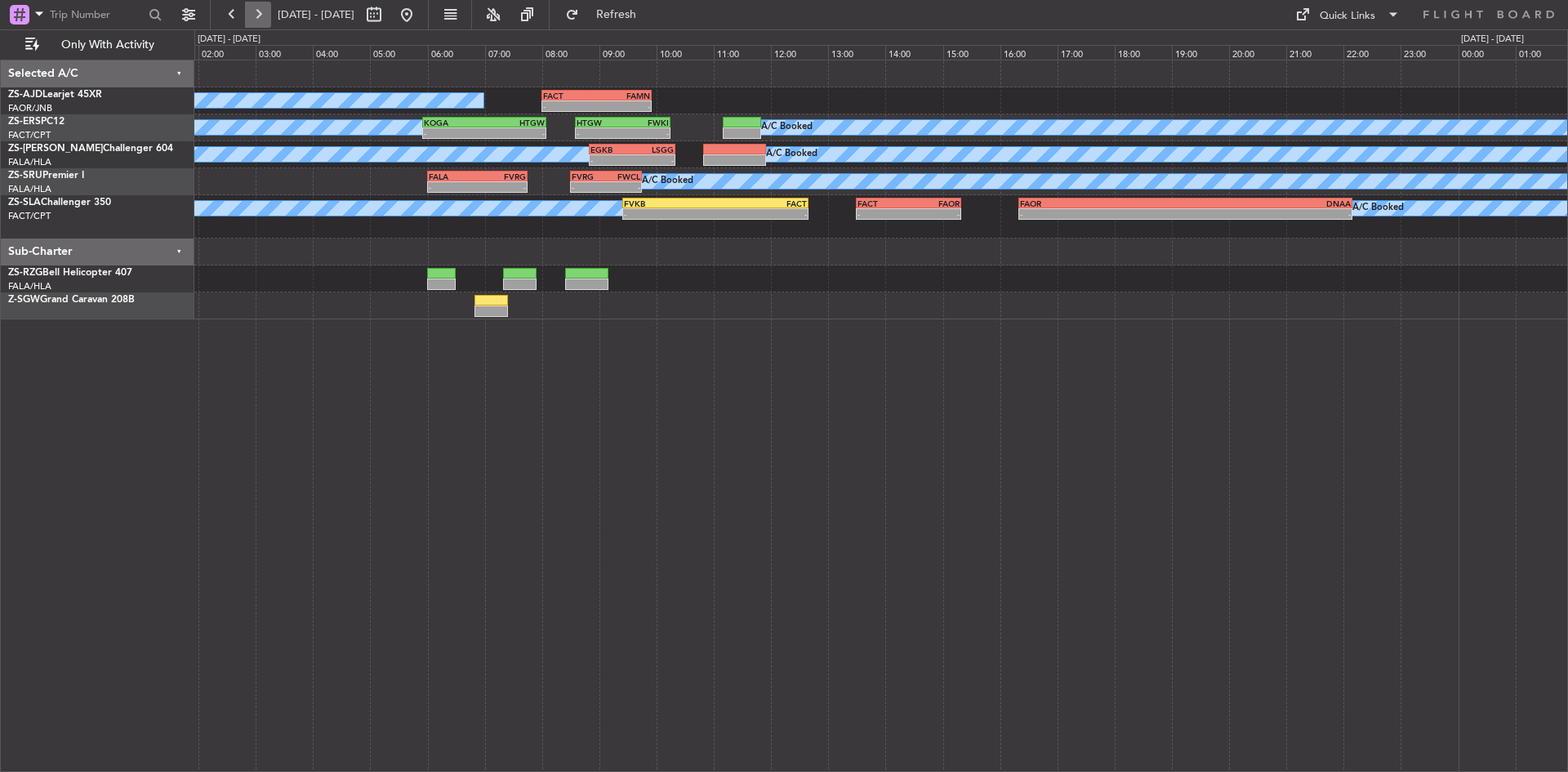
click at [261, 10] on button at bounding box center [258, 14] width 26 height 26
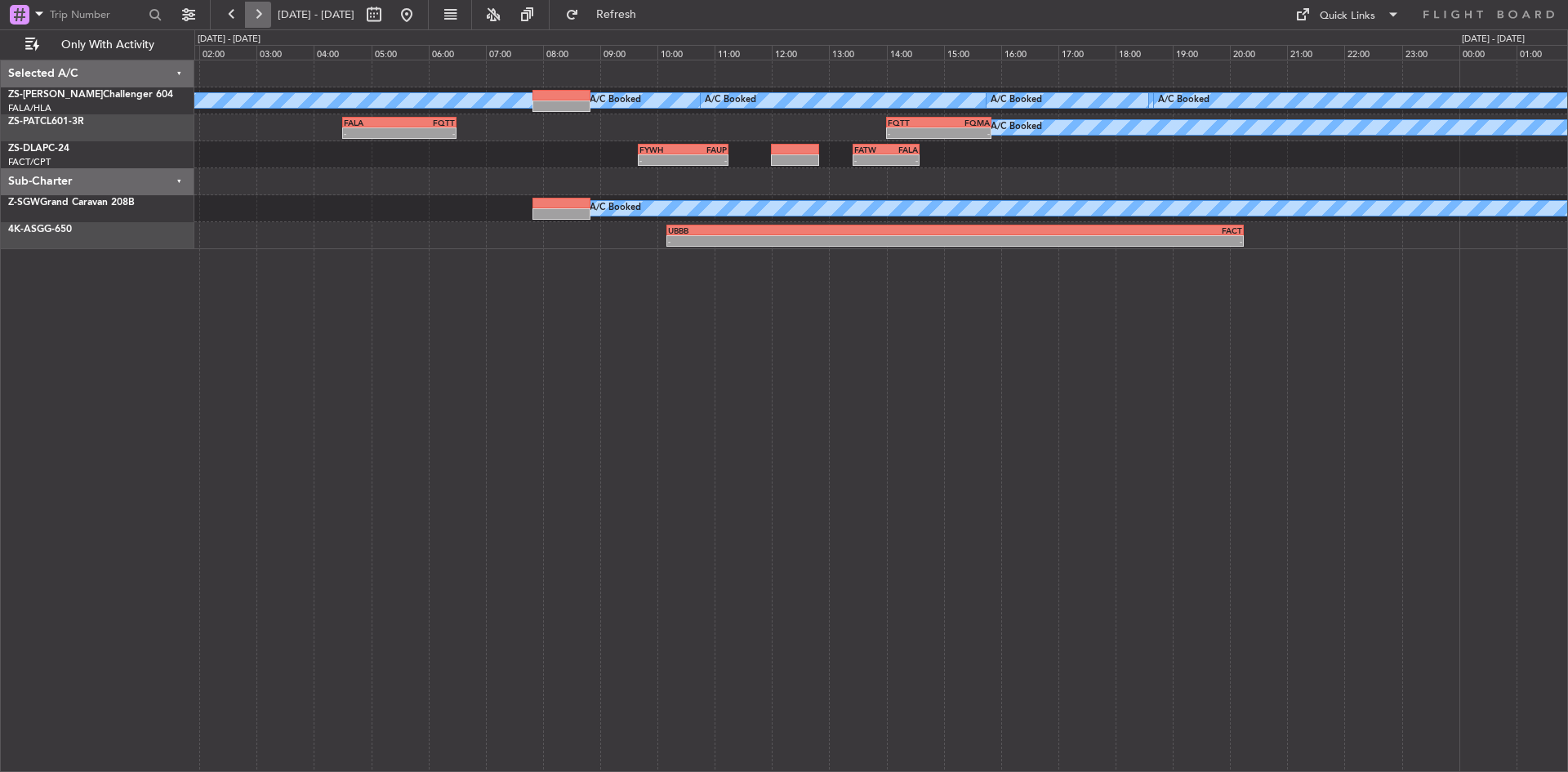
click at [263, 9] on button at bounding box center [258, 14] width 26 height 26
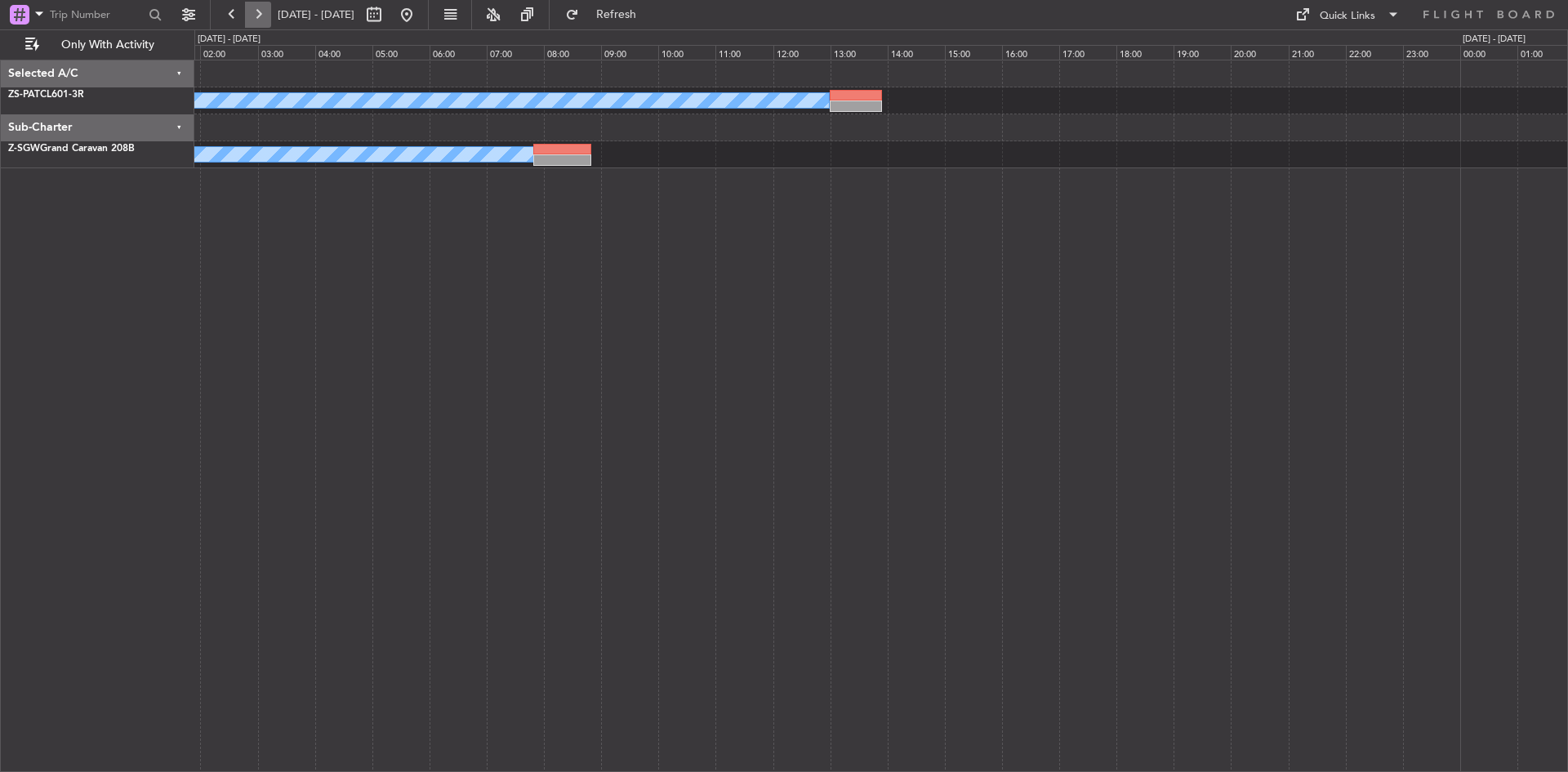
click at [270, 14] on button at bounding box center [258, 14] width 26 height 26
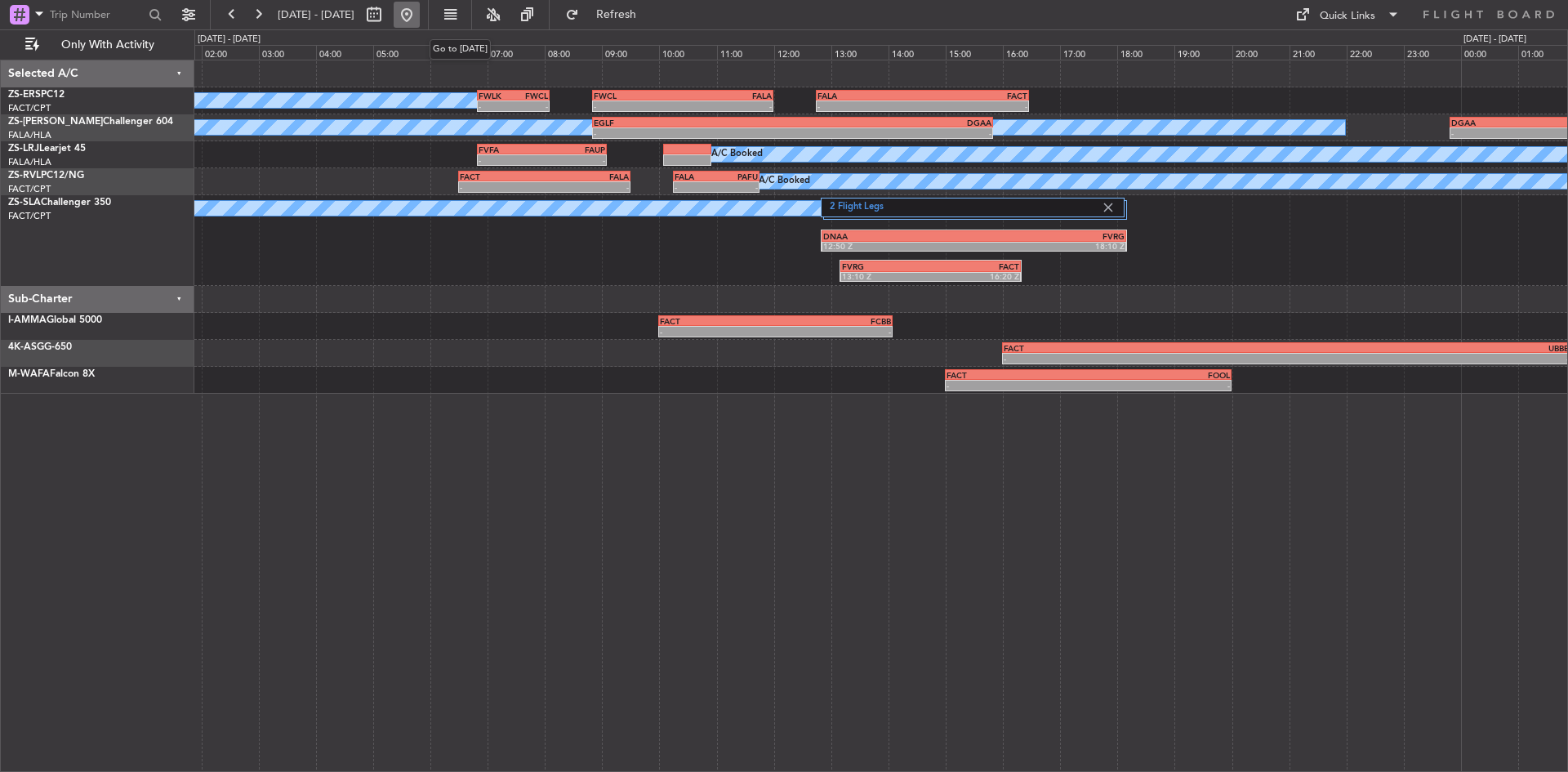
click at [420, 9] on button at bounding box center [406, 14] width 26 height 26
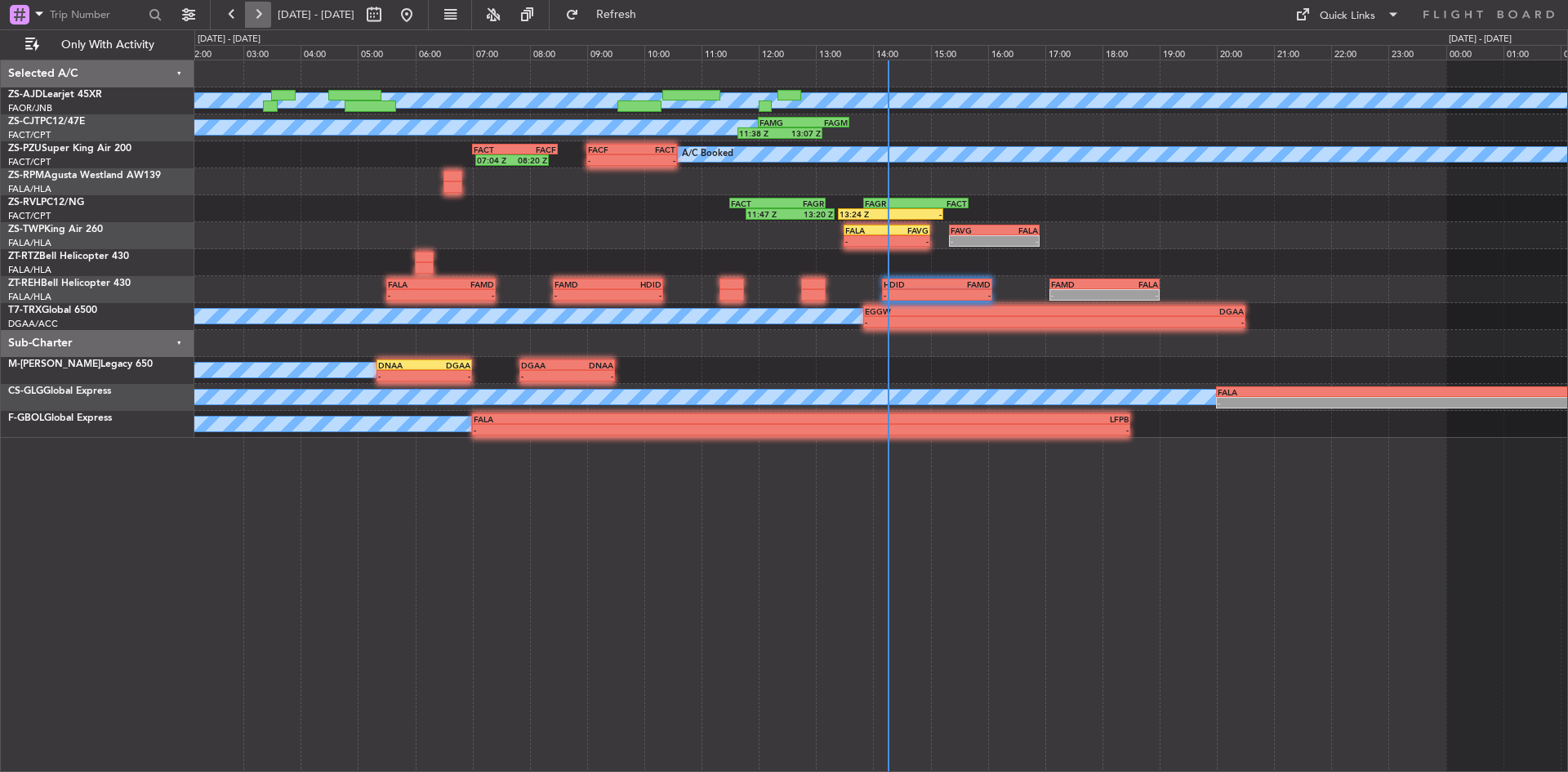
click at [256, 21] on button at bounding box center [258, 14] width 26 height 26
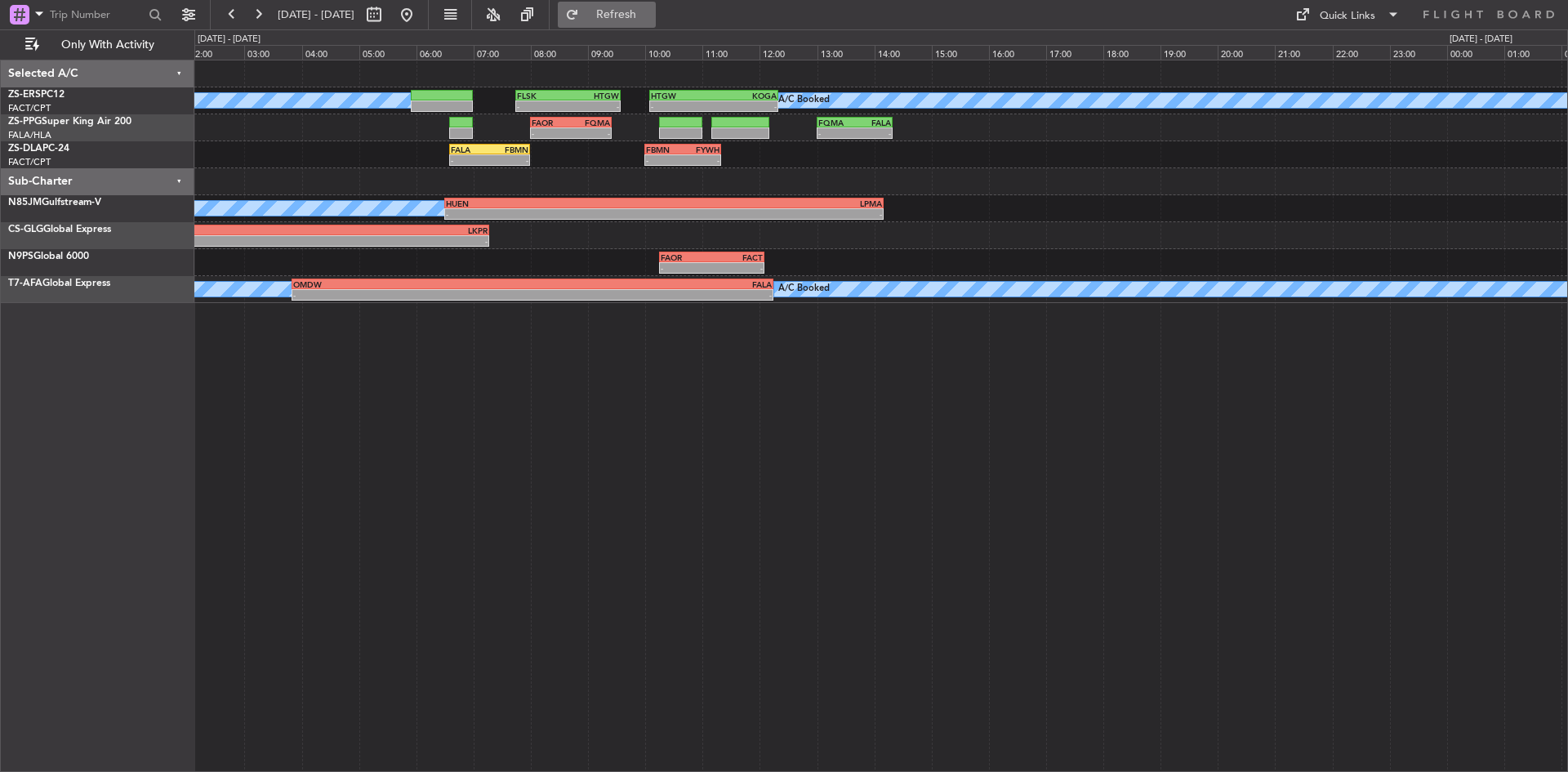
click at [656, 2] on button "Refresh" at bounding box center [606, 14] width 98 height 26
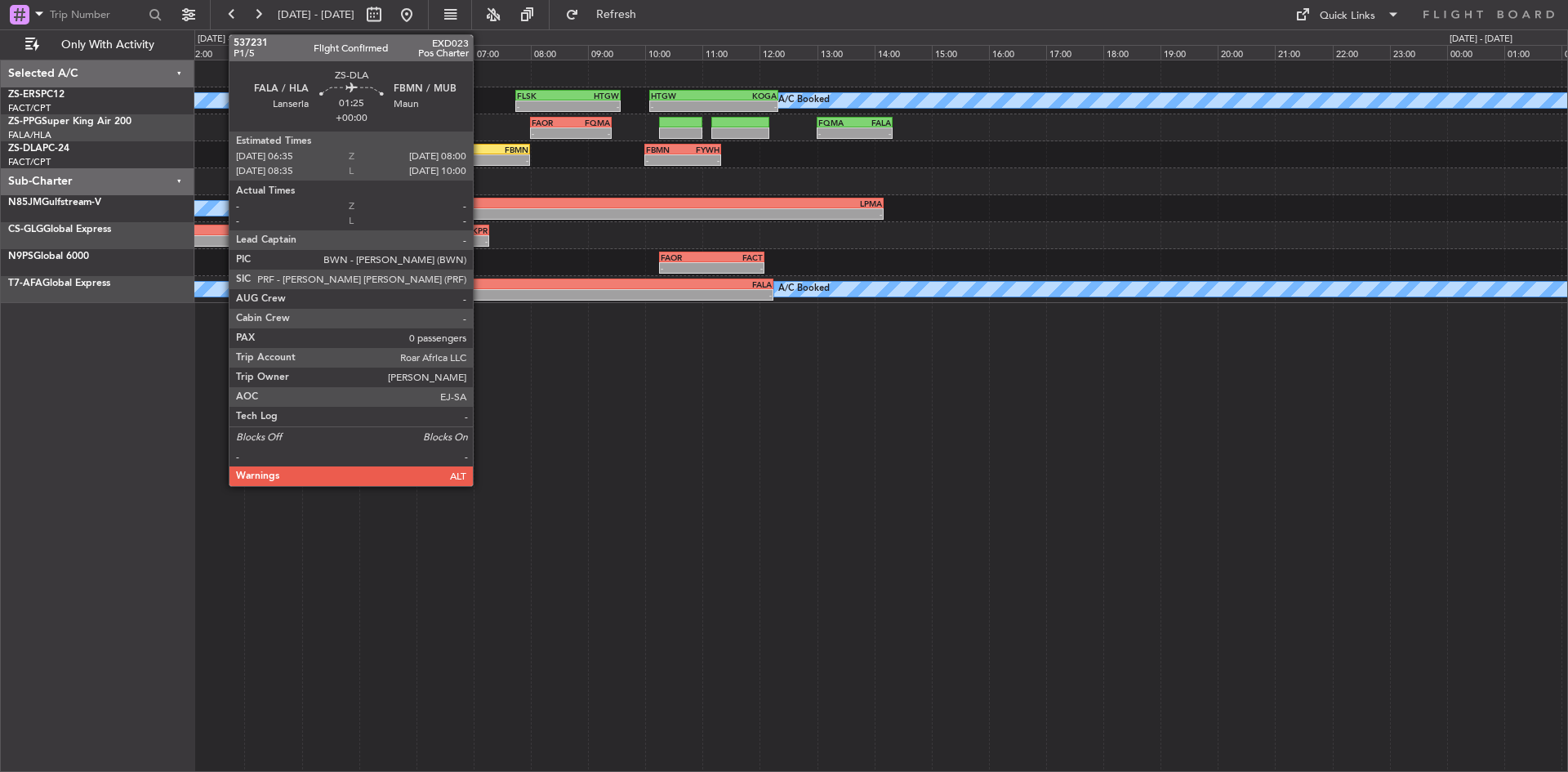
click at [480, 155] on div "- -" at bounding box center [490, 160] width 82 height 11
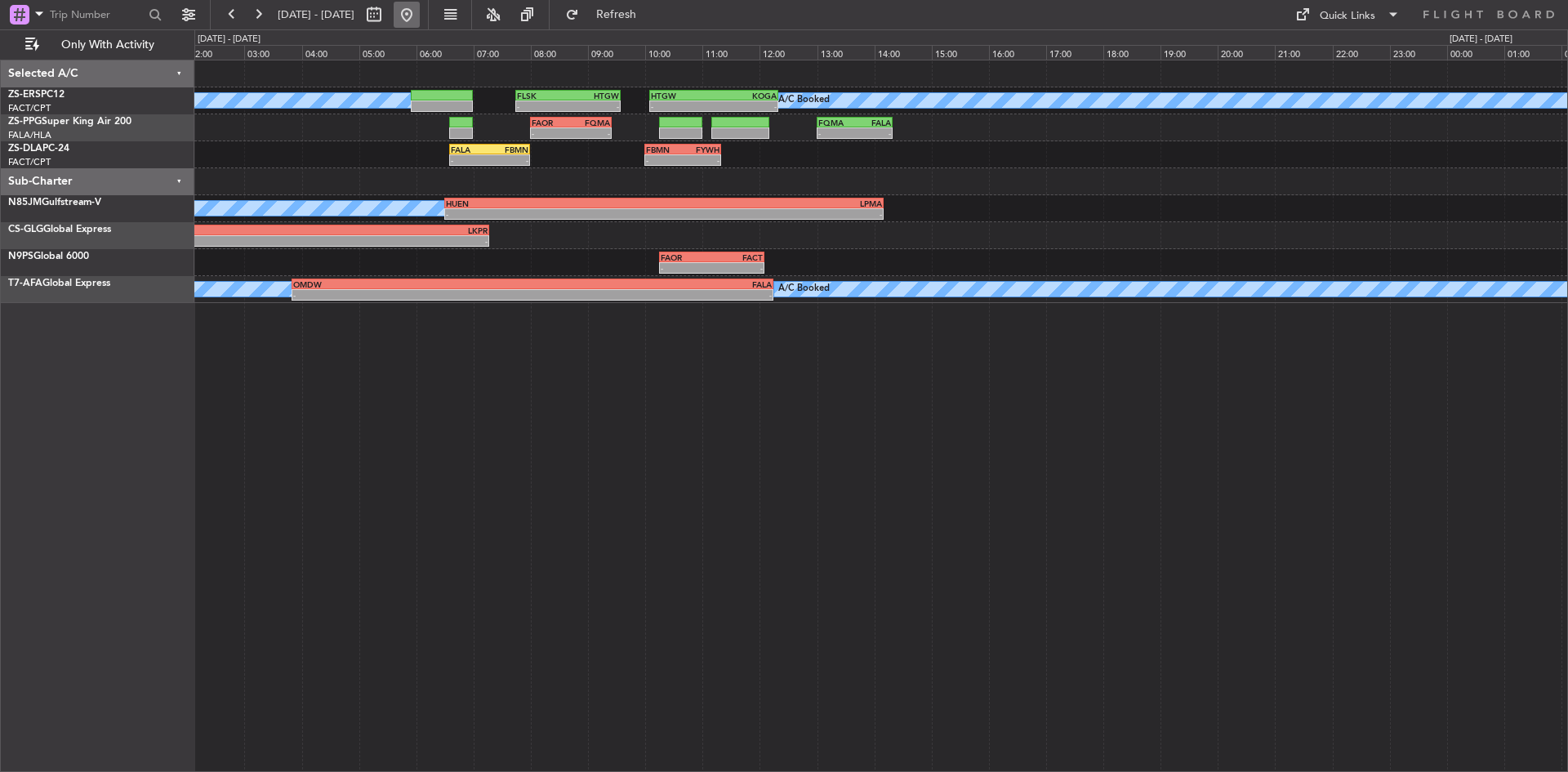
click at [420, 10] on button at bounding box center [406, 14] width 26 height 26
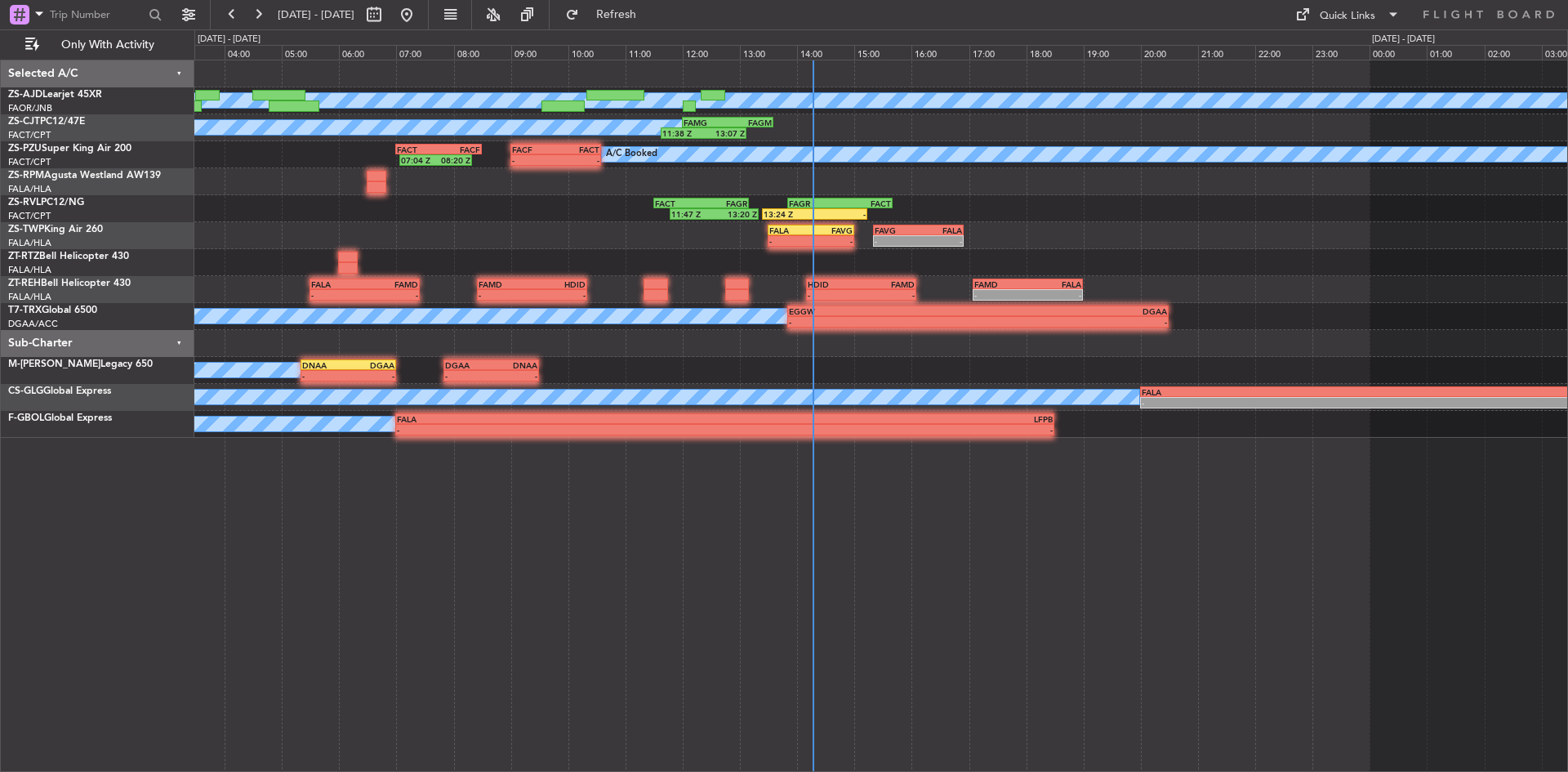
click at [604, 214] on div "13:24 Z - FAGR 13:50 Z FACT 15:40 Z FACT 11:30 Z FAGR 13:10 Z 11:47 Z 13:20 Z" at bounding box center [881, 209] width 1373 height 27
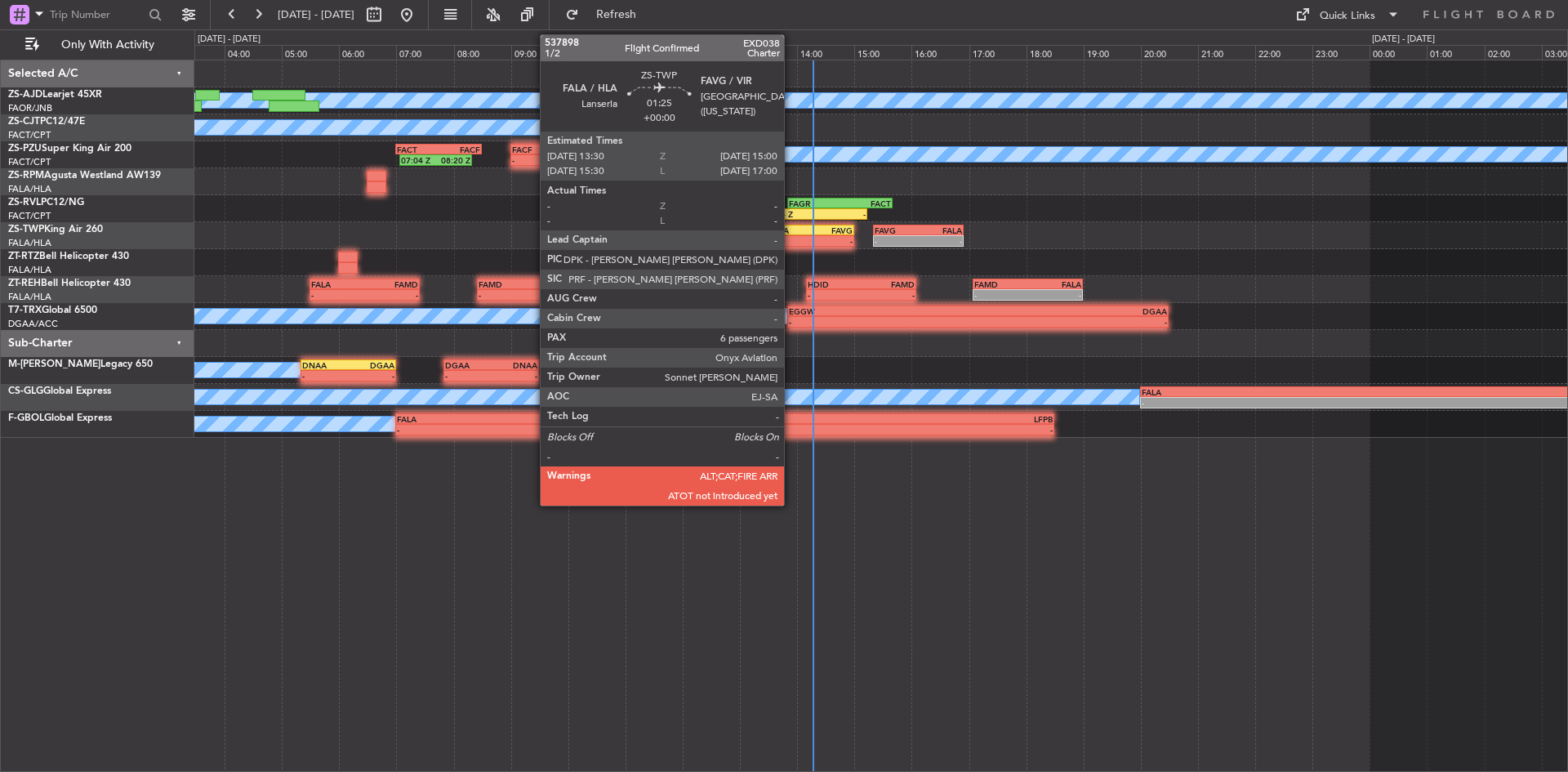
click at [792, 234] on div "FALA" at bounding box center [790, 230] width 42 height 10
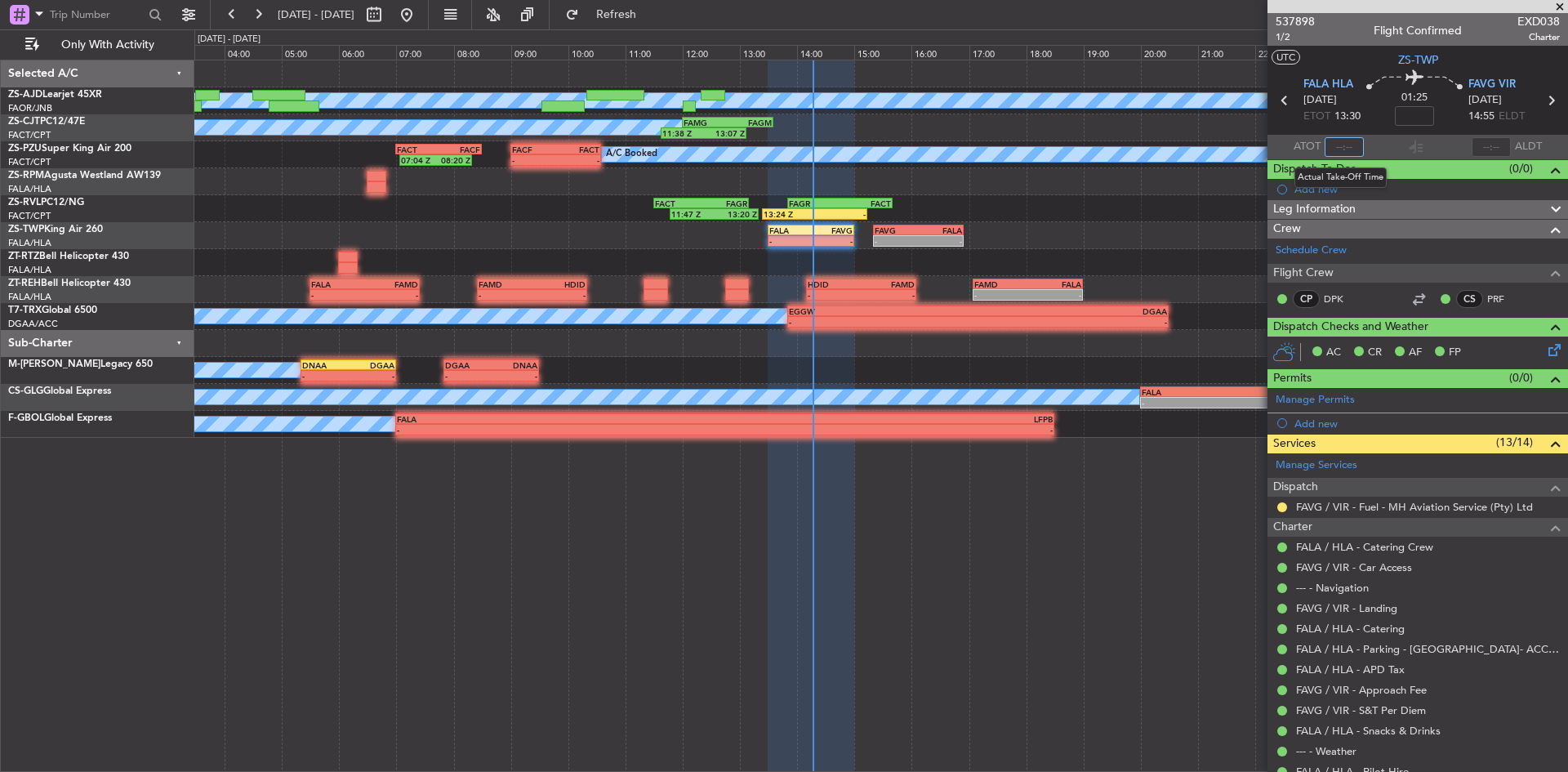
click at [1345, 150] on input "text" at bounding box center [1344, 146] width 39 height 20
type input "14:00"
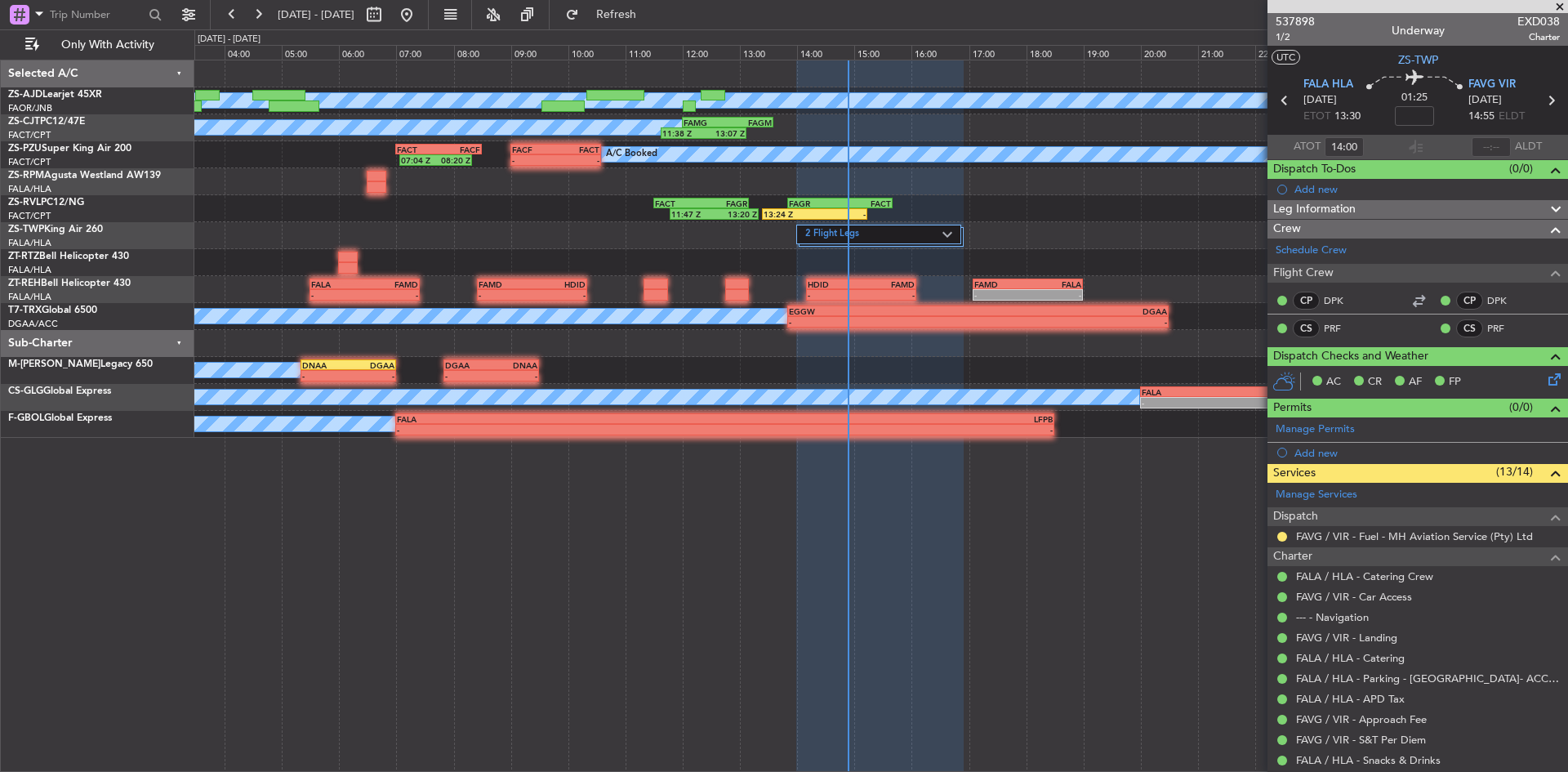
drag, startPoint x: 1554, startPoint y: 3, endPoint x: 1525, endPoint y: 15, distance: 31.4
click at [1554, 3] on span at bounding box center [1559, 7] width 16 height 14
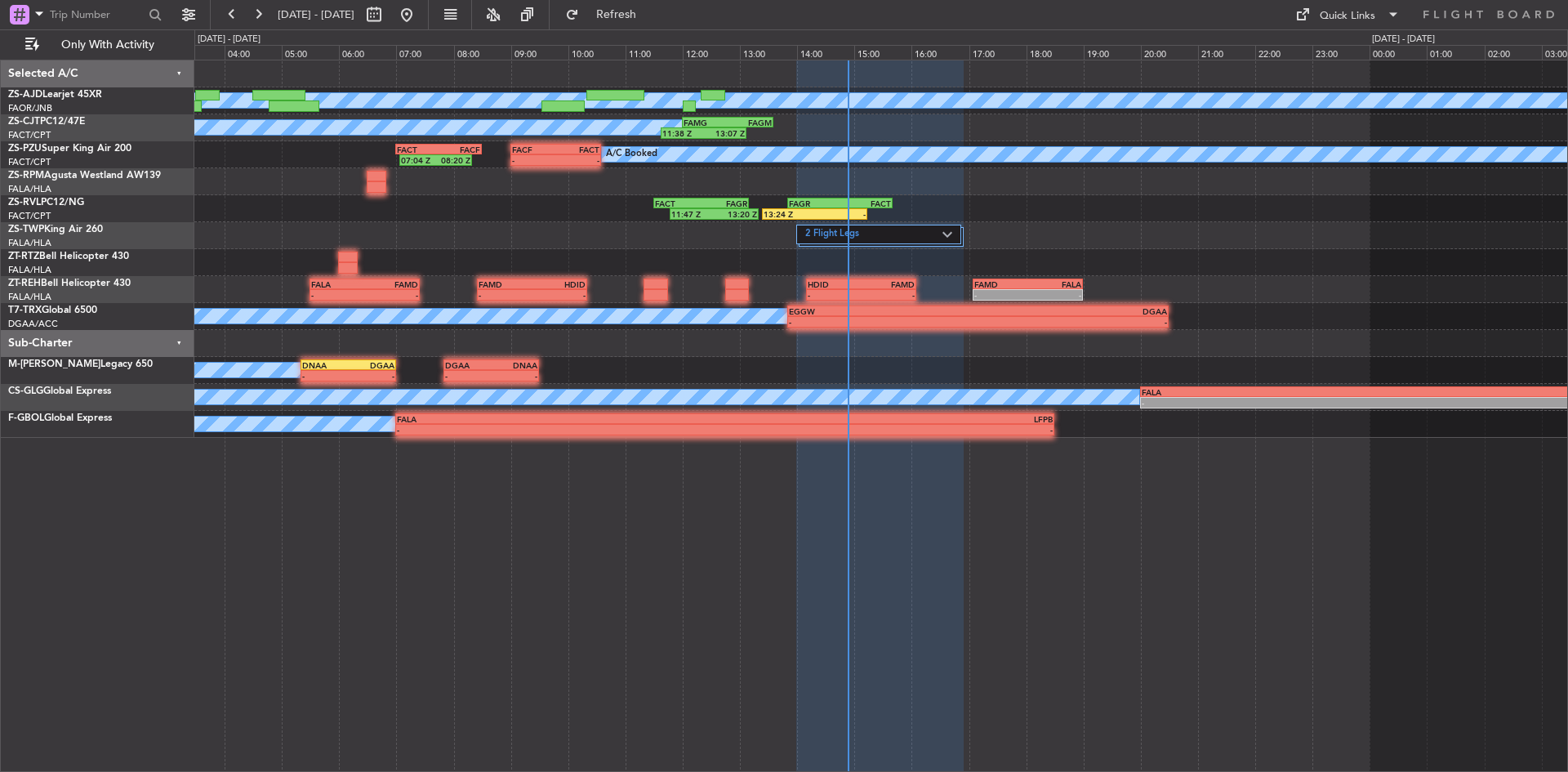
type input "0"
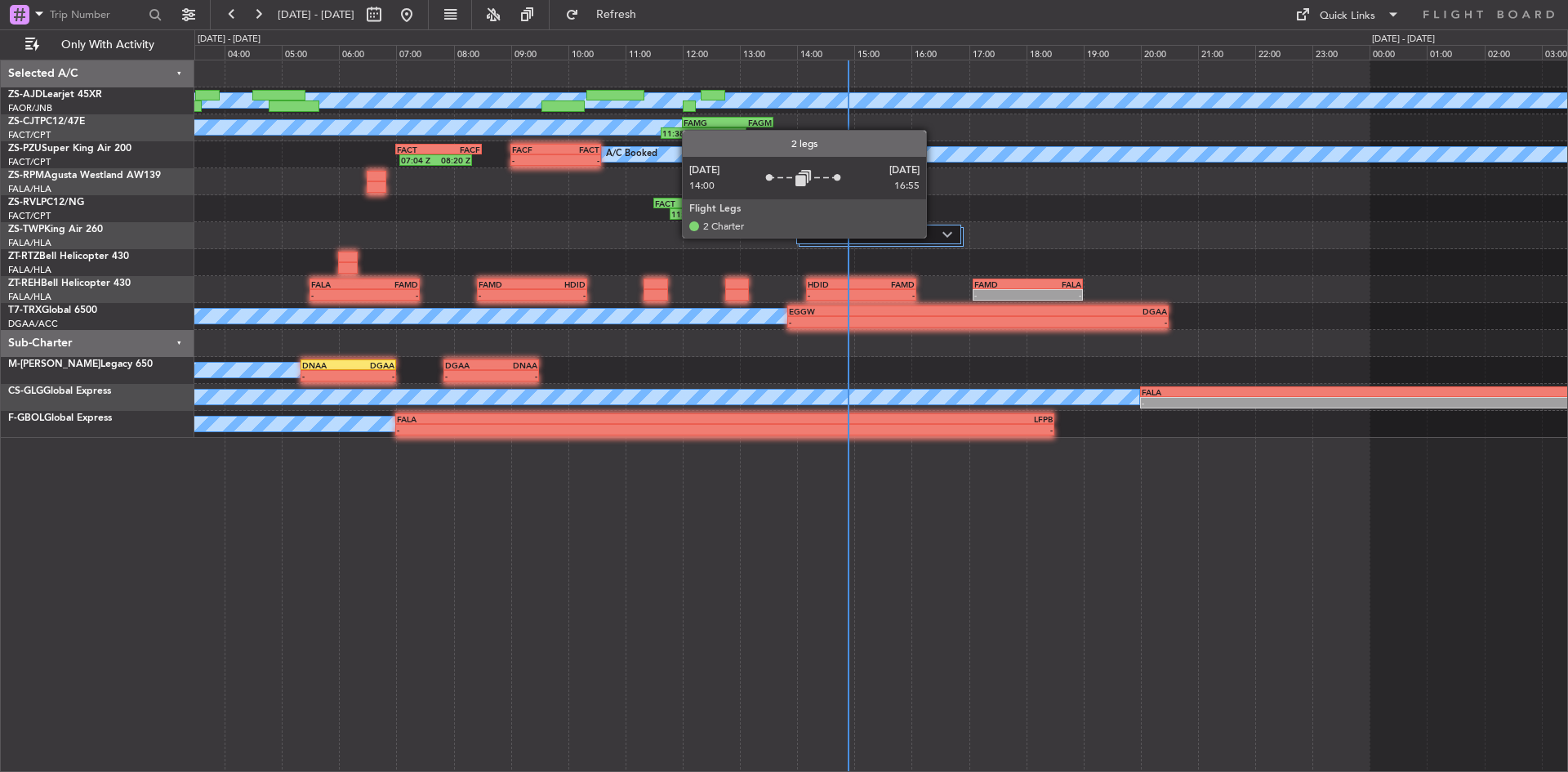
click at [941, 232] on label "2 Flight Legs" at bounding box center [873, 235] width 137 height 14
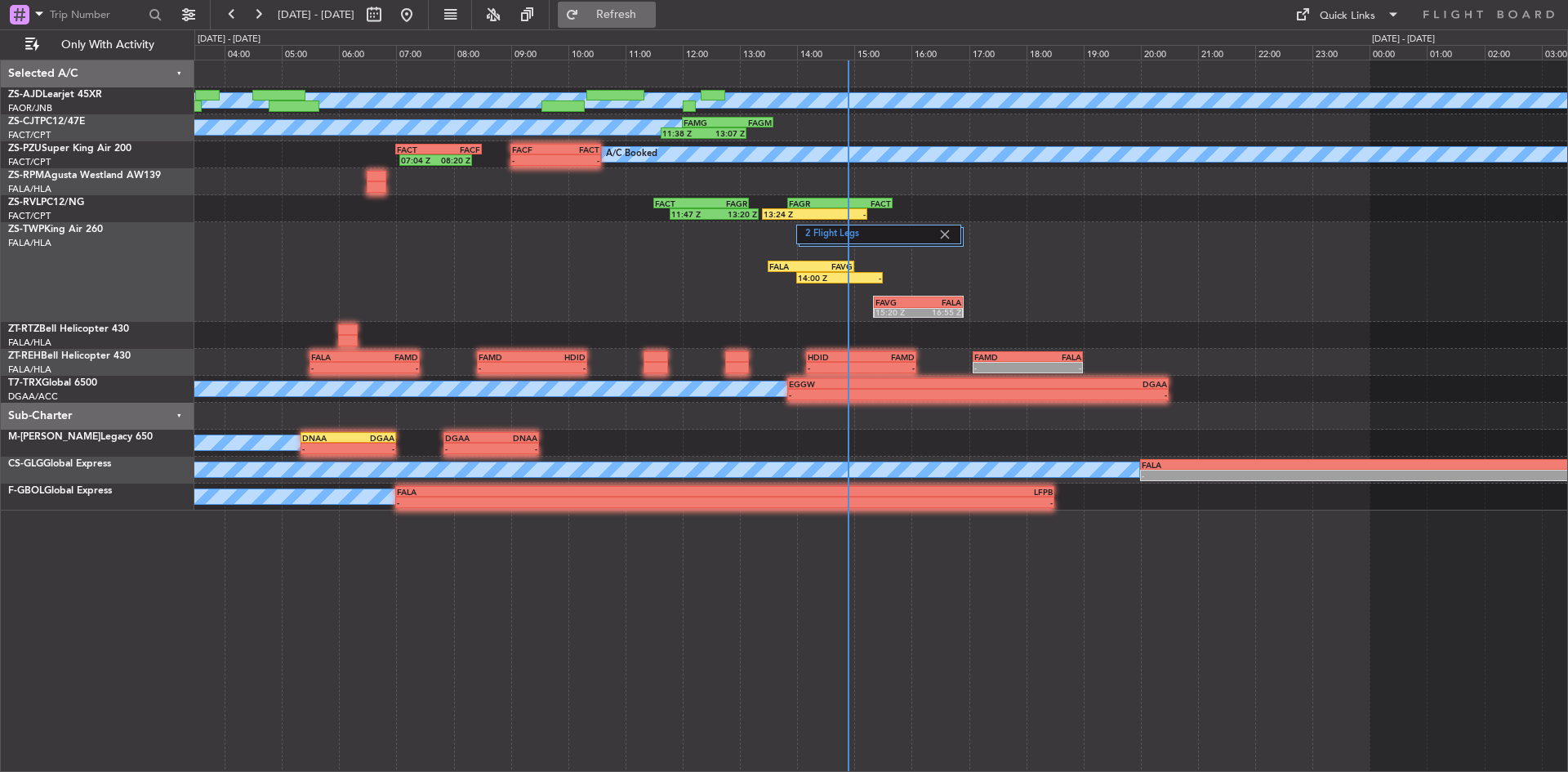
click at [650, 15] on span "Refresh" at bounding box center [616, 14] width 69 height 11
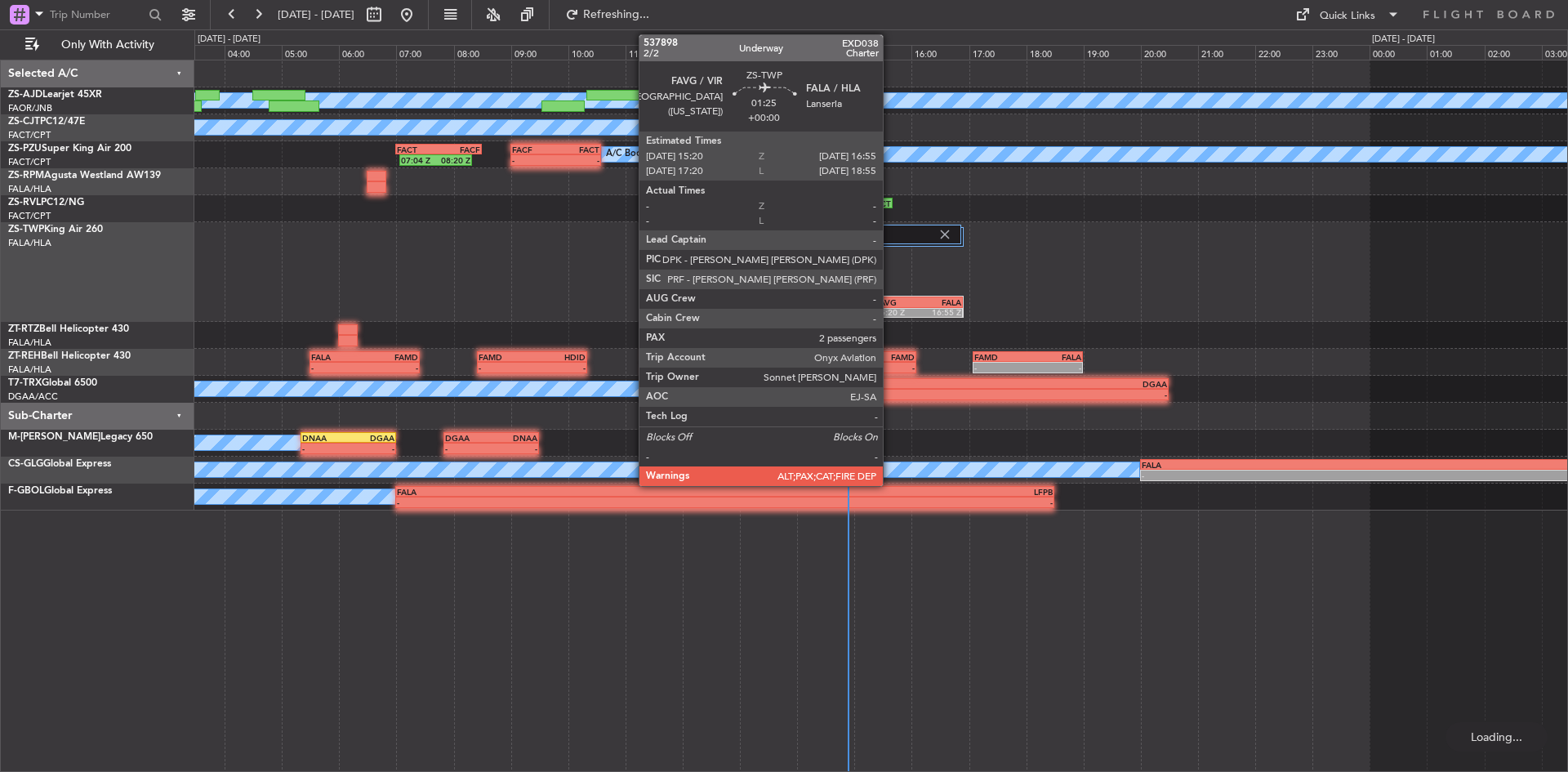
click at [890, 312] on div "15:20 Z" at bounding box center [897, 312] width 43 height 10
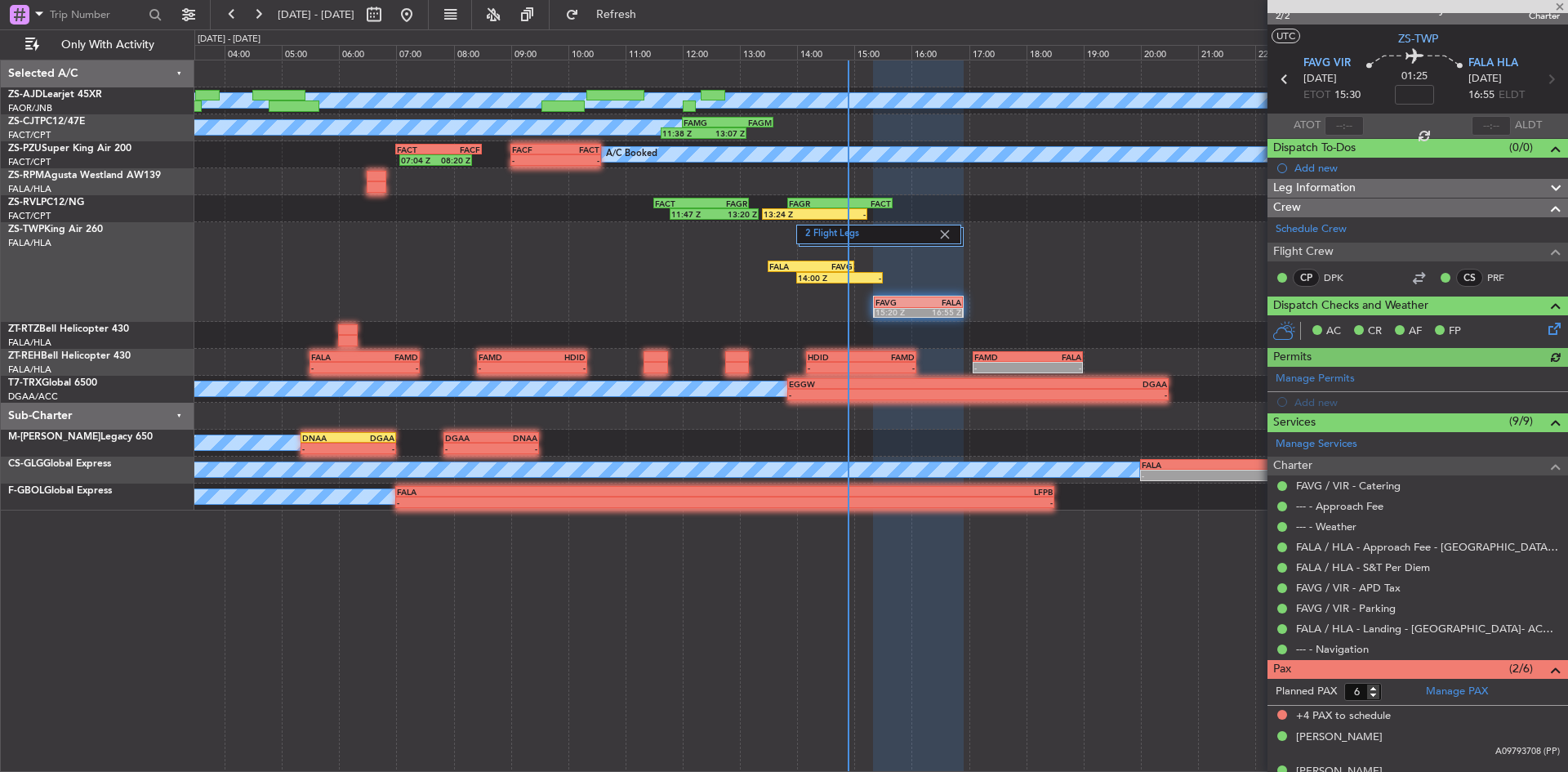
scroll to position [44, 0]
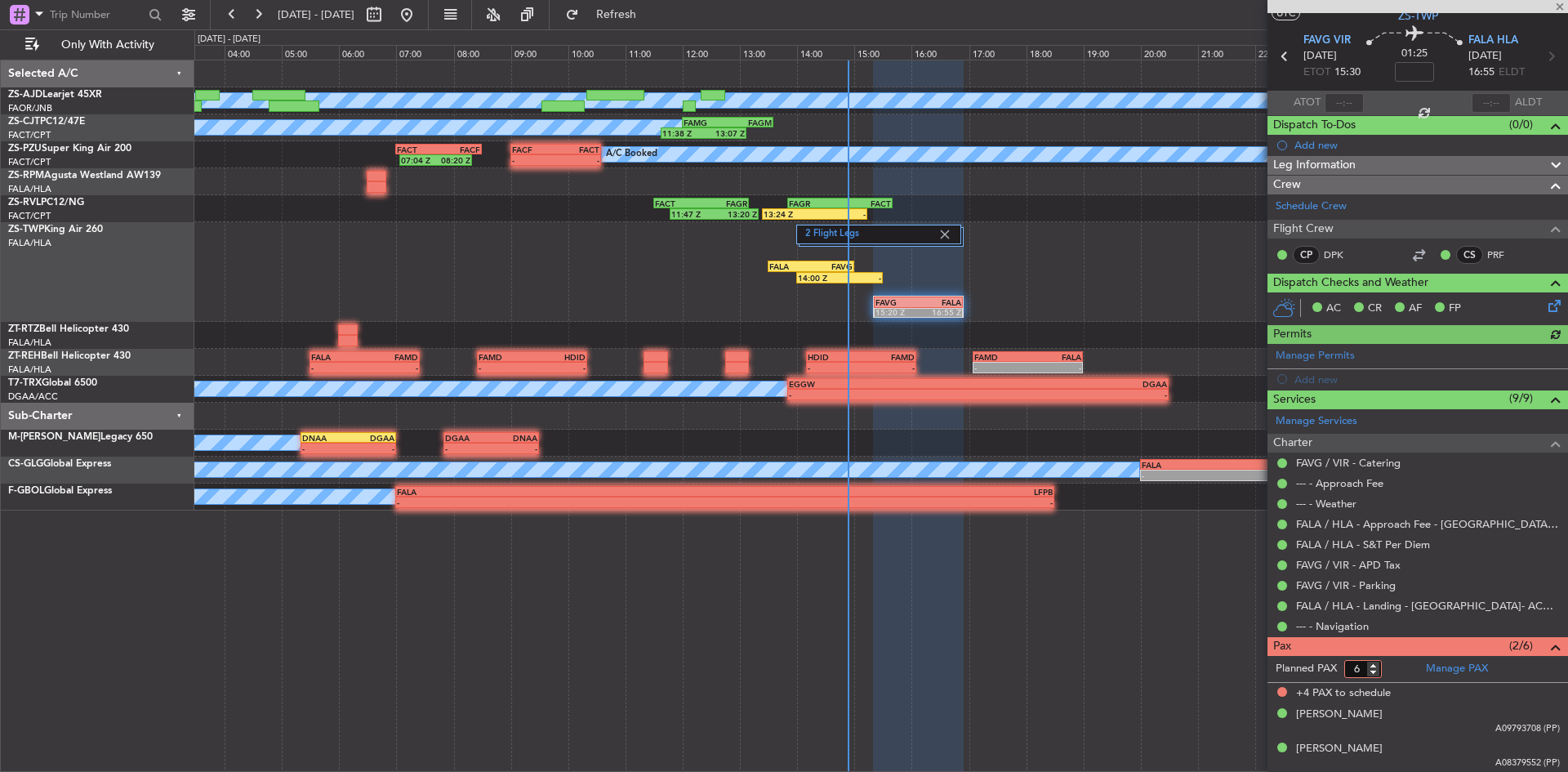
click at [1374, 675] on input "6" at bounding box center [1363, 668] width 37 height 18
click at [1374, 672] on input "5" at bounding box center [1363, 668] width 37 height 18
click at [1374, 672] on input "4" at bounding box center [1363, 668] width 37 height 18
click at [1374, 672] on input "3" at bounding box center [1363, 668] width 37 height 18
type input "2"
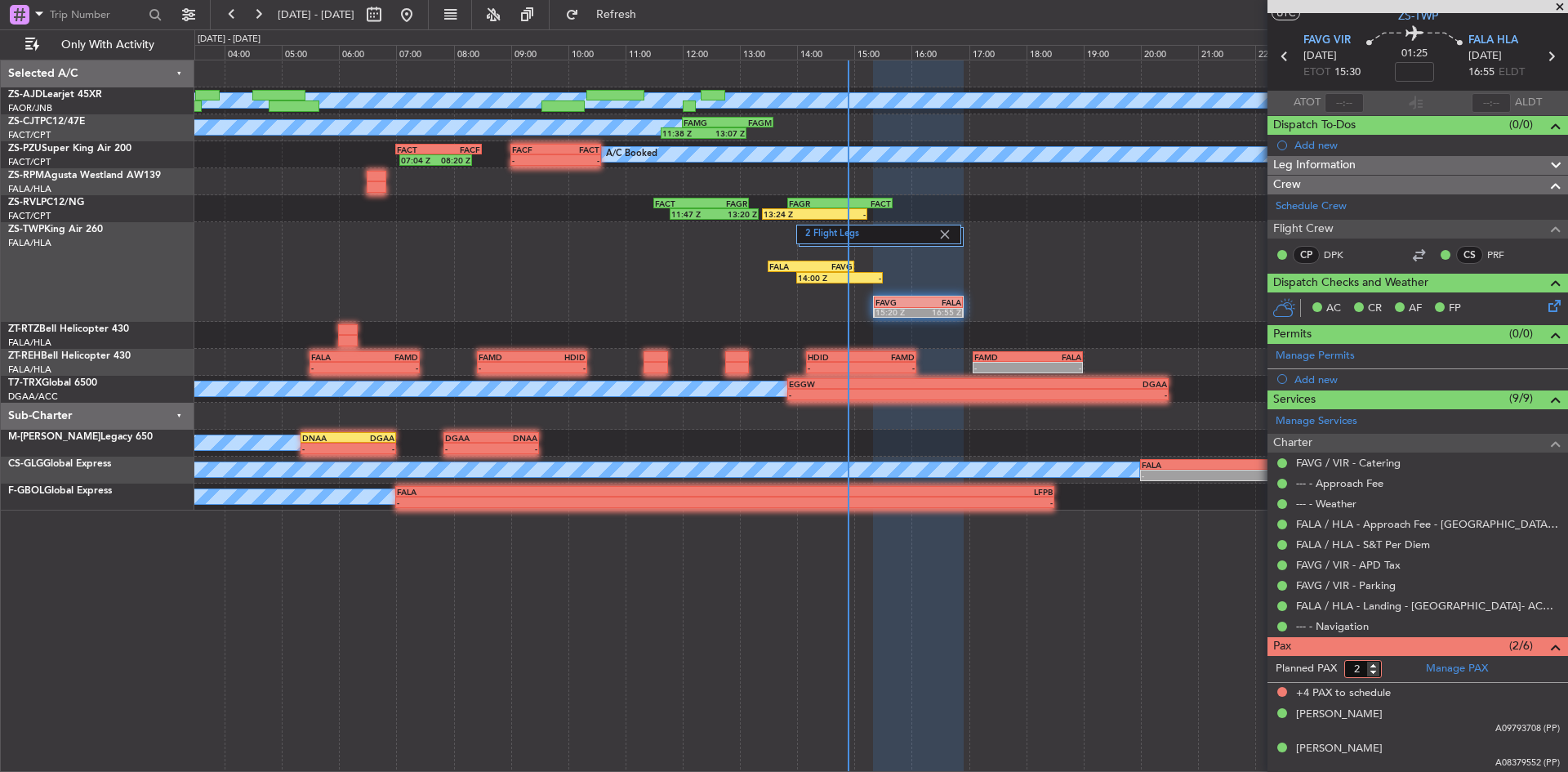
click at [1375, 671] on input "2" at bounding box center [1363, 668] width 37 height 18
click at [1406, 667] on form "Planned PAX" at bounding box center [1343, 668] width 151 height 26
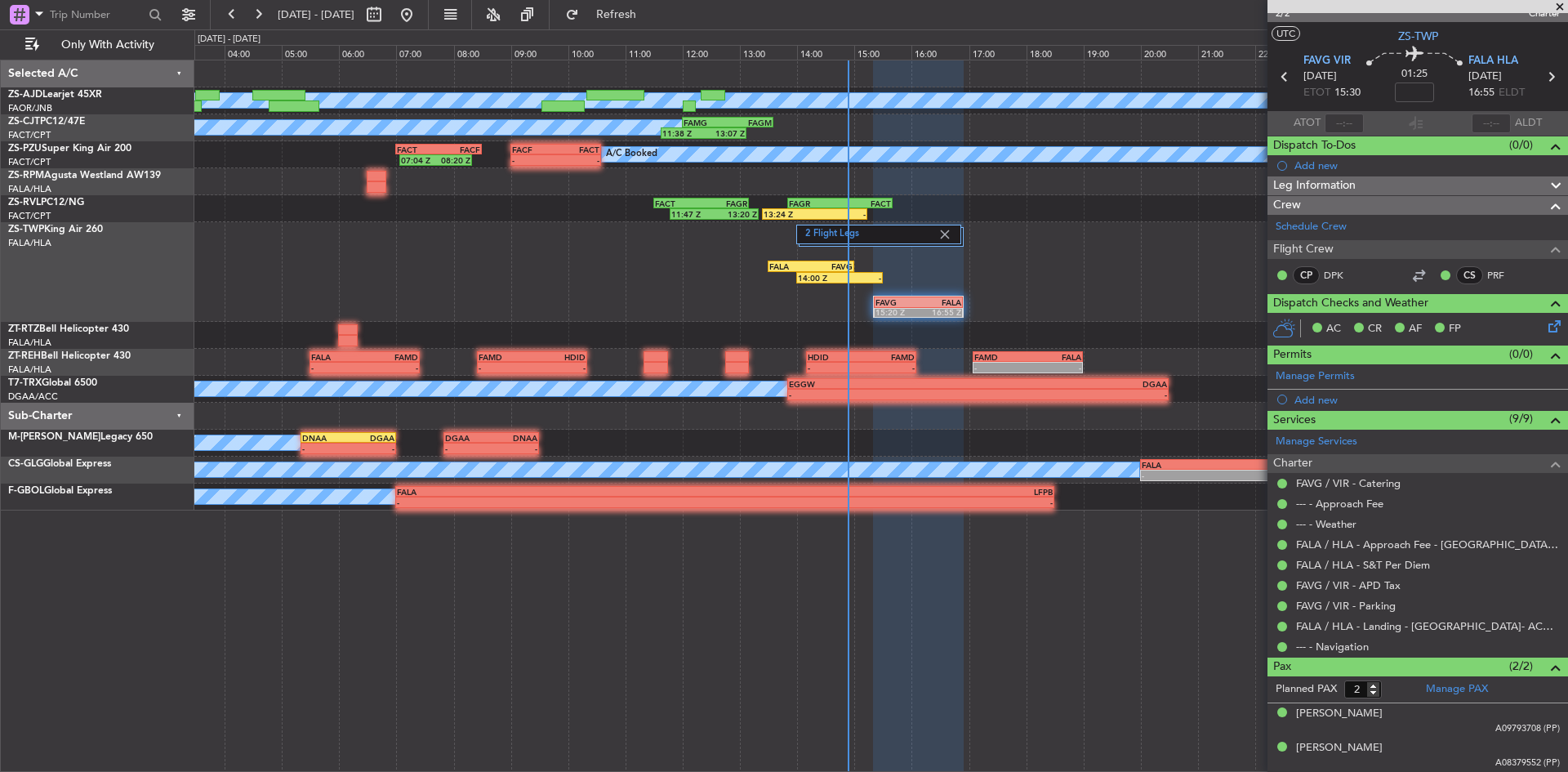
scroll to position [23, 0]
click at [1557, 7] on span at bounding box center [1559, 7] width 16 height 14
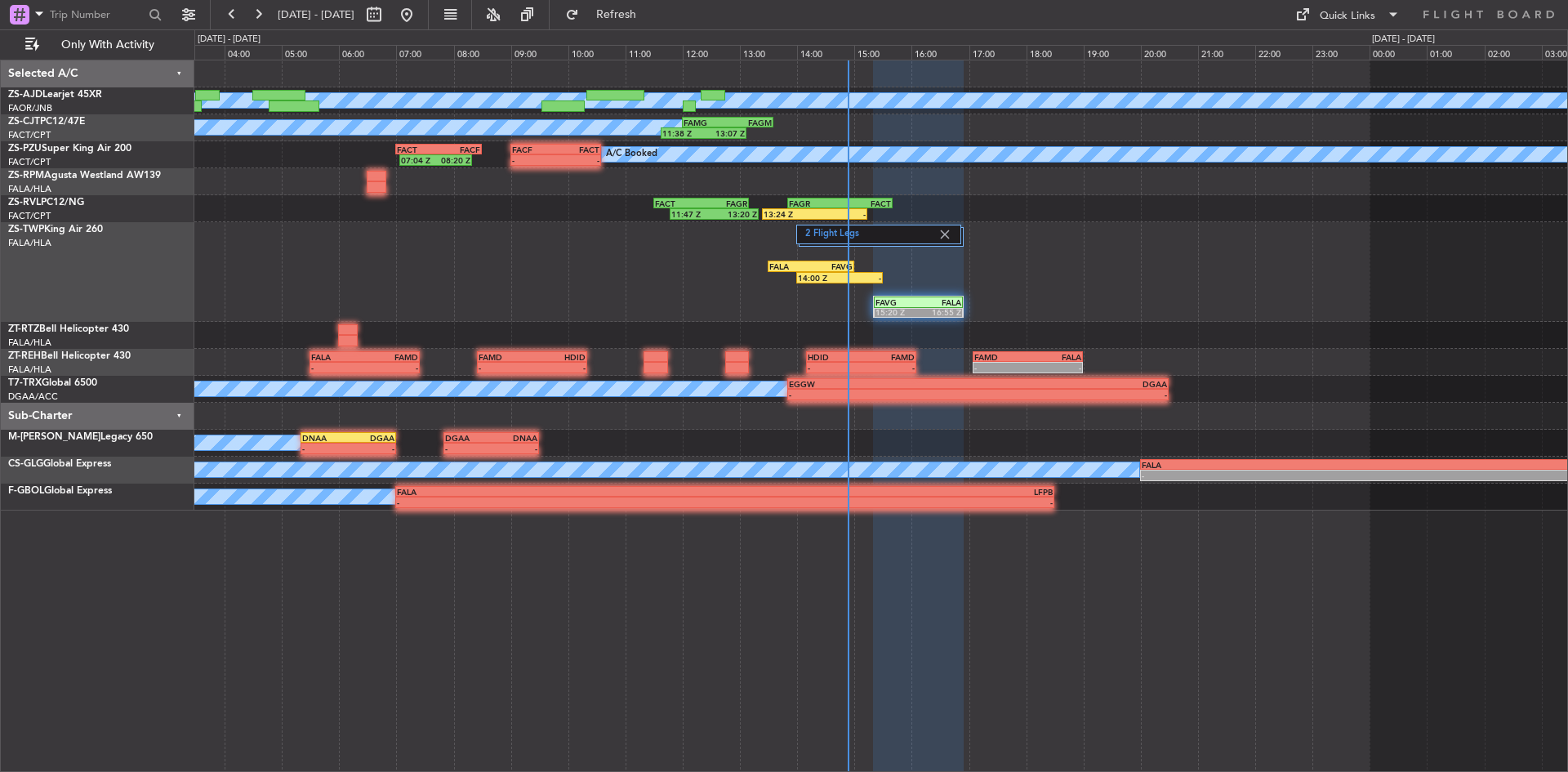
type input "0"
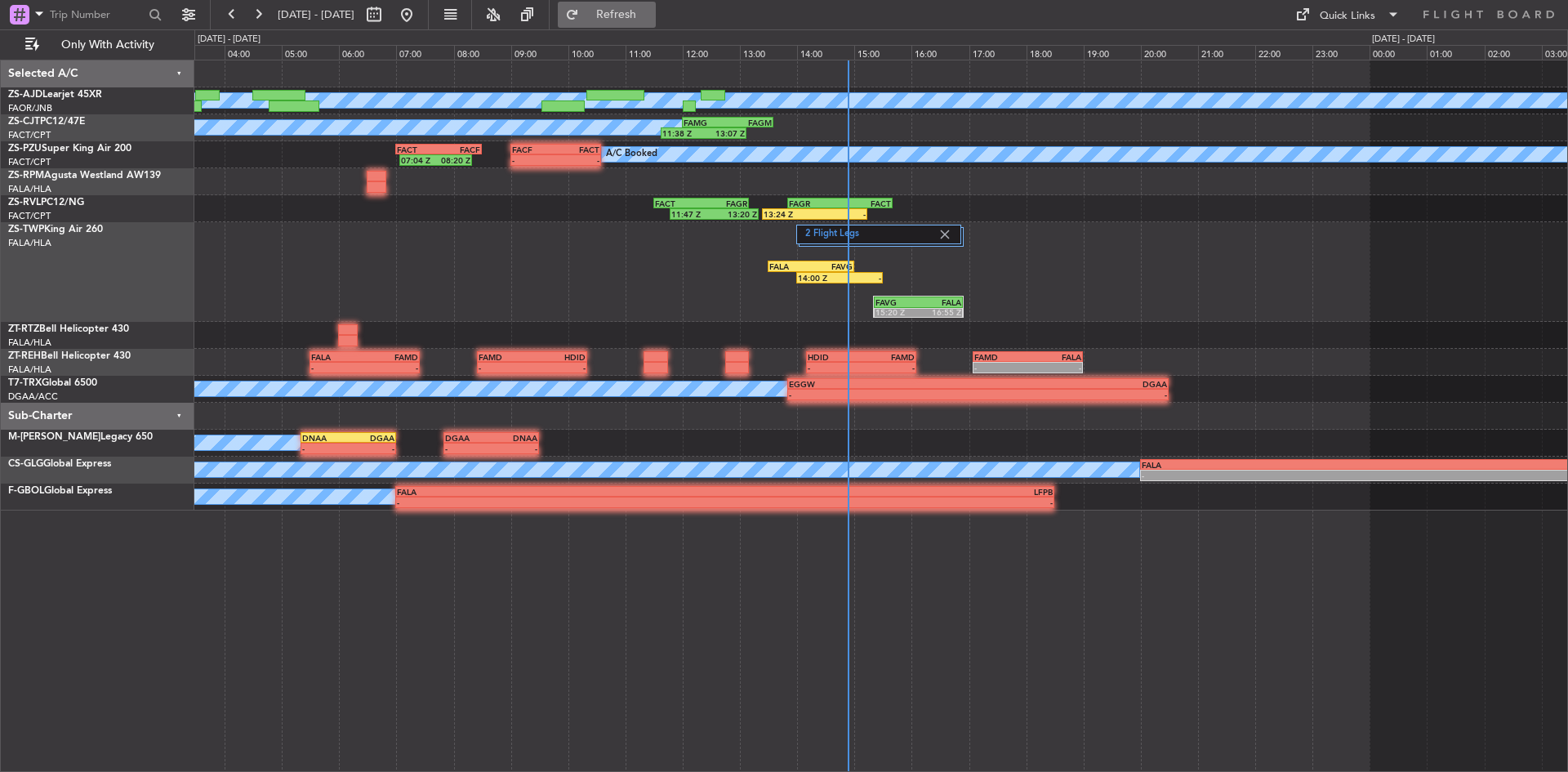
click at [635, 9] on span "Refresh" at bounding box center [616, 14] width 69 height 11
click at [253, 4] on button at bounding box center [258, 14] width 26 height 26
